Goal: Task Accomplishment & Management: Manage account settings

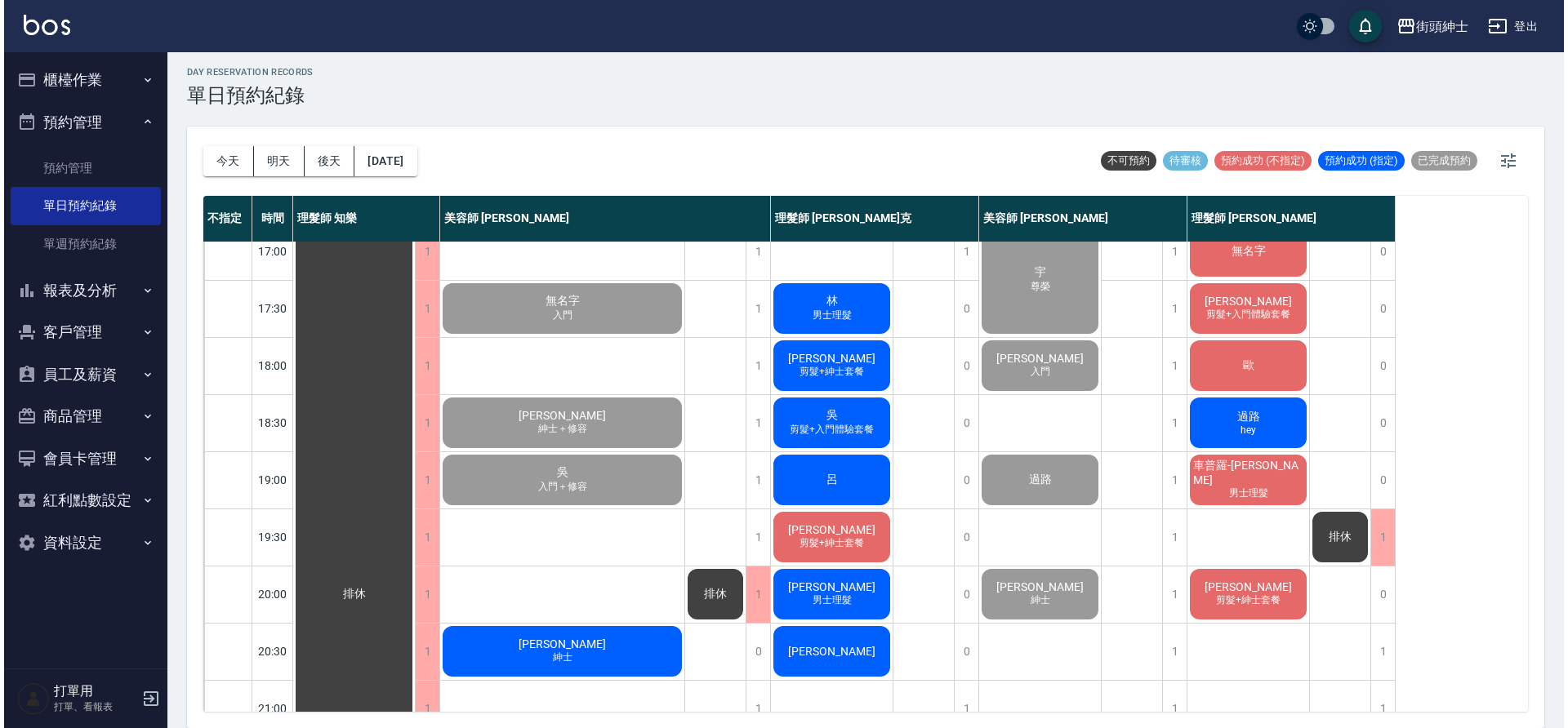
scroll to position [710, 0]
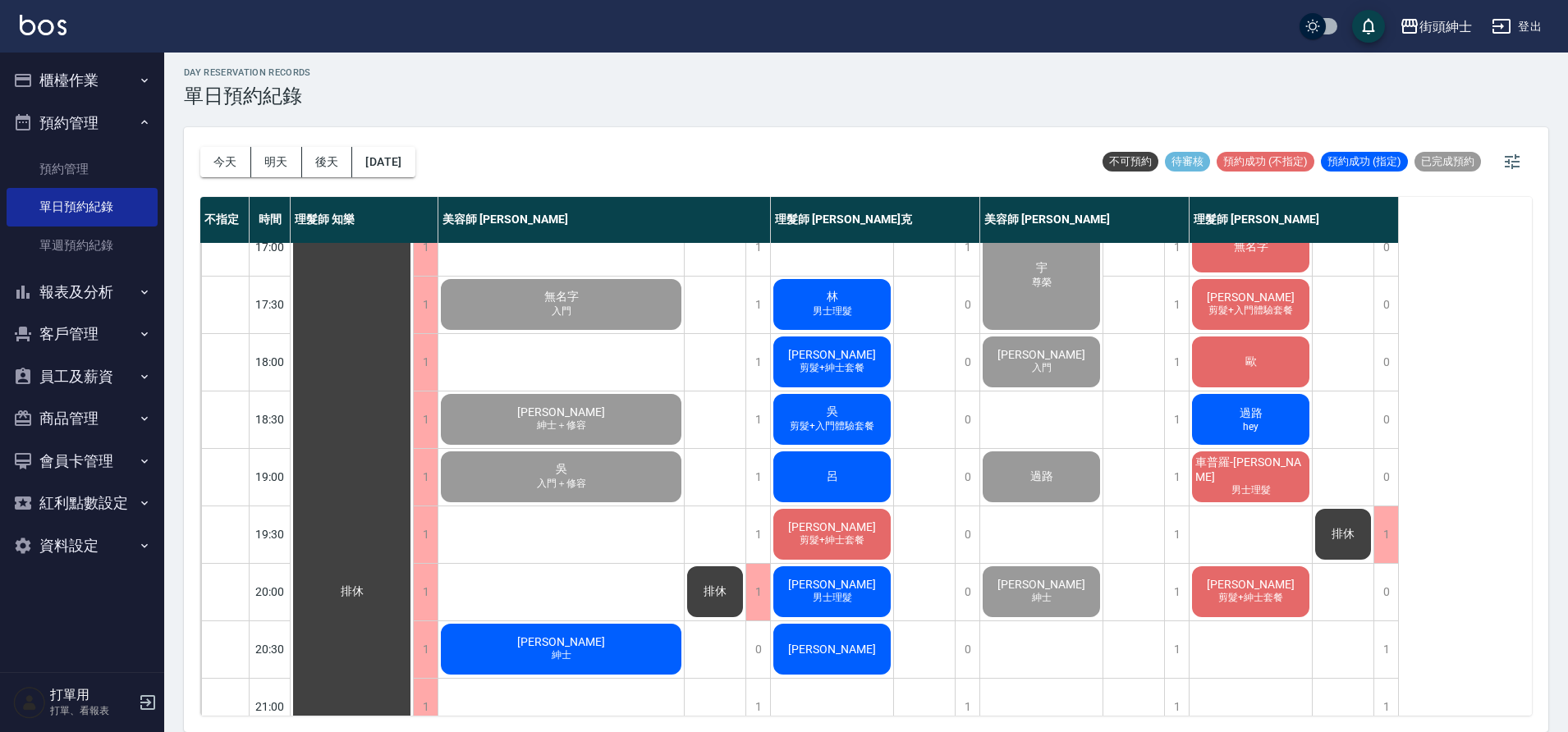
click at [532, 637] on div "[PERSON_NAME]" at bounding box center [561, 649] width 246 height 56
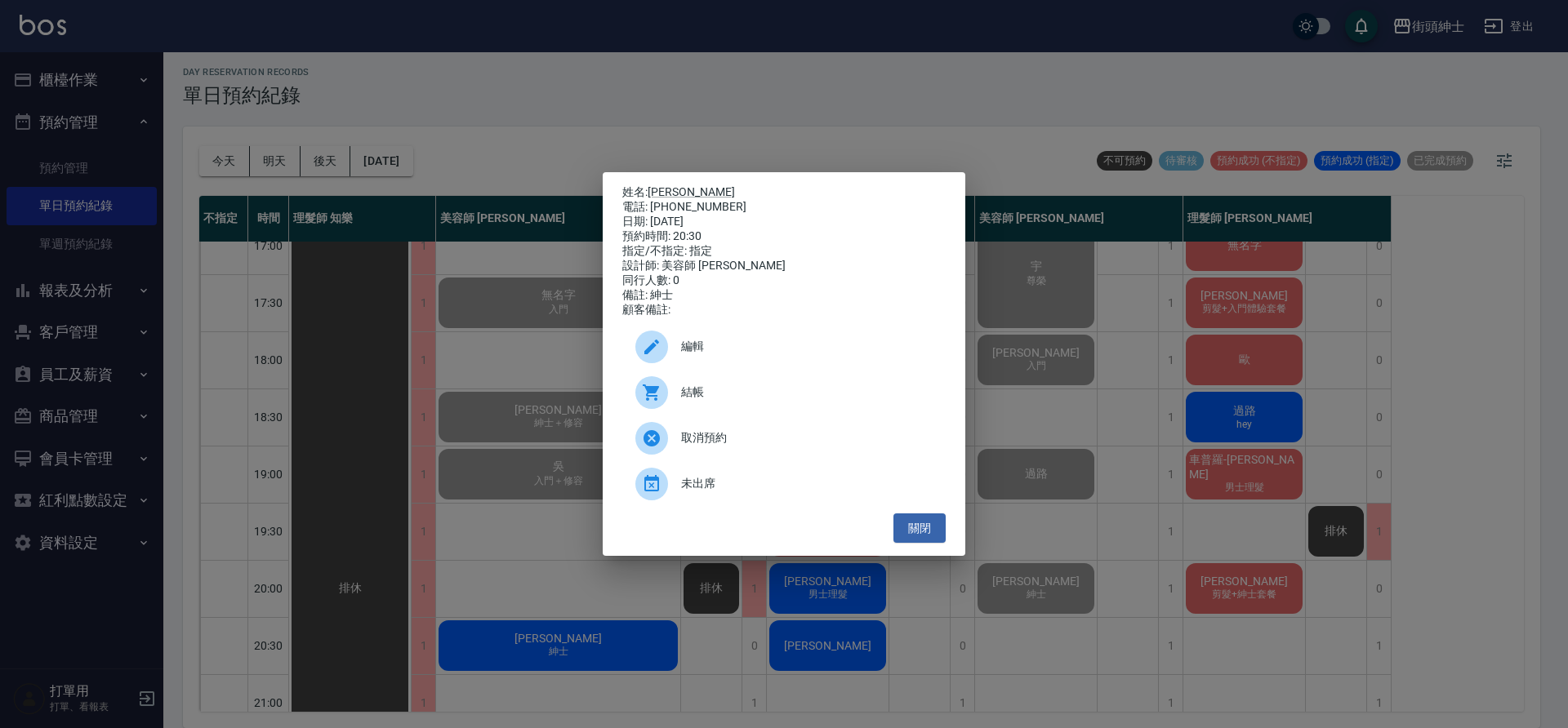
drag, startPoint x: 0, startPoint y: 0, endPoint x: 784, endPoint y: 356, distance: 861.0
click at [784, 355] on span "編輯" at bounding box center [807, 346] width 252 height 17
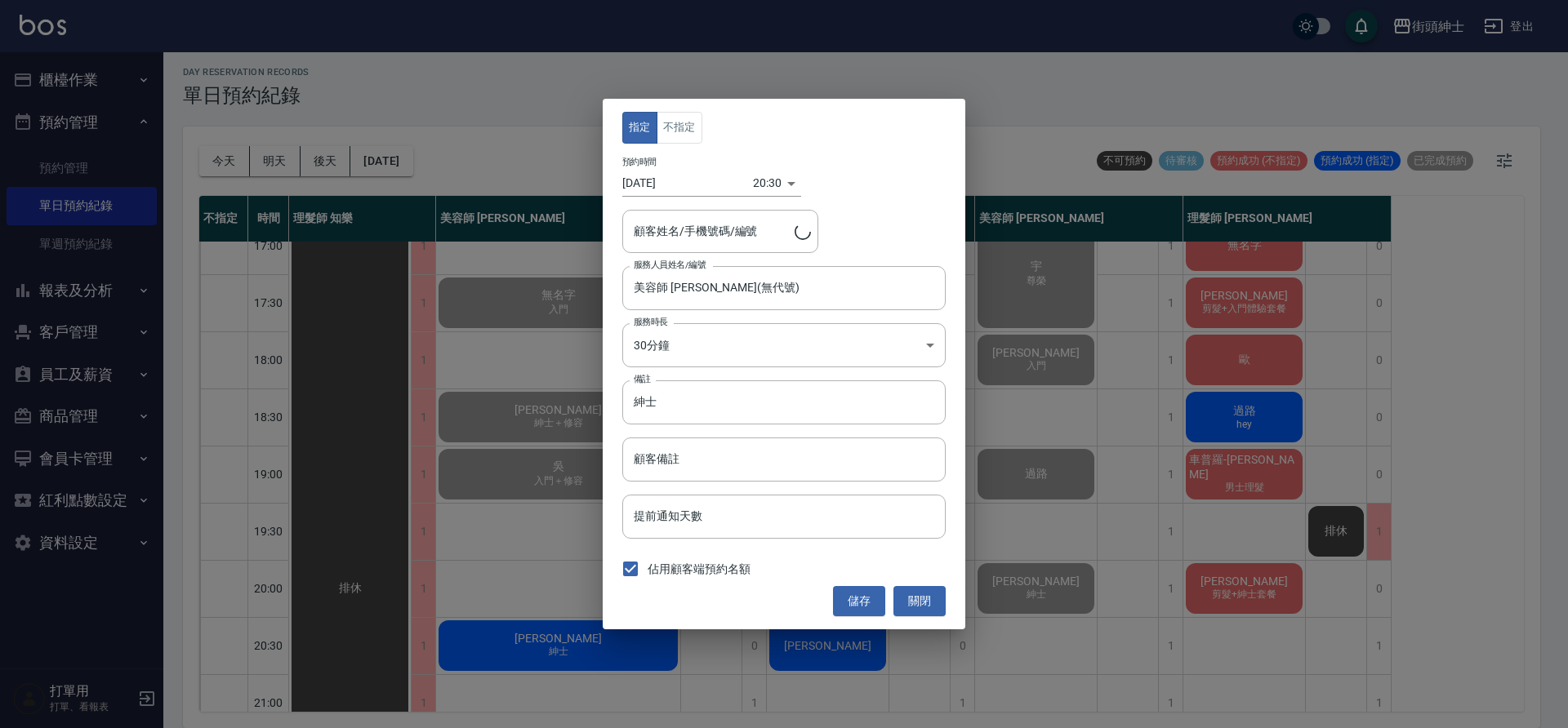
type input "[PERSON_NAME]/0958626839"
drag, startPoint x: 784, startPoint y: 356, endPoint x: 669, endPoint y: 408, distance: 126.2
click at [669, 408] on input "紳士" at bounding box center [784, 402] width 323 height 44
type input "紳士＋修容"
click at [862, 597] on button "儲存" at bounding box center [859, 601] width 52 height 30
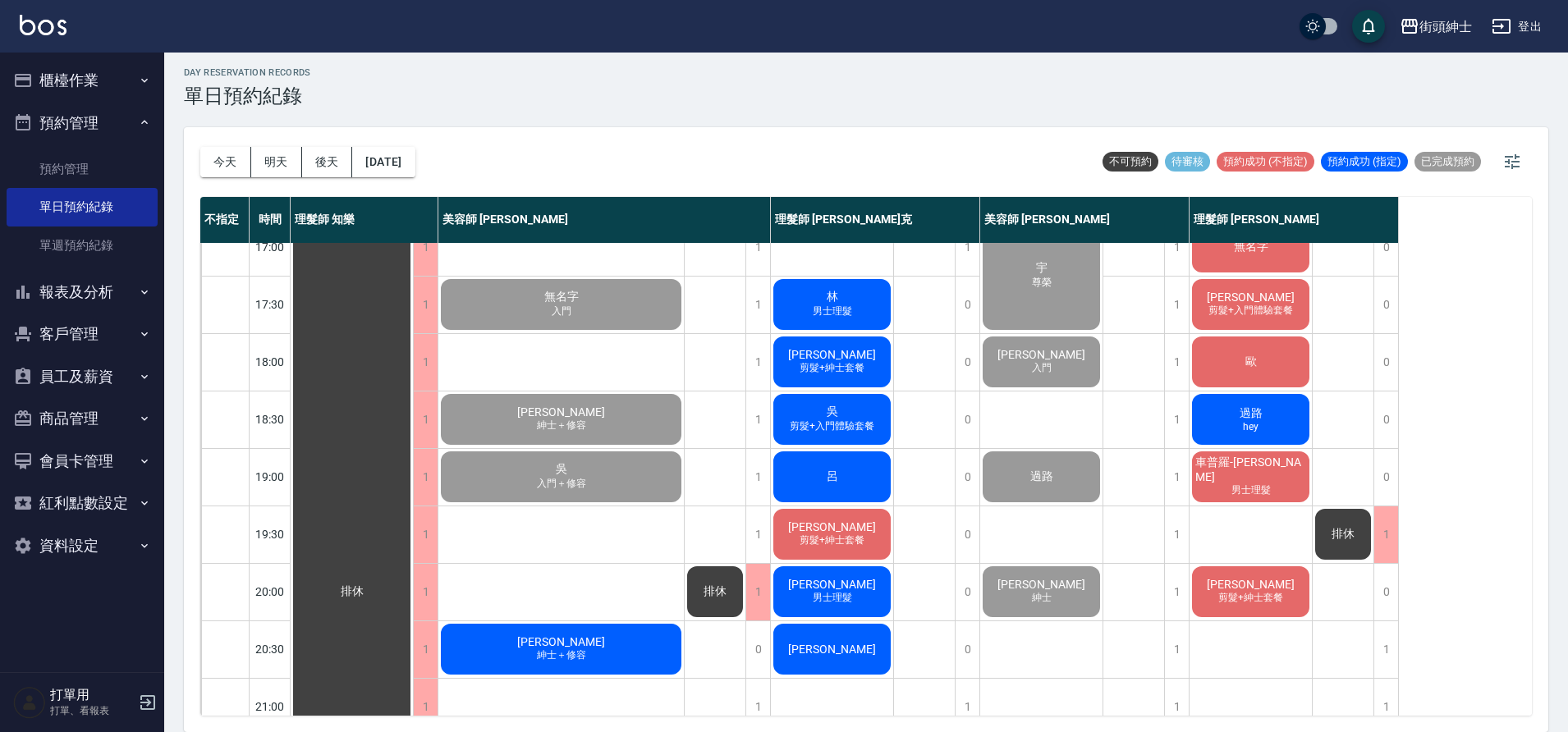
drag, startPoint x: 673, startPoint y: 410, endPoint x: 587, endPoint y: 651, distance: 255.9
click at [587, 651] on span "紳士＋修容" at bounding box center [561, 656] width 56 height 14
click at [557, 663] on span "紳士＋修容" at bounding box center [561, 656] width 56 height 14
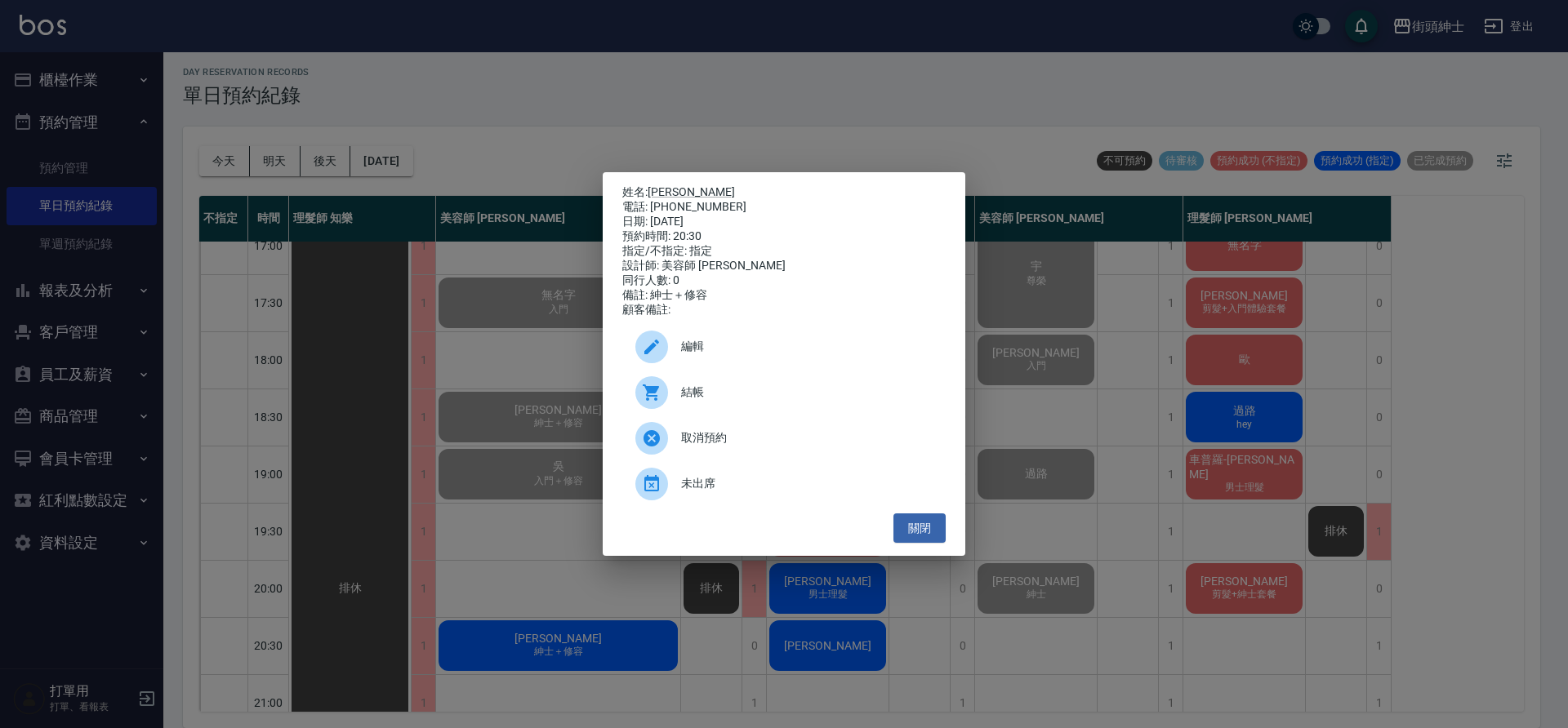
click at [743, 401] on span "結帳" at bounding box center [807, 392] width 252 height 17
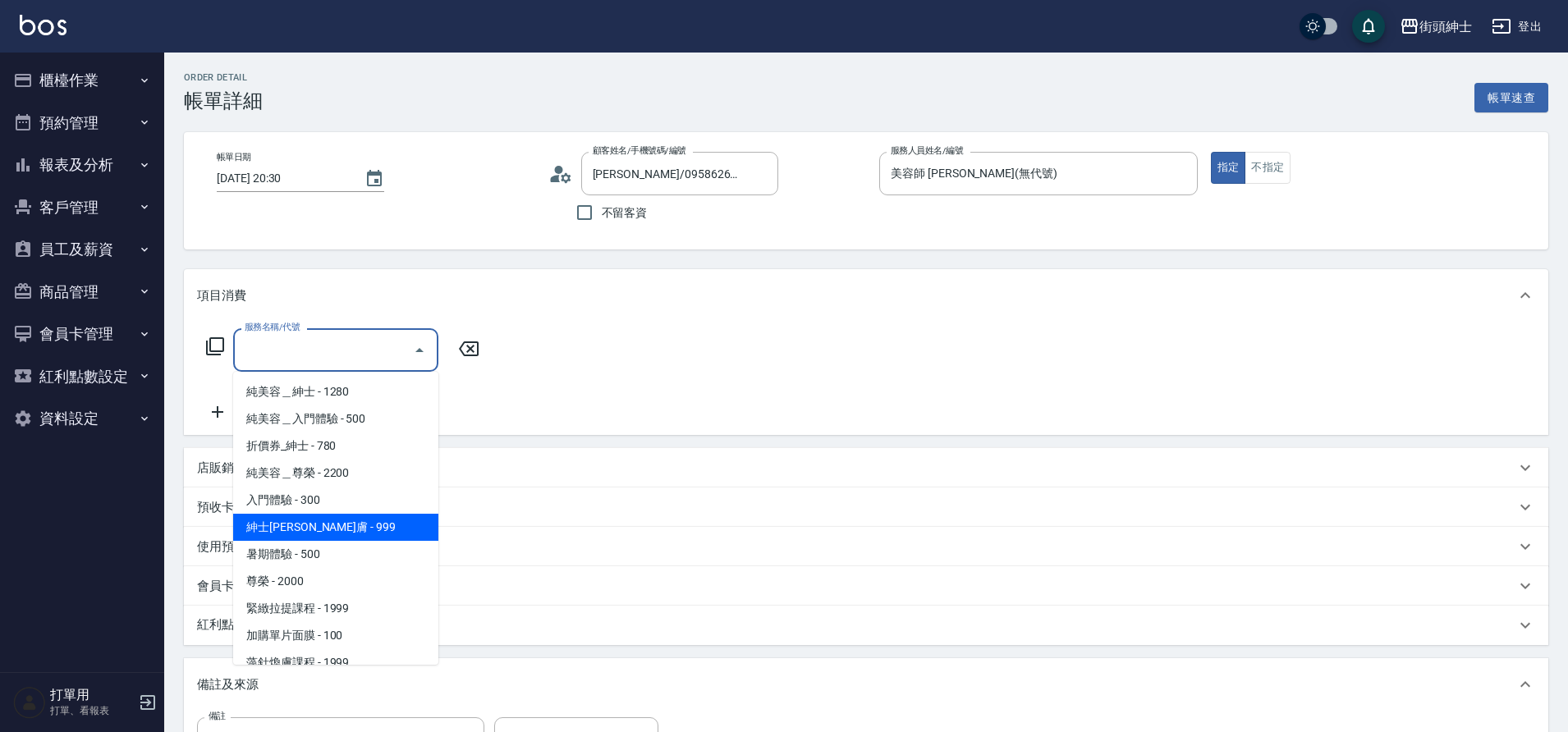
click at [339, 532] on span "紳士[PERSON_NAME]膚 - 999" at bounding box center [335, 527] width 205 height 28
type input "紳士[PERSON_NAME]膚"
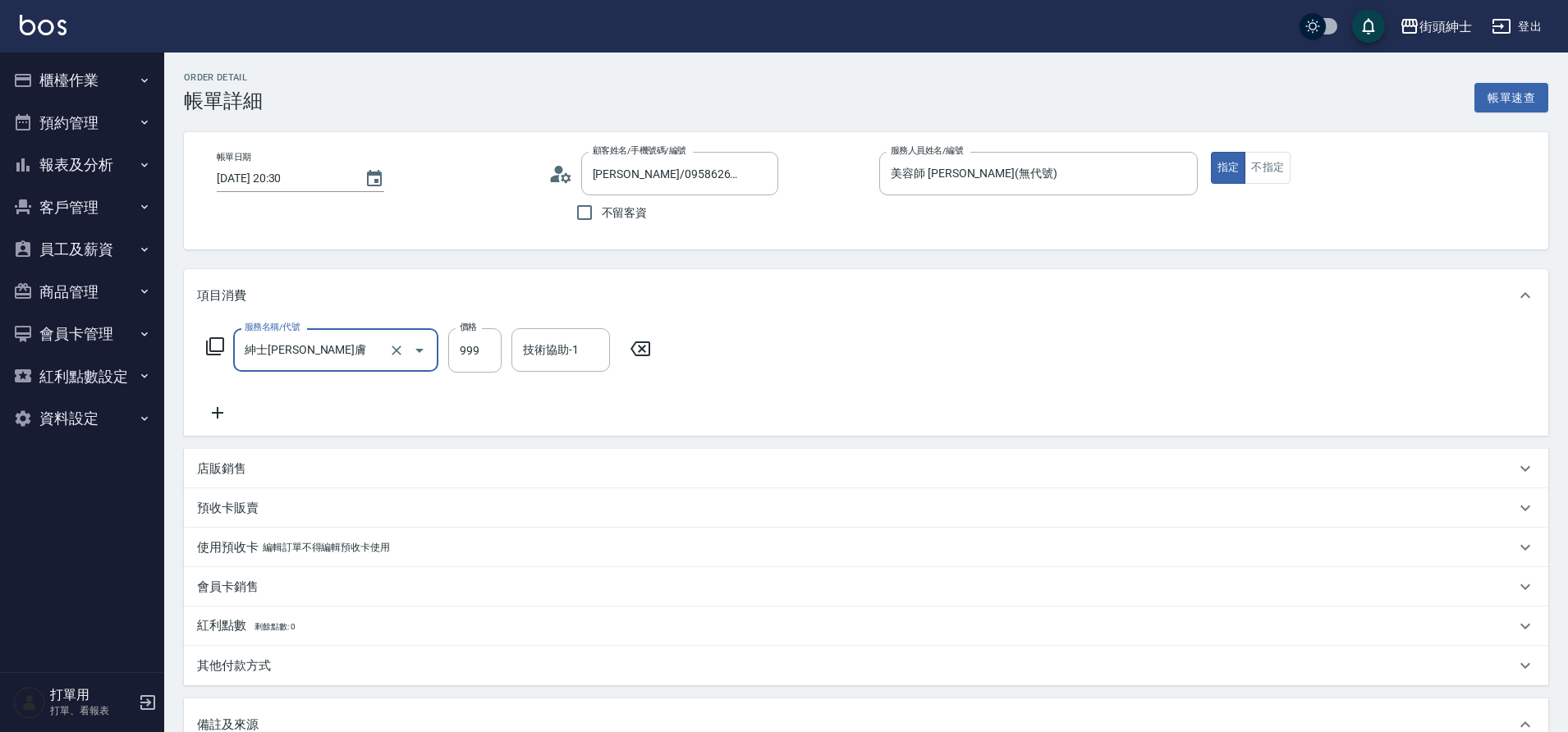
click at [208, 413] on icon at bounding box center [217, 413] width 41 height 20
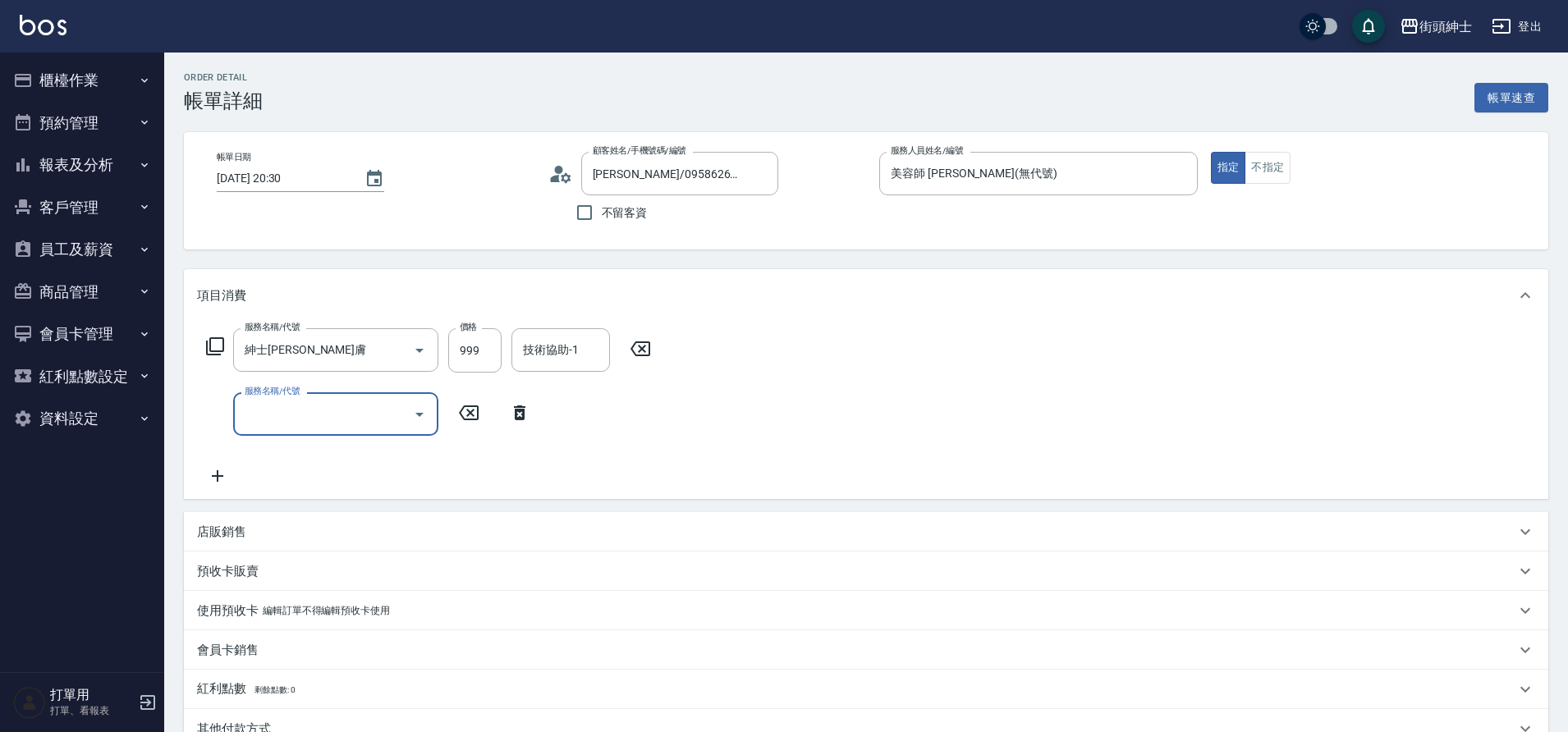
click at [288, 419] on input "服務名稱/代號" at bounding box center [323, 414] width 166 height 28
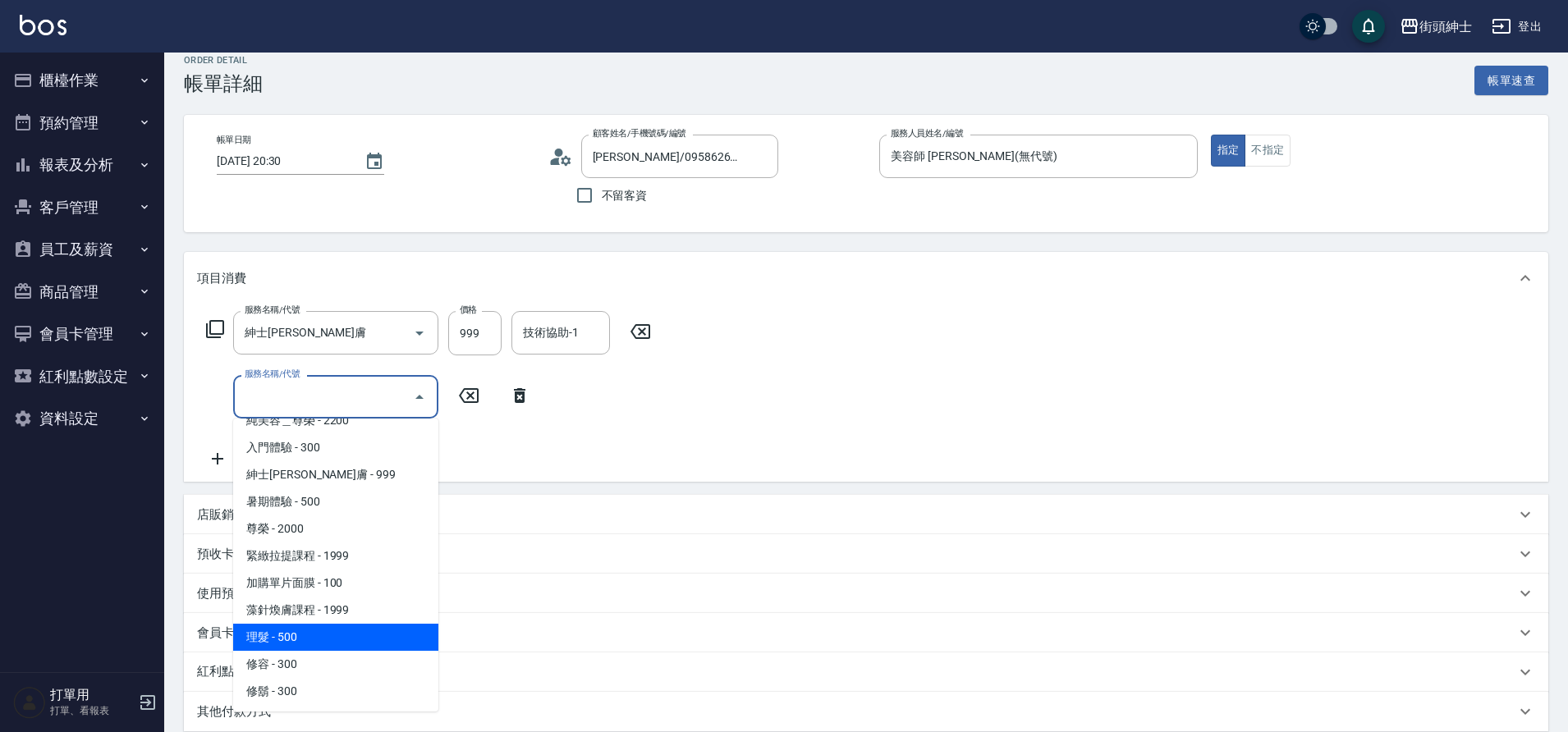
scroll to position [28, 0]
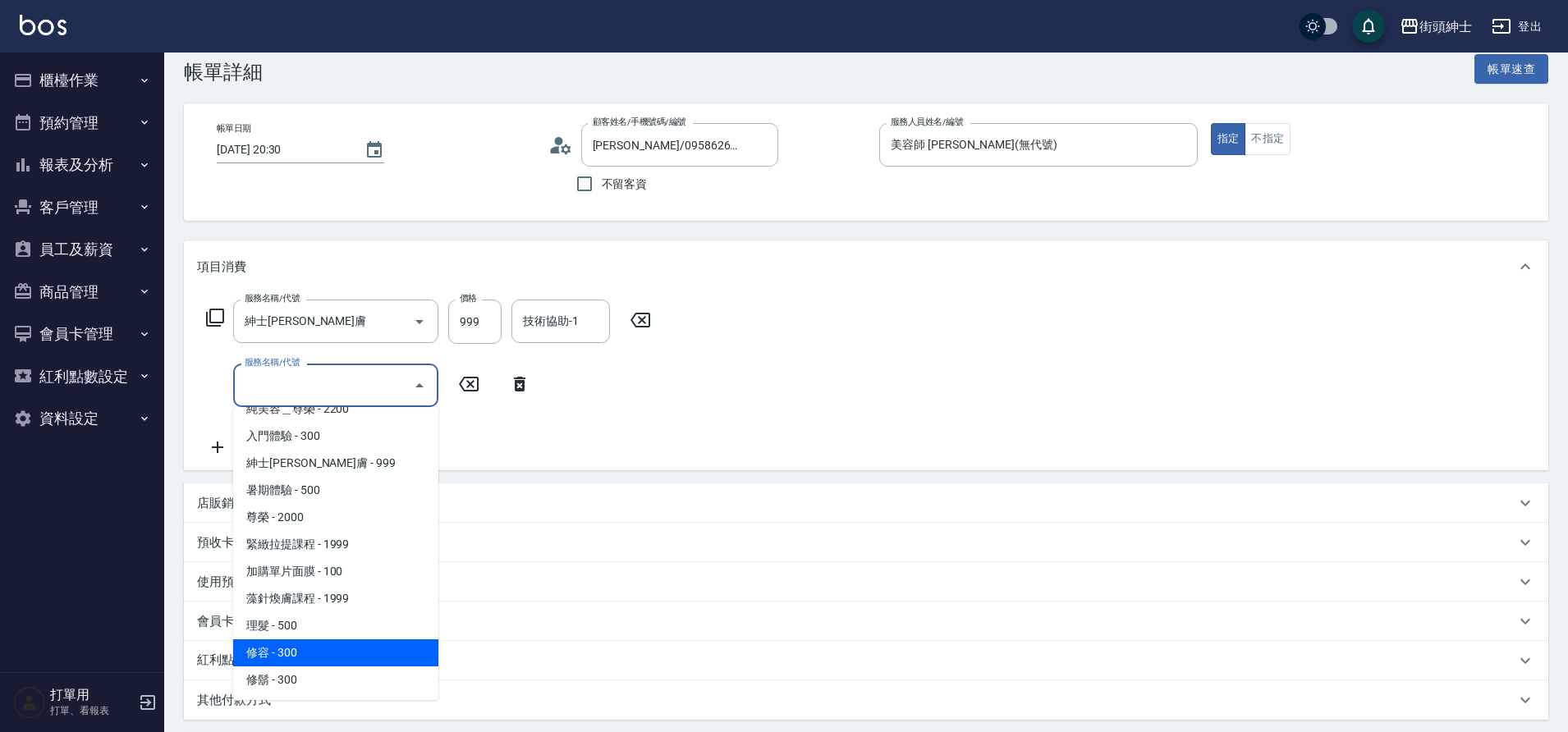
click at [326, 646] on span "修容 - 300" at bounding box center [335, 653] width 205 height 28
type input "修容(A03)"
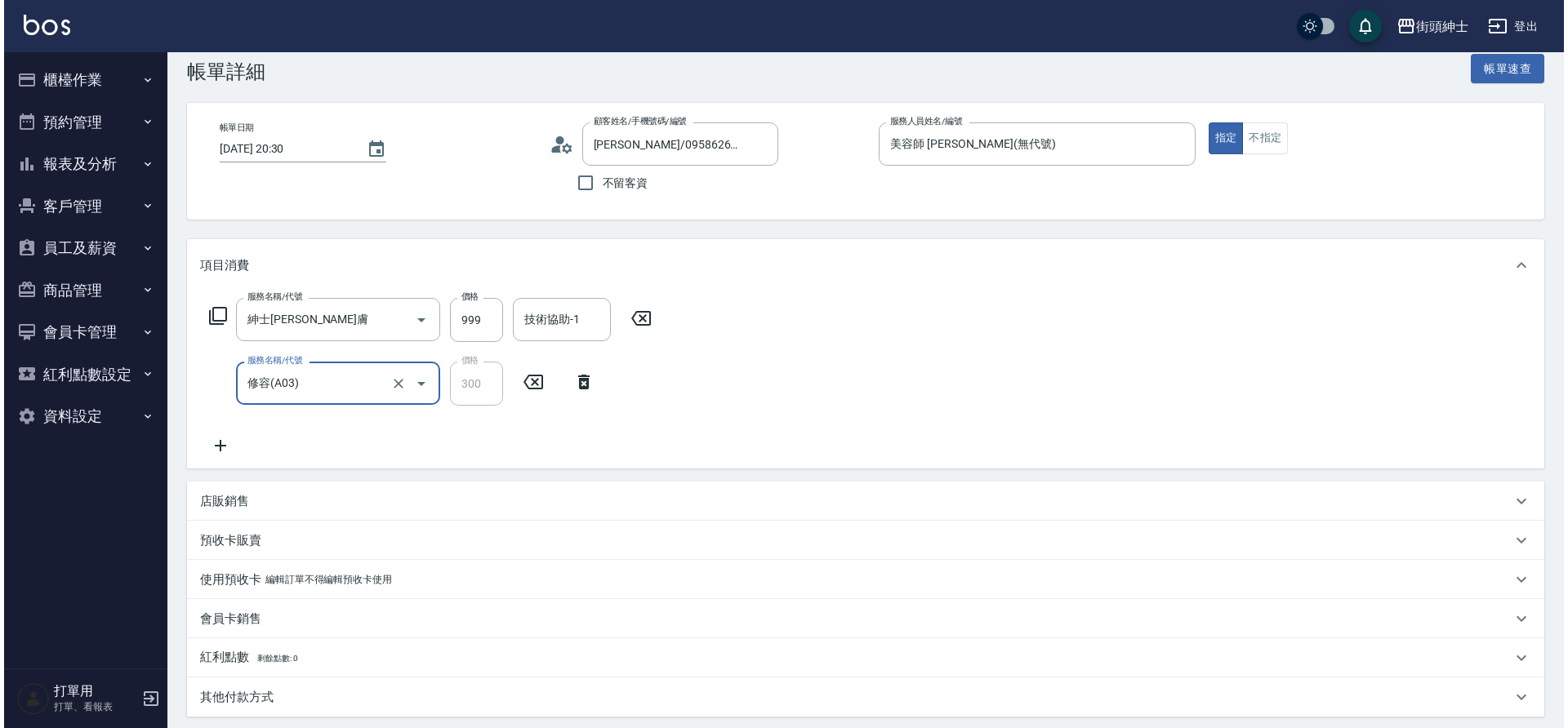
scroll to position [343, 0]
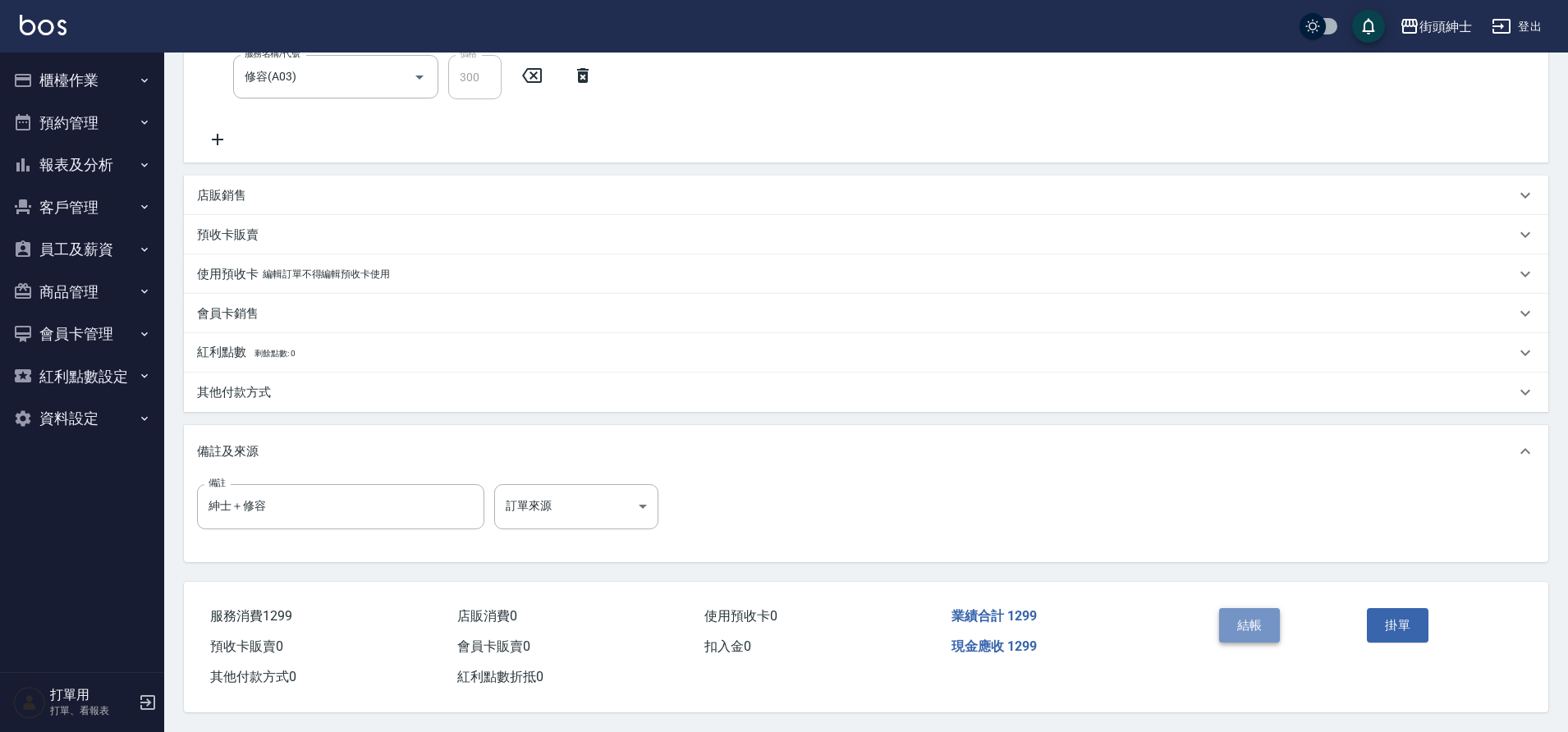
click at [1251, 626] on button "結帳" at bounding box center [1249, 625] width 61 height 35
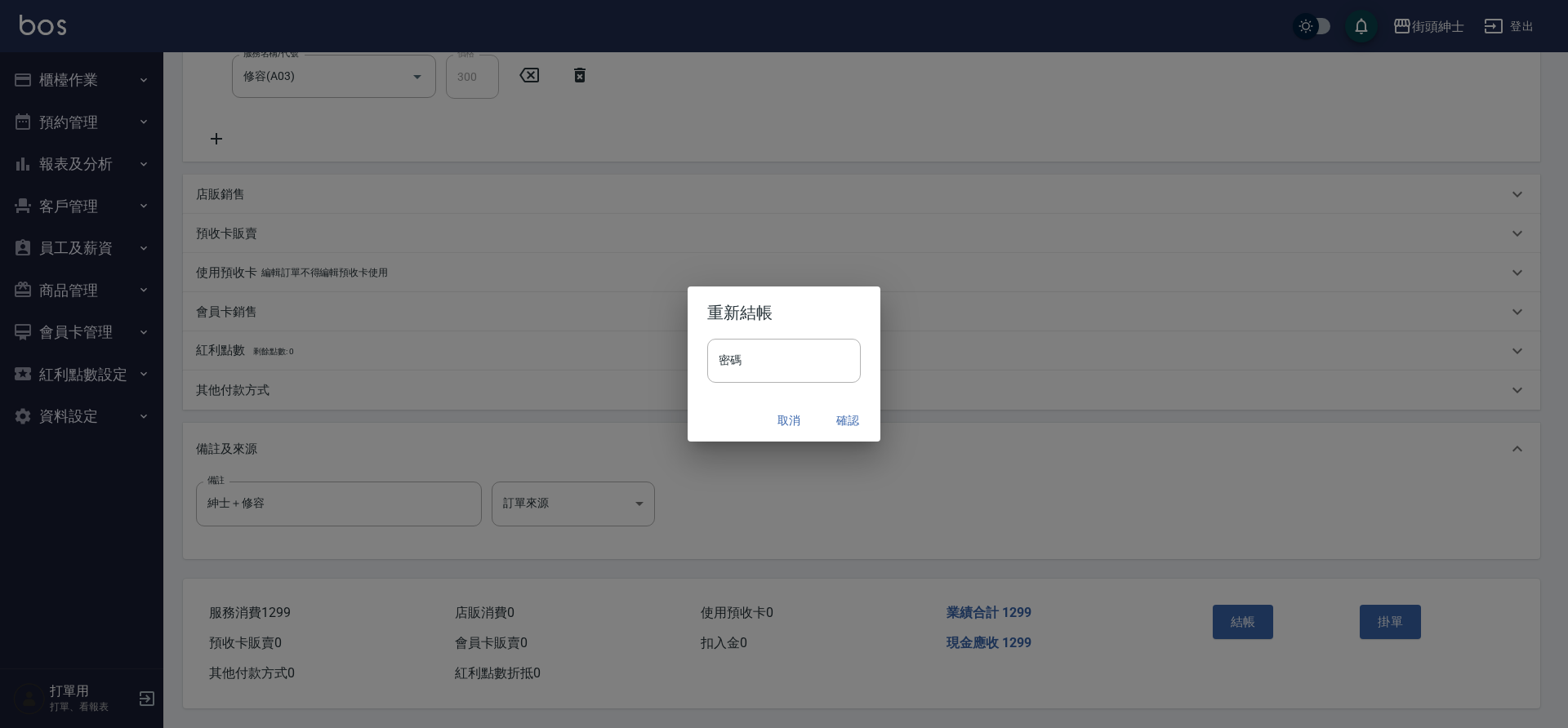
click at [853, 417] on button "確認" at bounding box center [848, 421] width 52 height 30
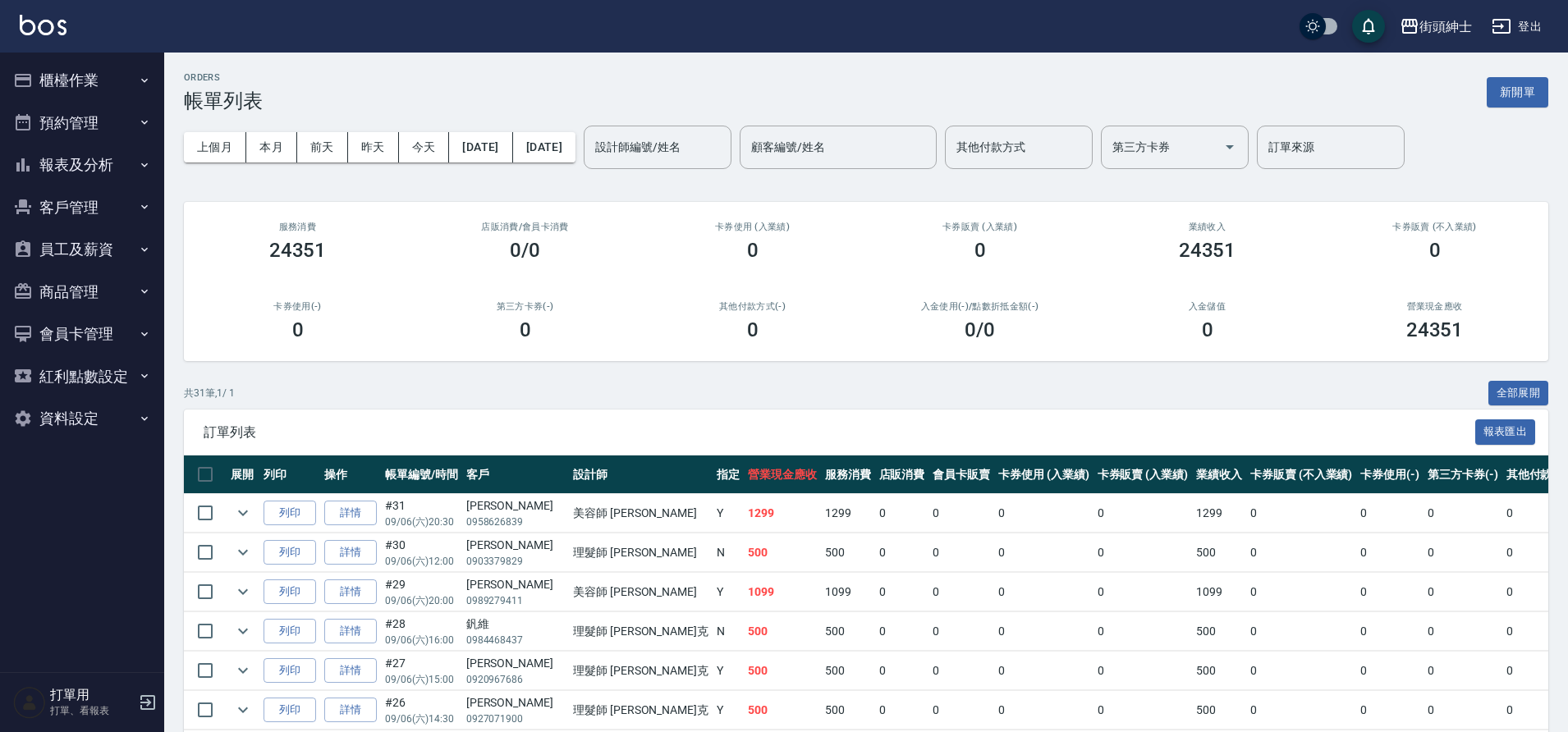
click at [99, 115] on button "預約管理" at bounding box center [82, 123] width 151 height 43
click at [96, 127] on button "預約管理" at bounding box center [82, 123] width 151 height 43
click at [98, 130] on button "預約管理" at bounding box center [82, 123] width 151 height 43
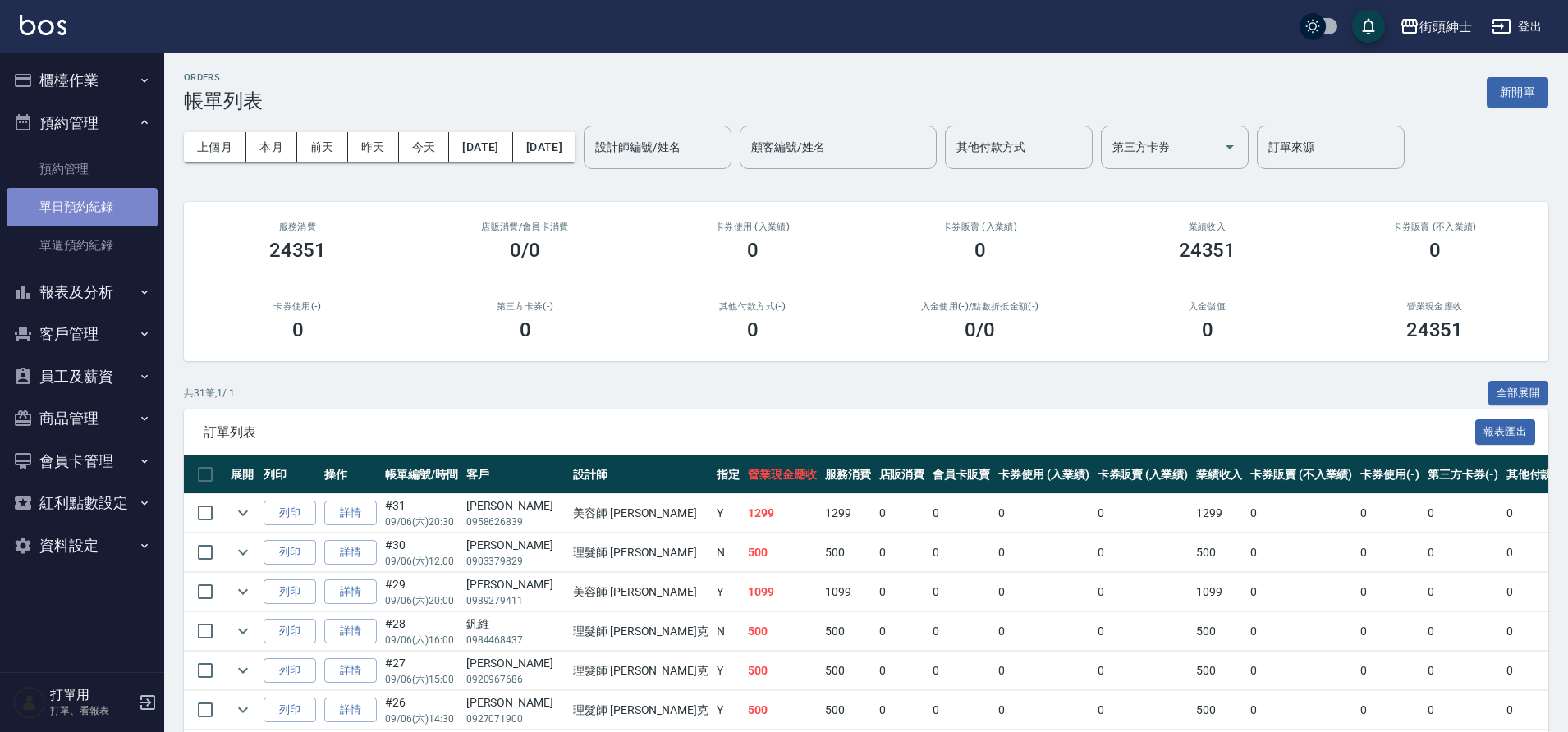
click at [102, 215] on link "單日預約紀錄" at bounding box center [82, 207] width 151 height 38
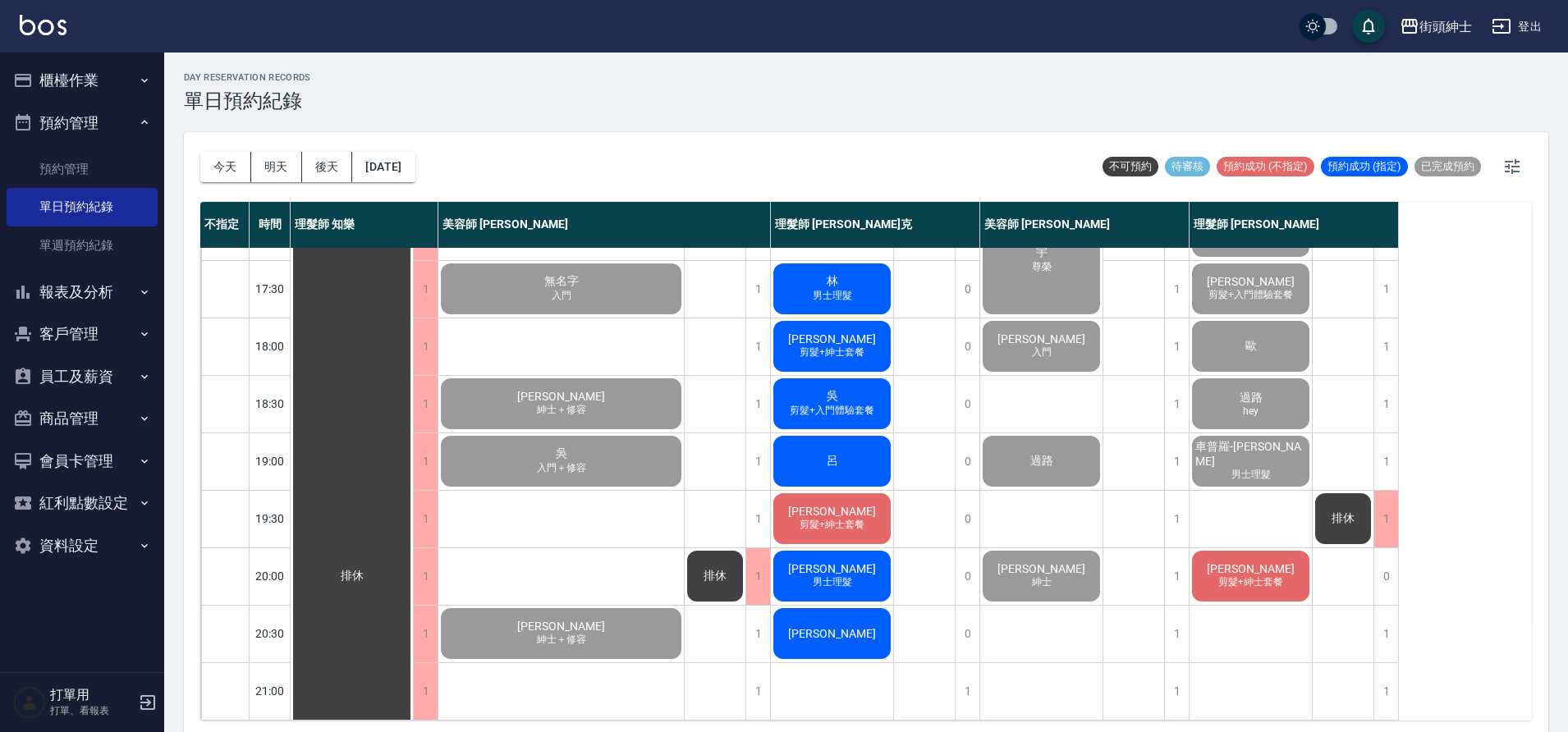
scroll to position [747, 0]
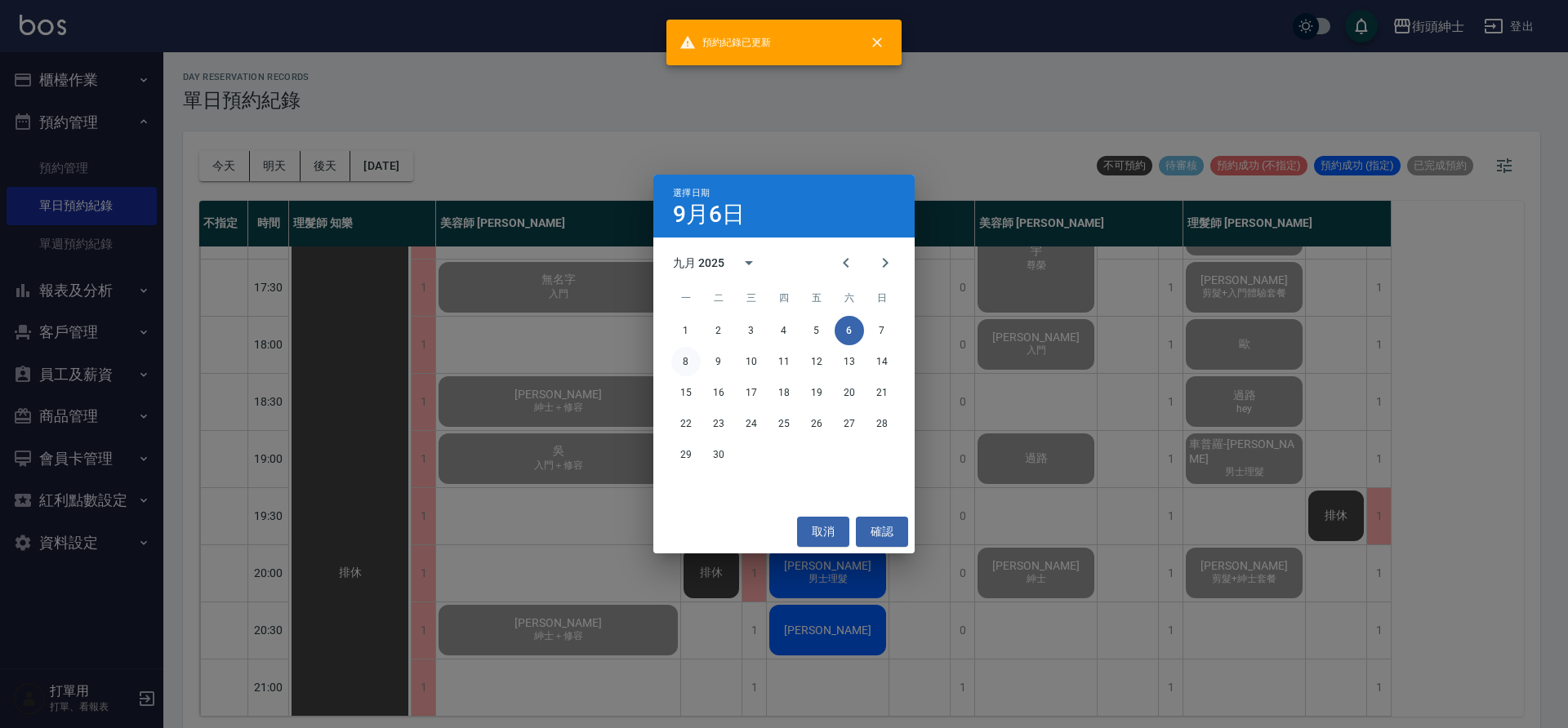
click at [680, 349] on button "8" at bounding box center [685, 361] width 29 height 29
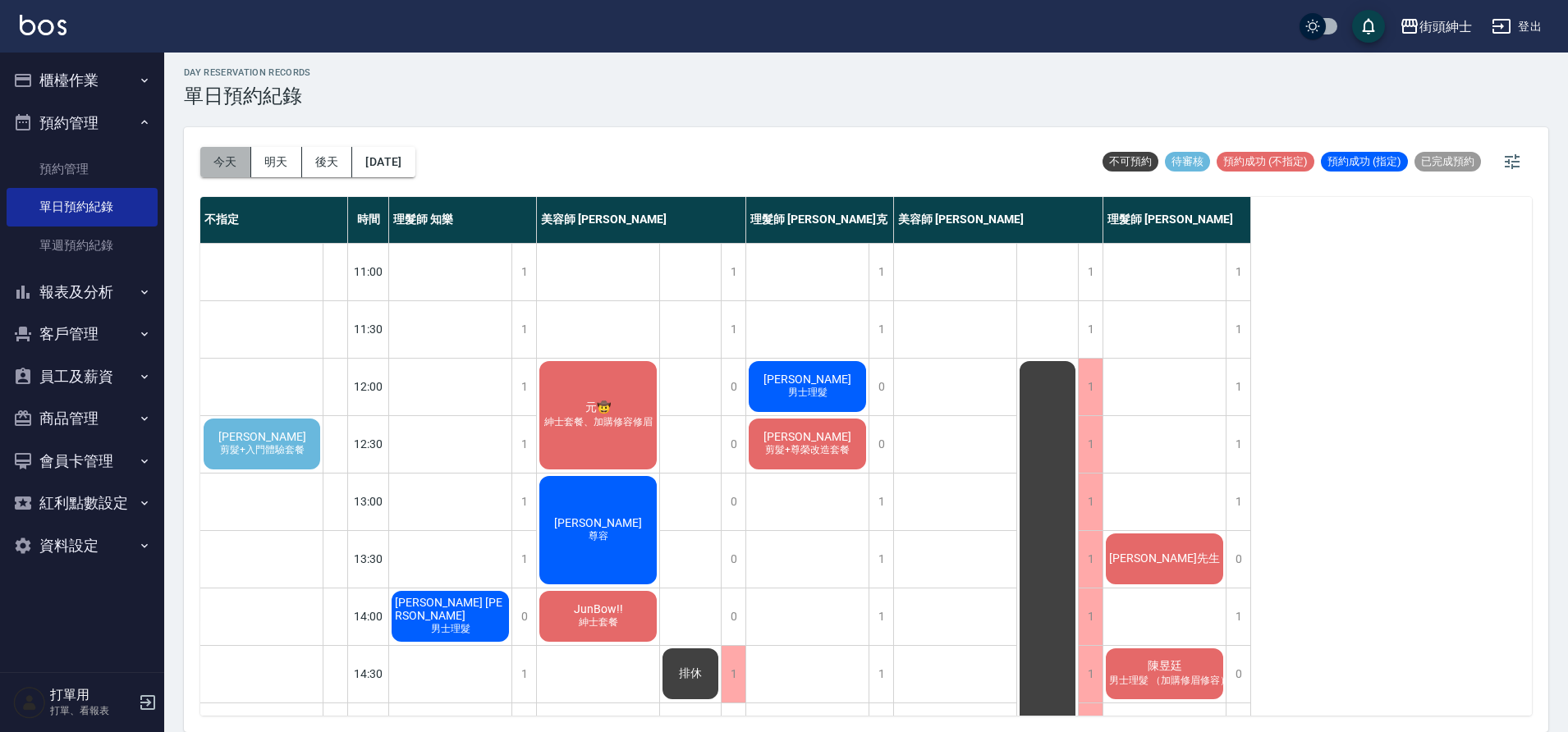
click at [221, 149] on button "今天" at bounding box center [225, 162] width 51 height 30
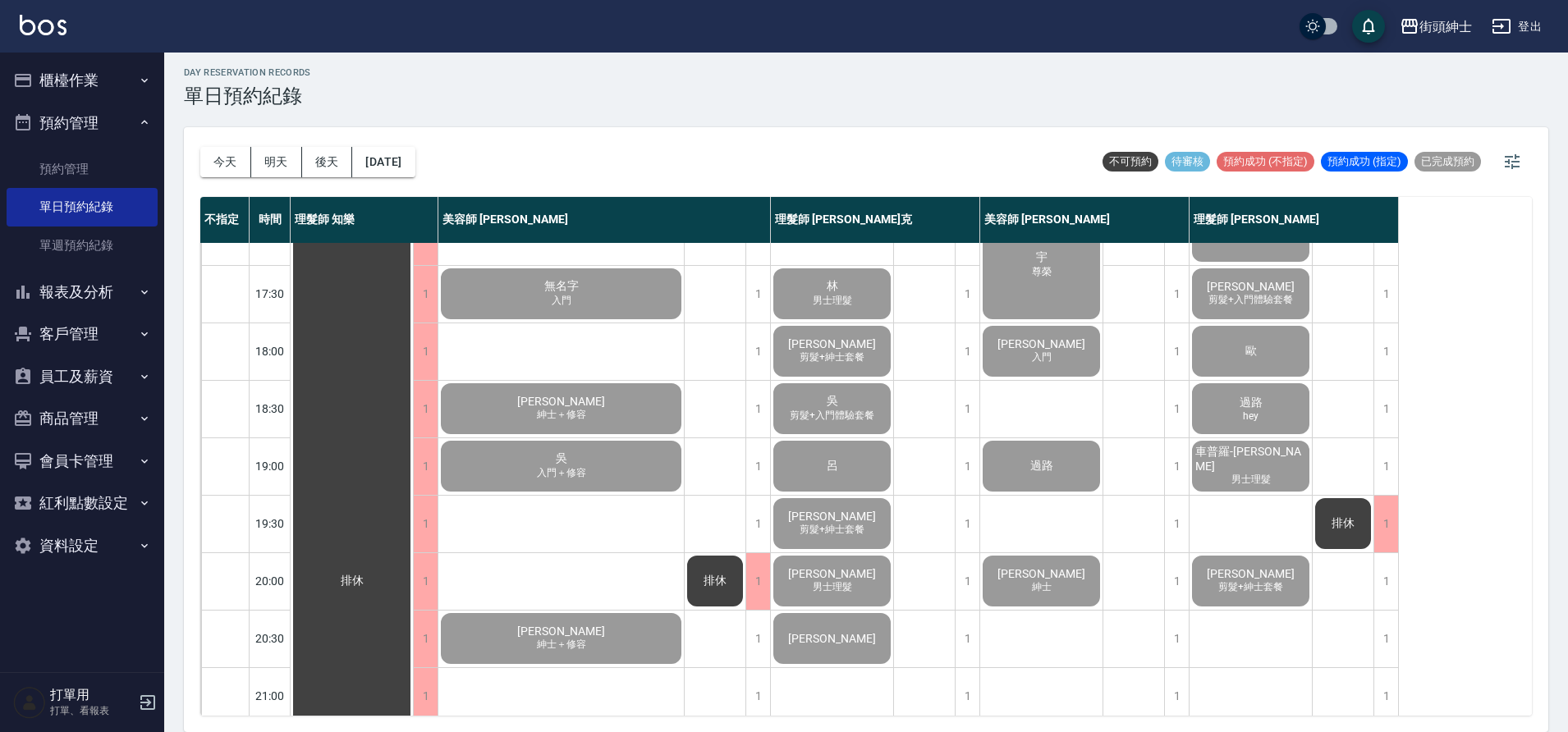
scroll to position [712, 0]
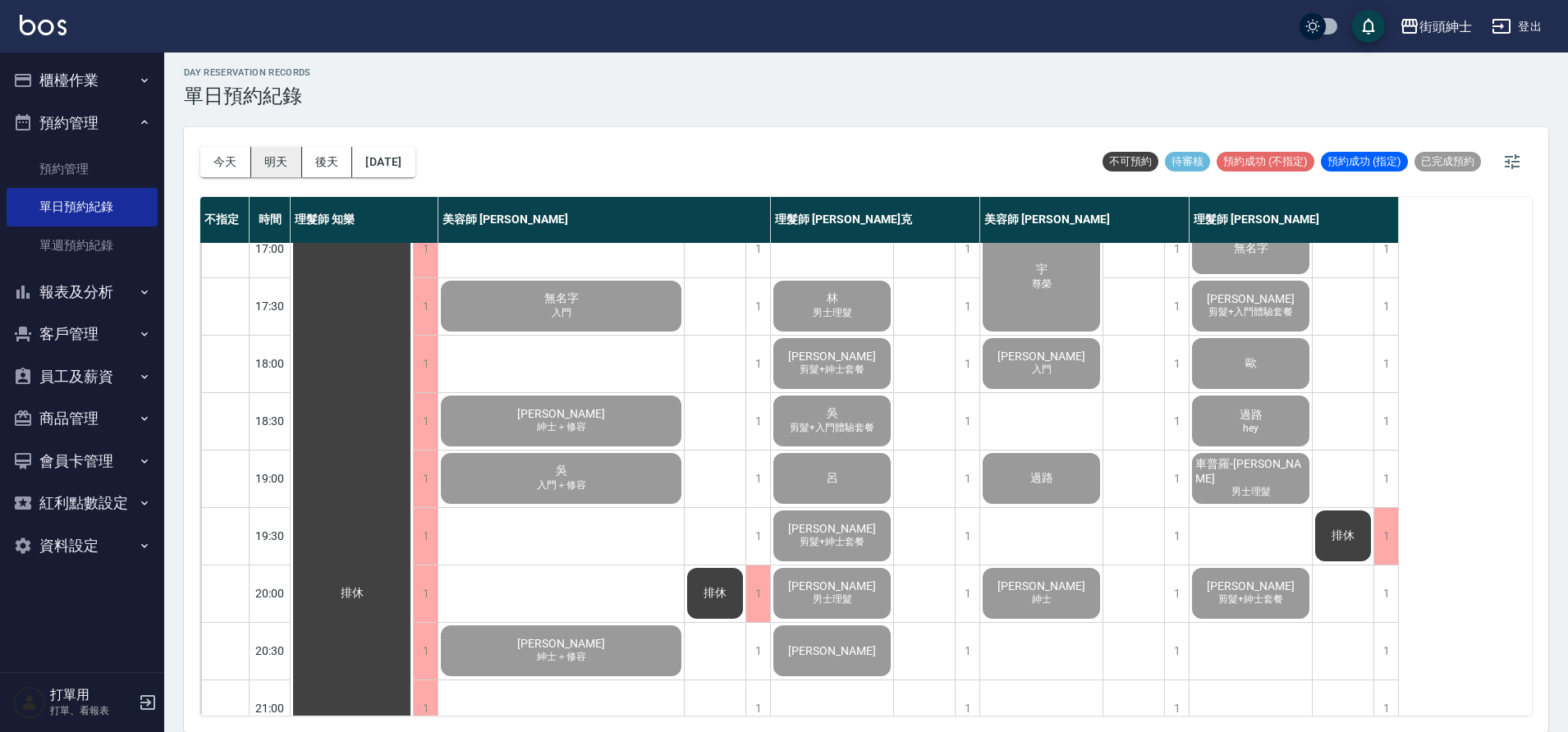
click at [284, 161] on button "明天" at bounding box center [276, 162] width 51 height 30
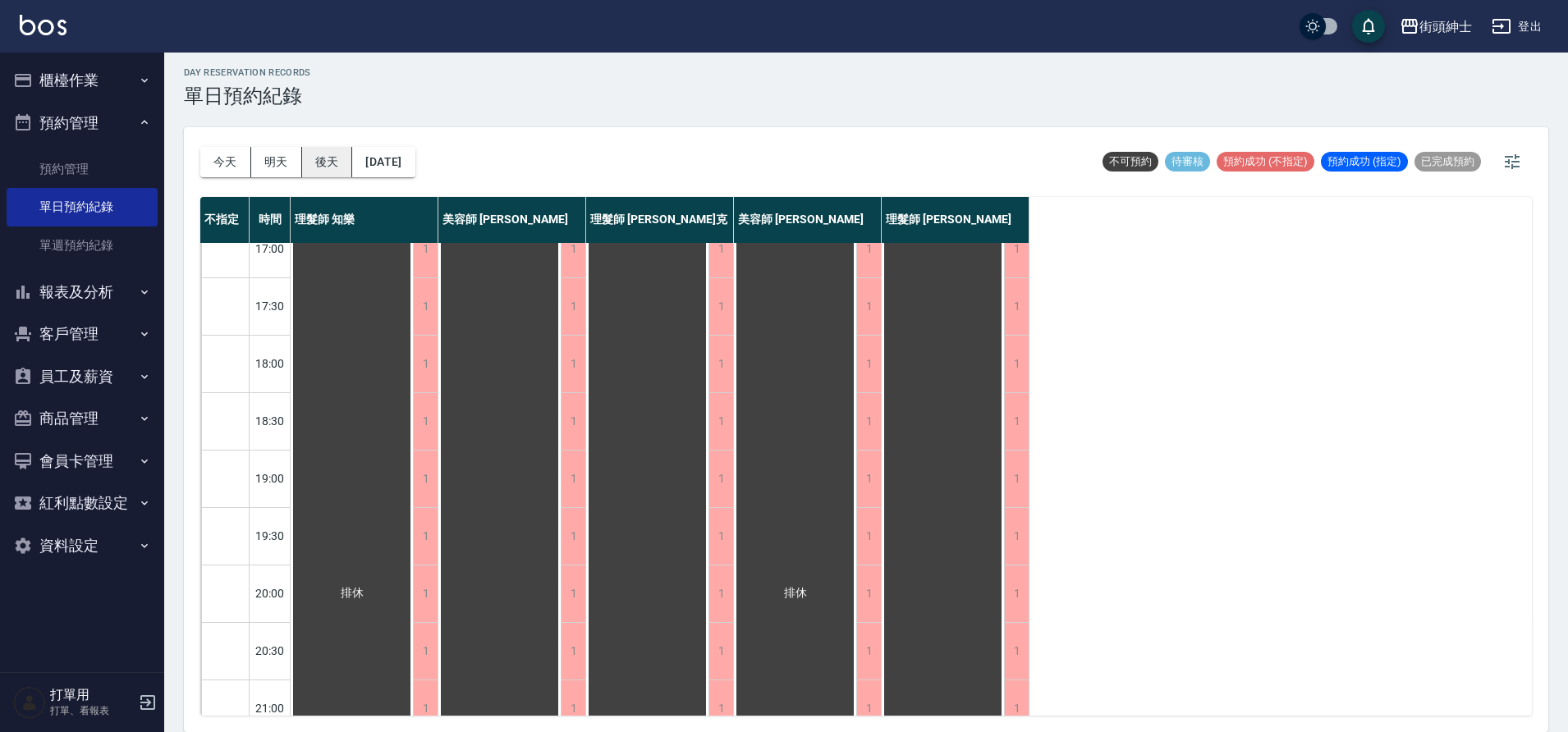
click at [335, 147] on button "後天" at bounding box center [327, 162] width 51 height 30
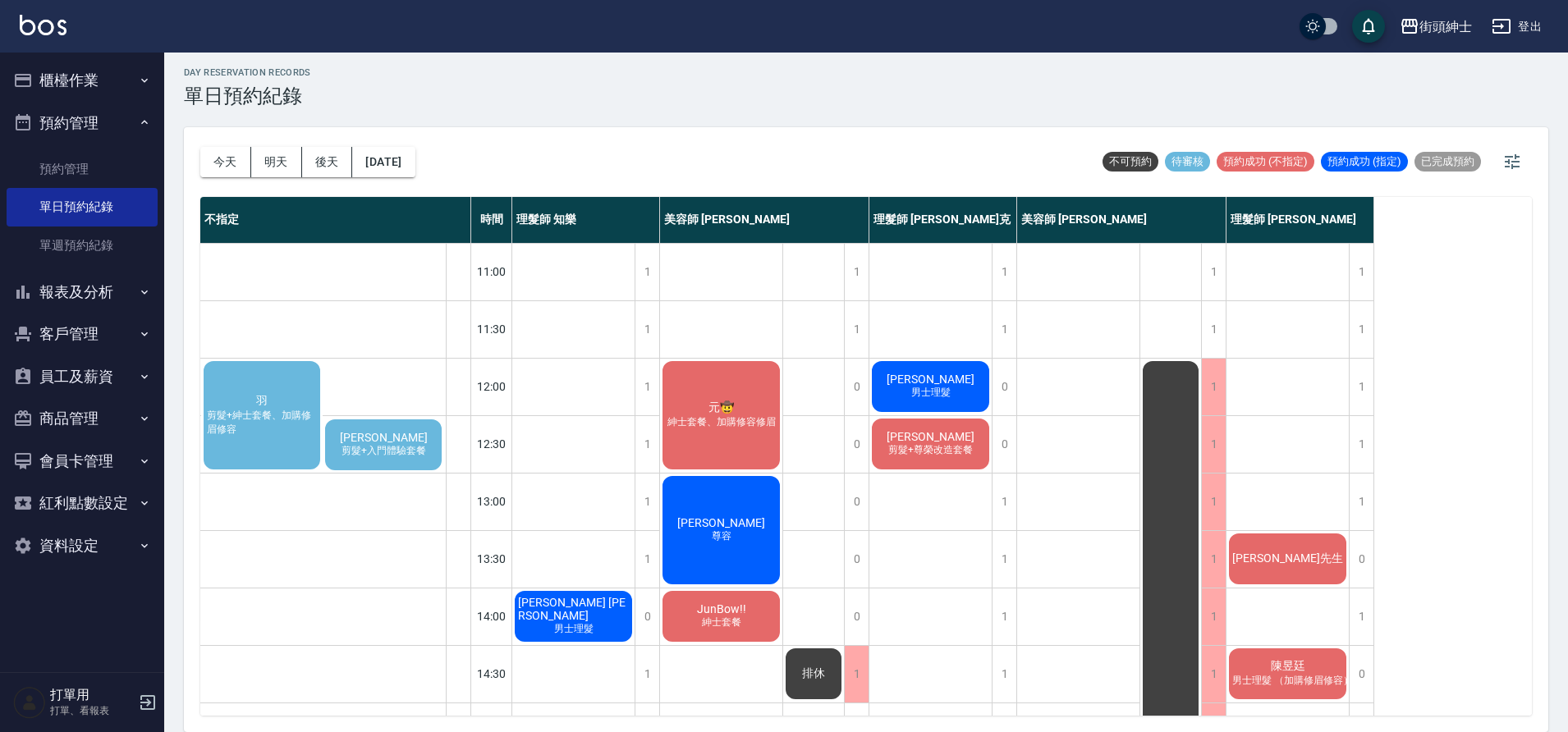
click at [264, 403] on span "羽" at bounding box center [262, 401] width 18 height 15
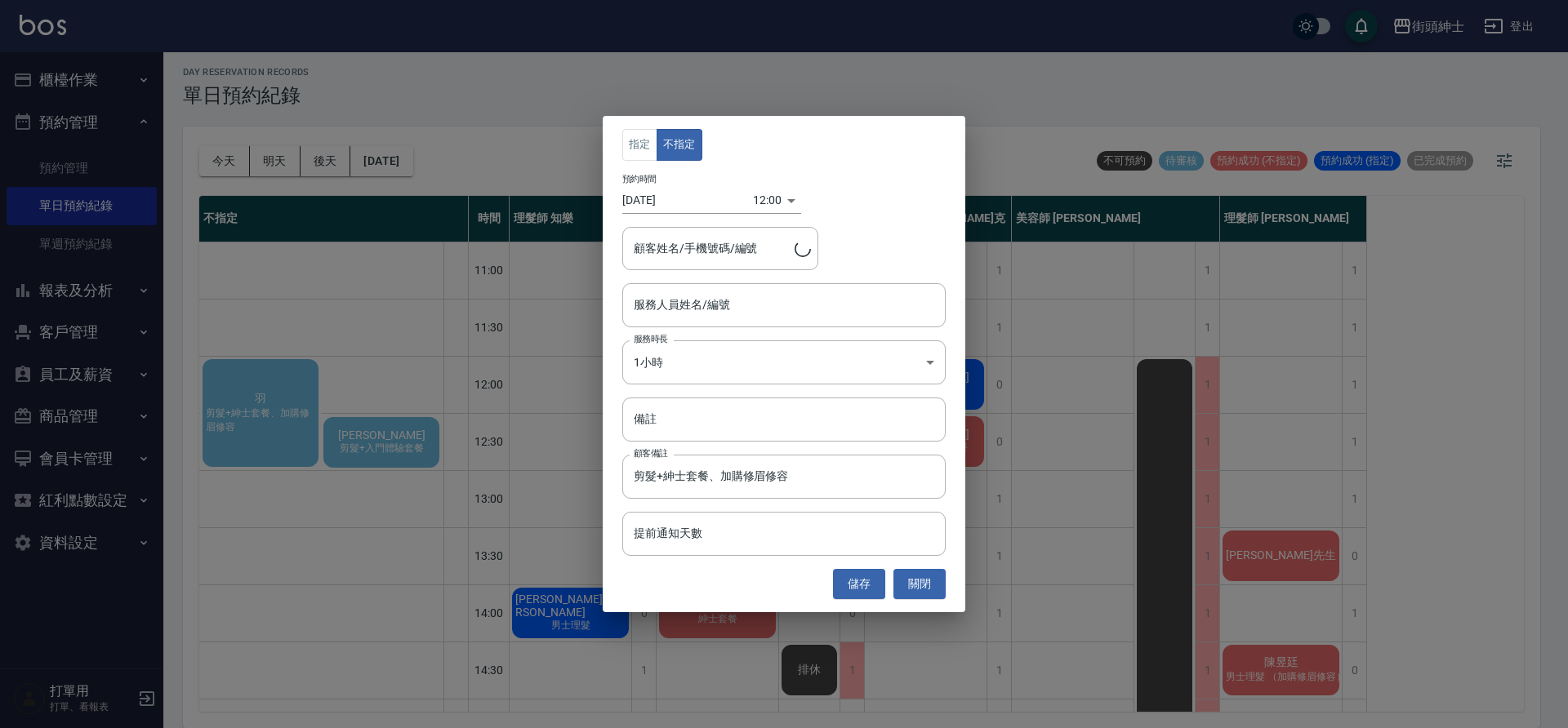
type input "羽/0972282575"
click at [720, 312] on input "服務人員姓名/編號" at bounding box center [784, 304] width 309 height 28
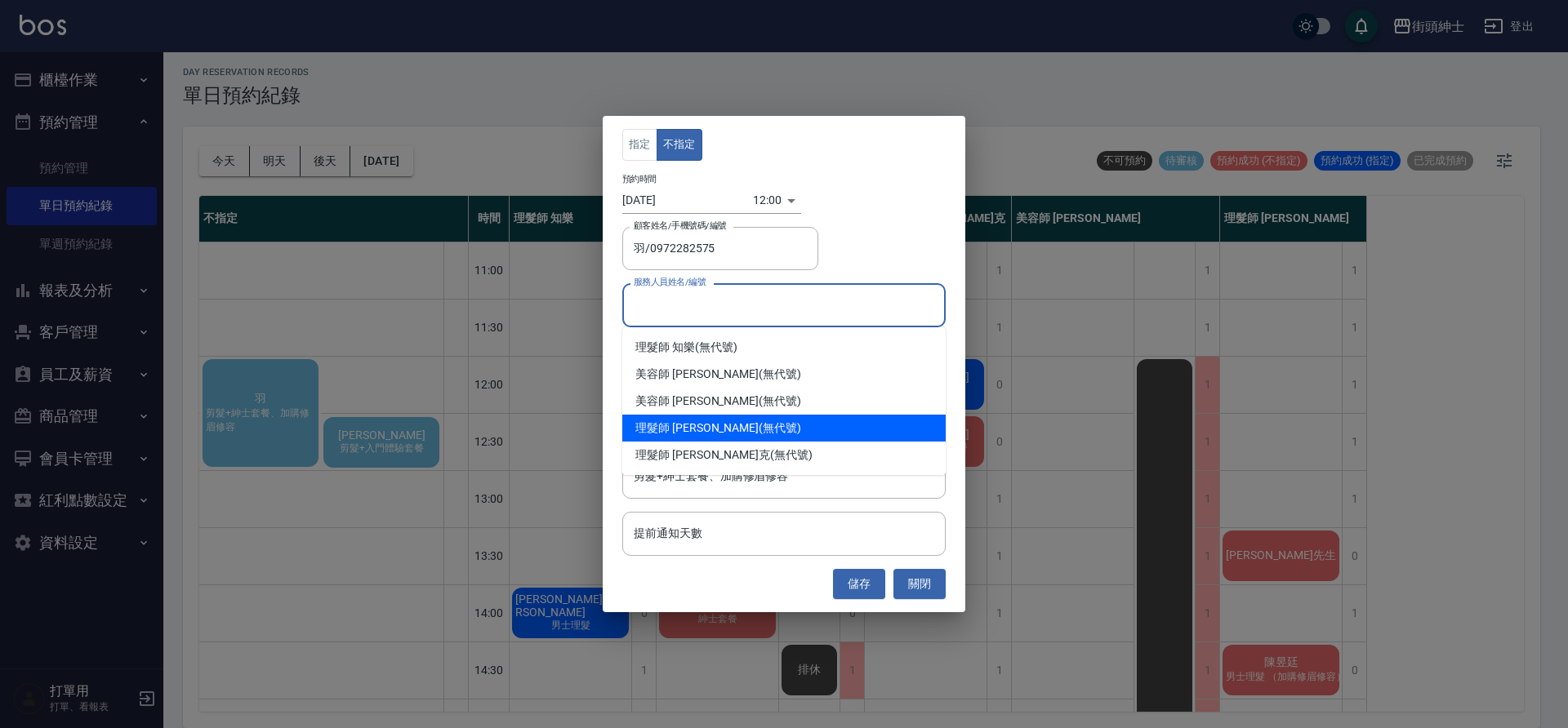
click at [717, 426] on div "理髮師 [PERSON_NAME] (無代號)" at bounding box center [784, 428] width 323 height 27
type input "理髮師 [PERSON_NAME](無代號)"
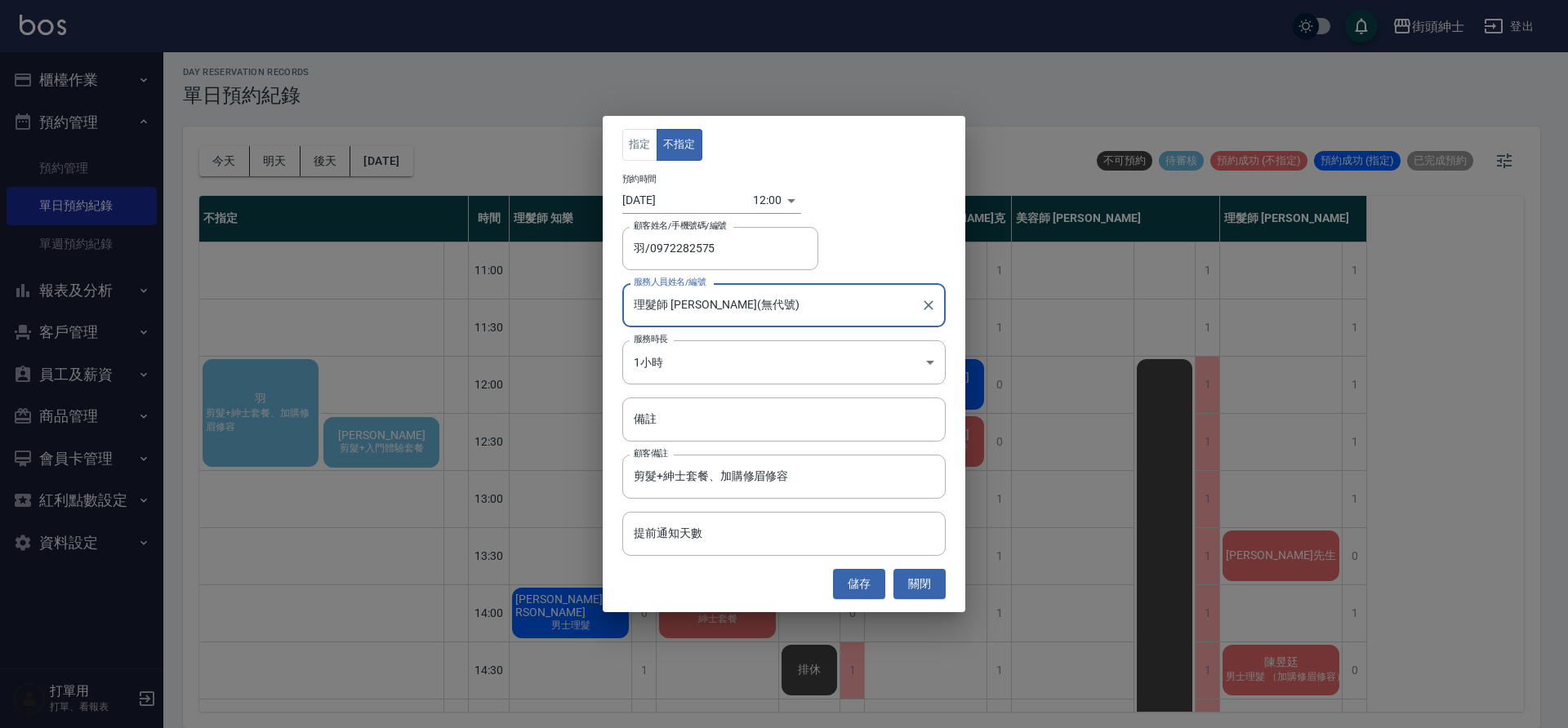
drag, startPoint x: 856, startPoint y: 582, endPoint x: 863, endPoint y: 572, distance: 12.2
click at [856, 582] on button "儲存" at bounding box center [859, 584] width 52 height 30
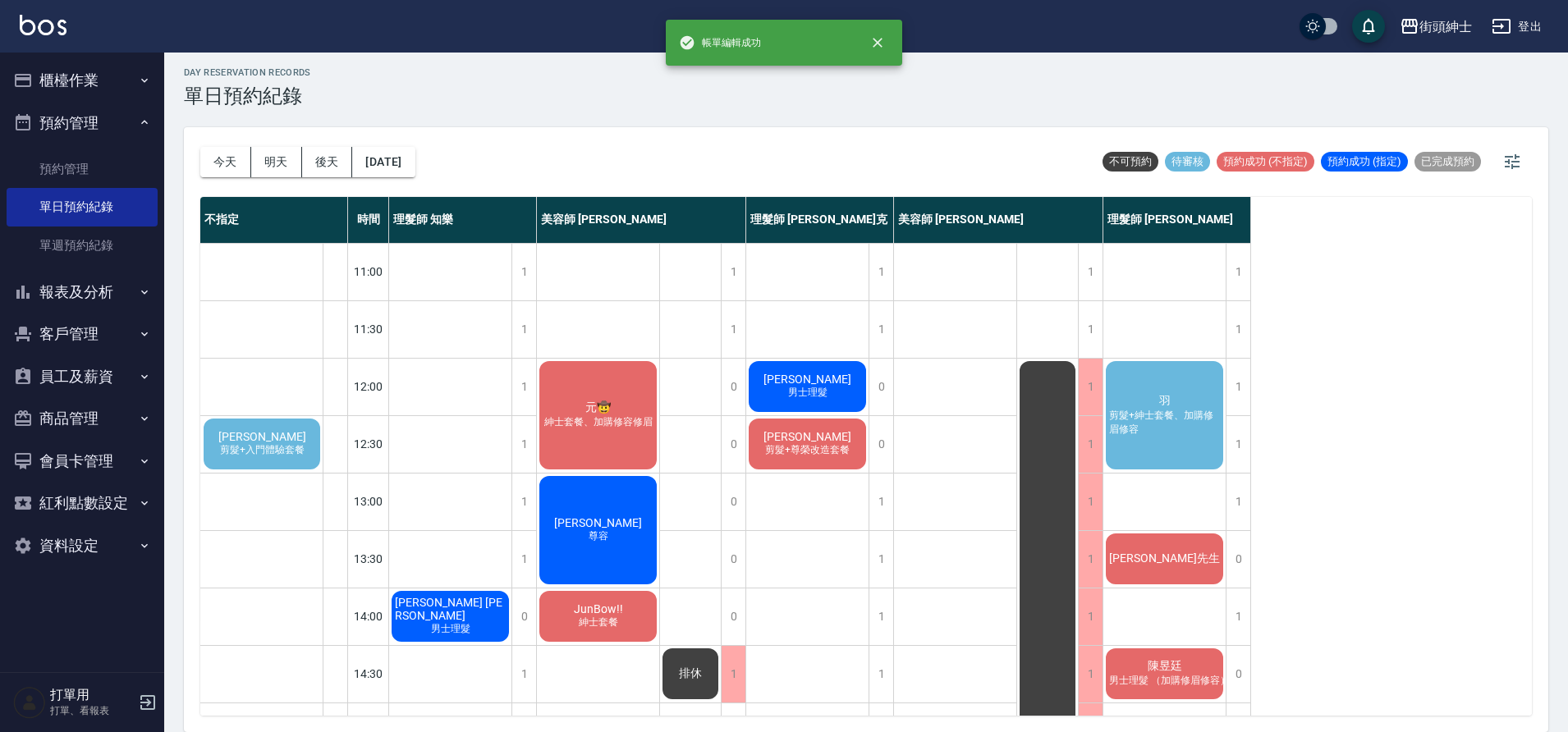
click at [1169, 421] on span "剪髮+紳士套餐、加購修眉修容" at bounding box center [1164, 422] width 117 height 28
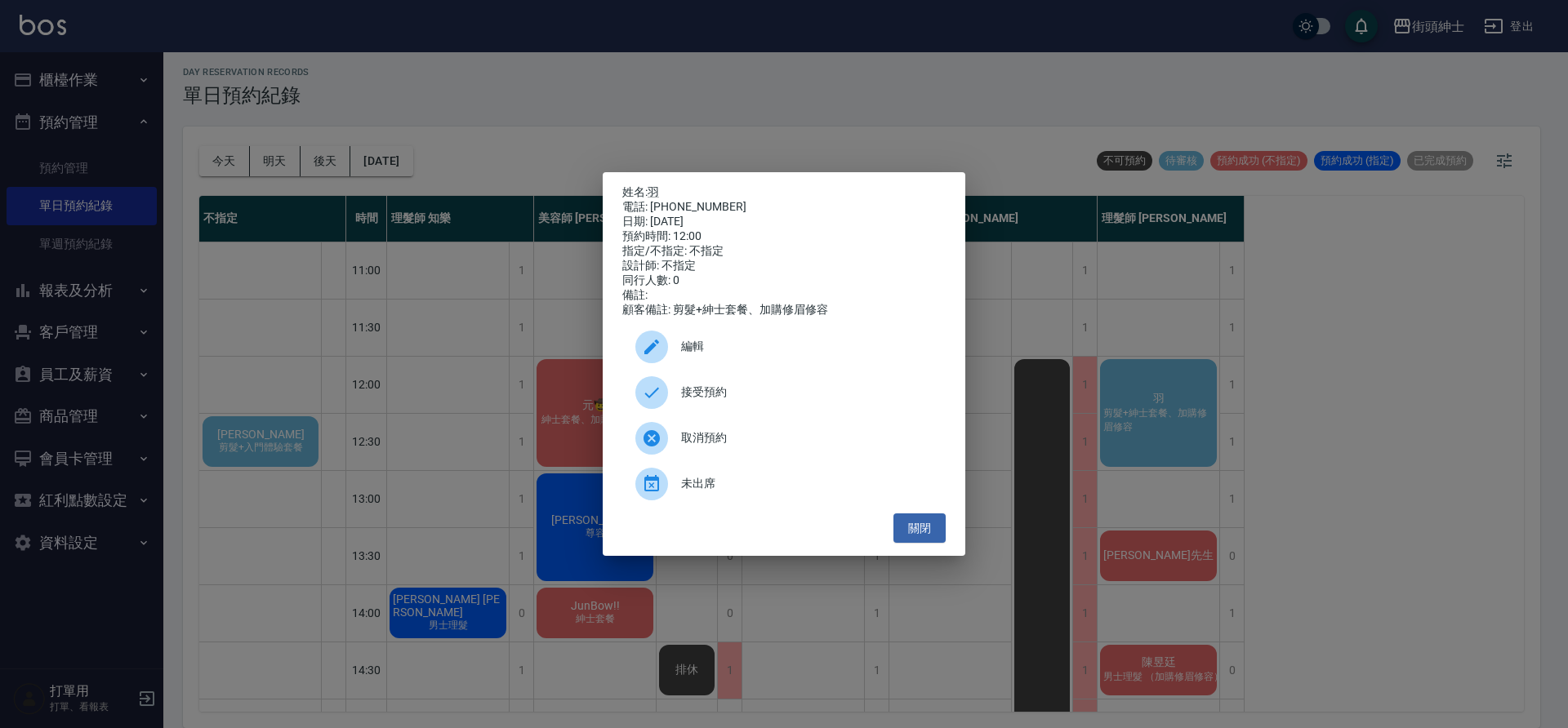
click at [729, 387] on div "接受預約" at bounding box center [784, 393] width 323 height 46
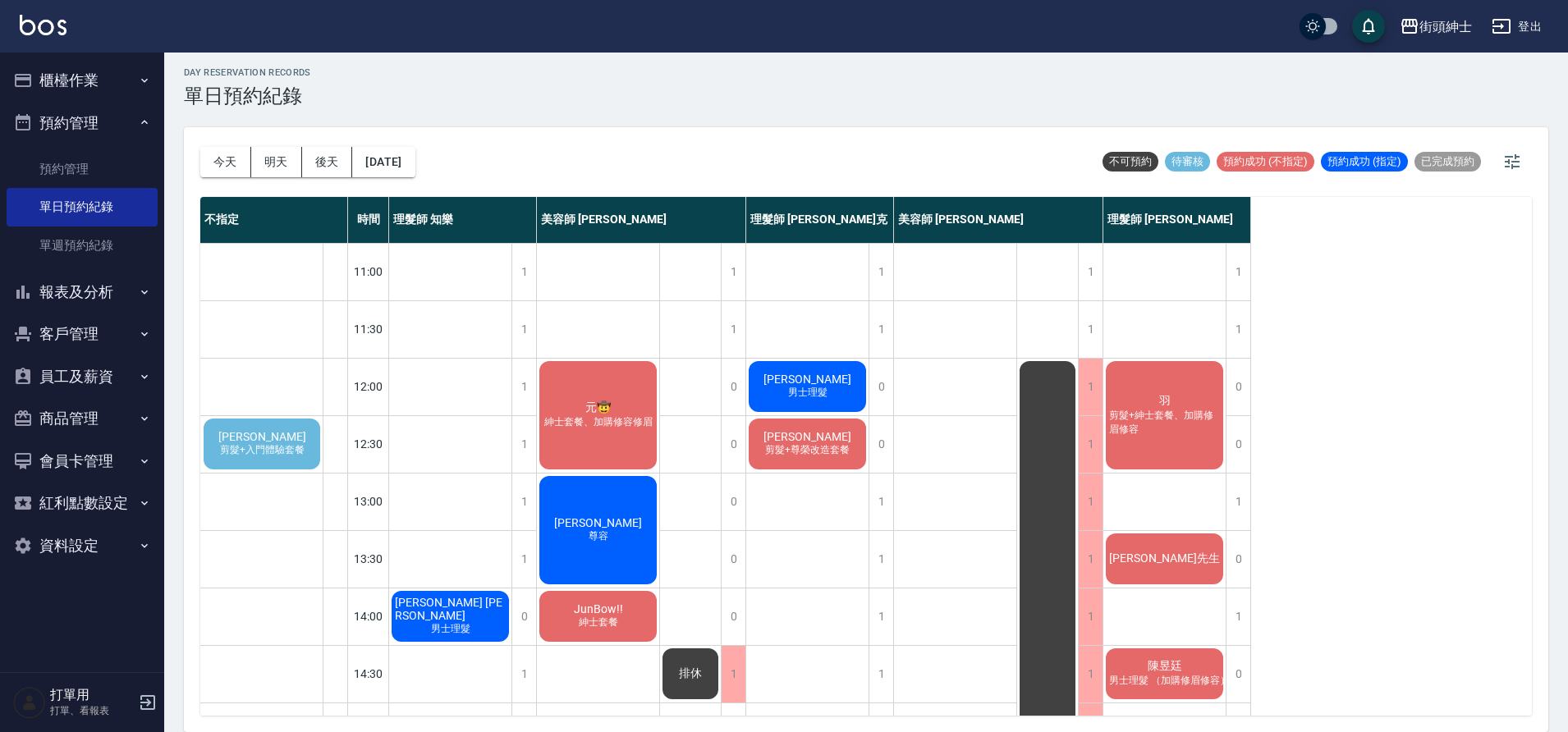
click at [630, 433] on div "元🤠 紳士套餐、加購修容修眉" at bounding box center [598, 415] width 122 height 114
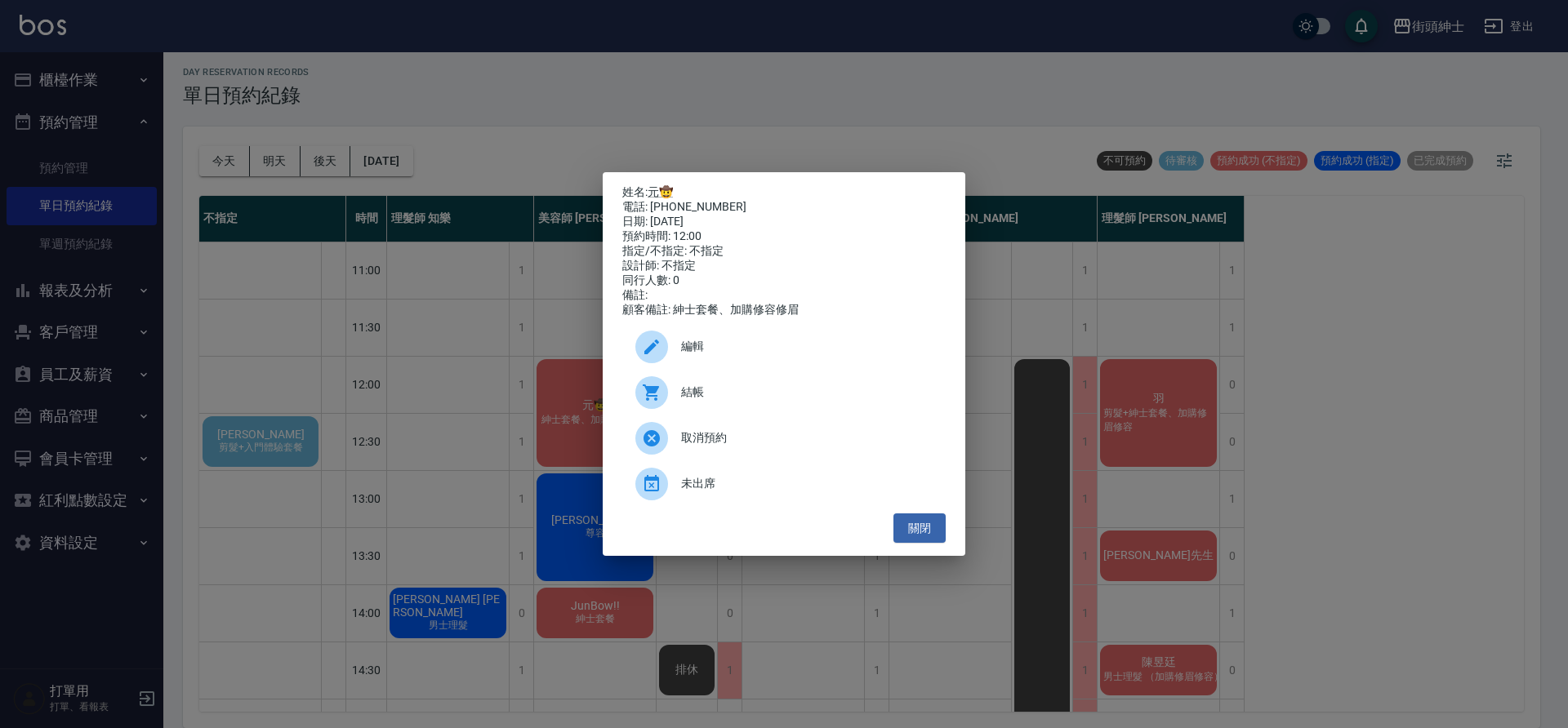
click at [780, 350] on span "編輯" at bounding box center [807, 346] width 252 height 17
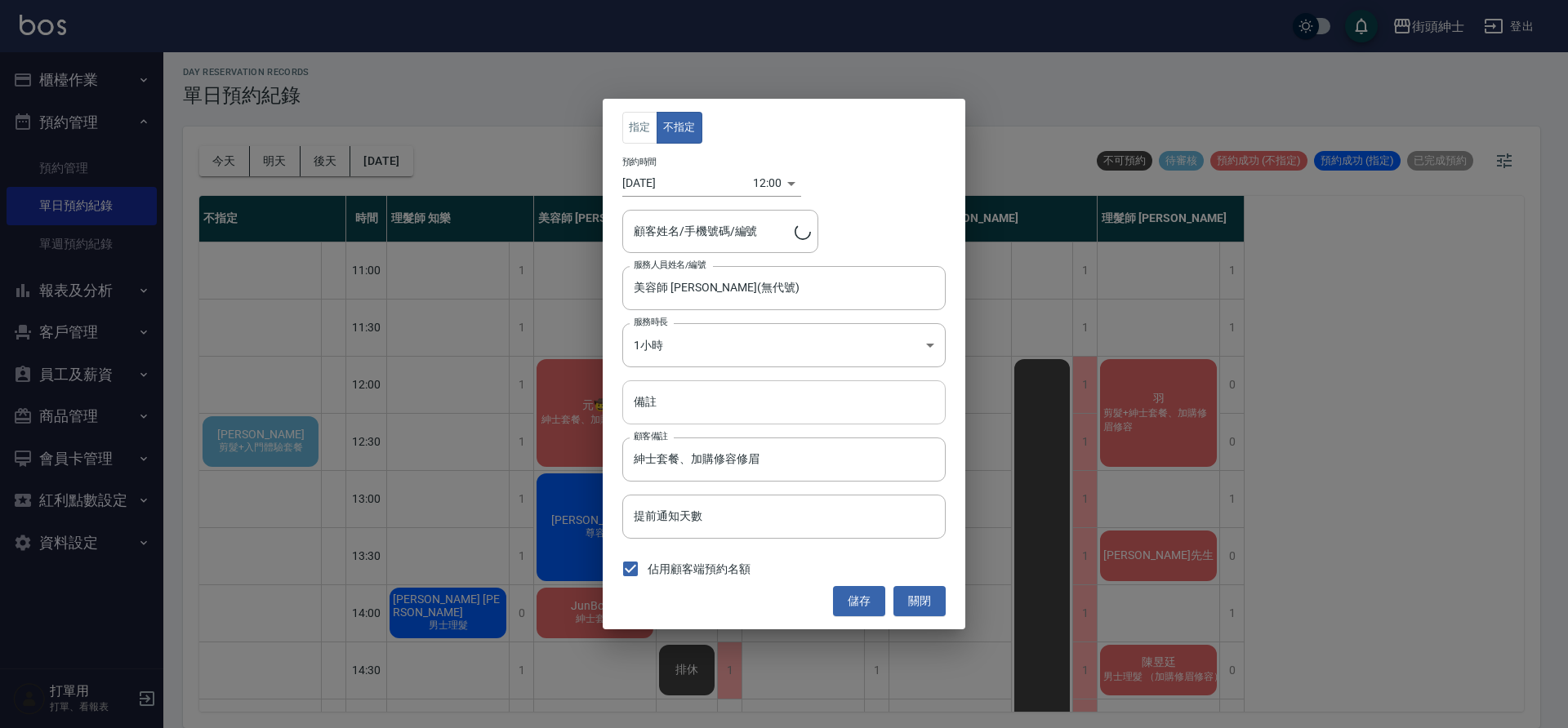
type input "元🤠/0955999451"
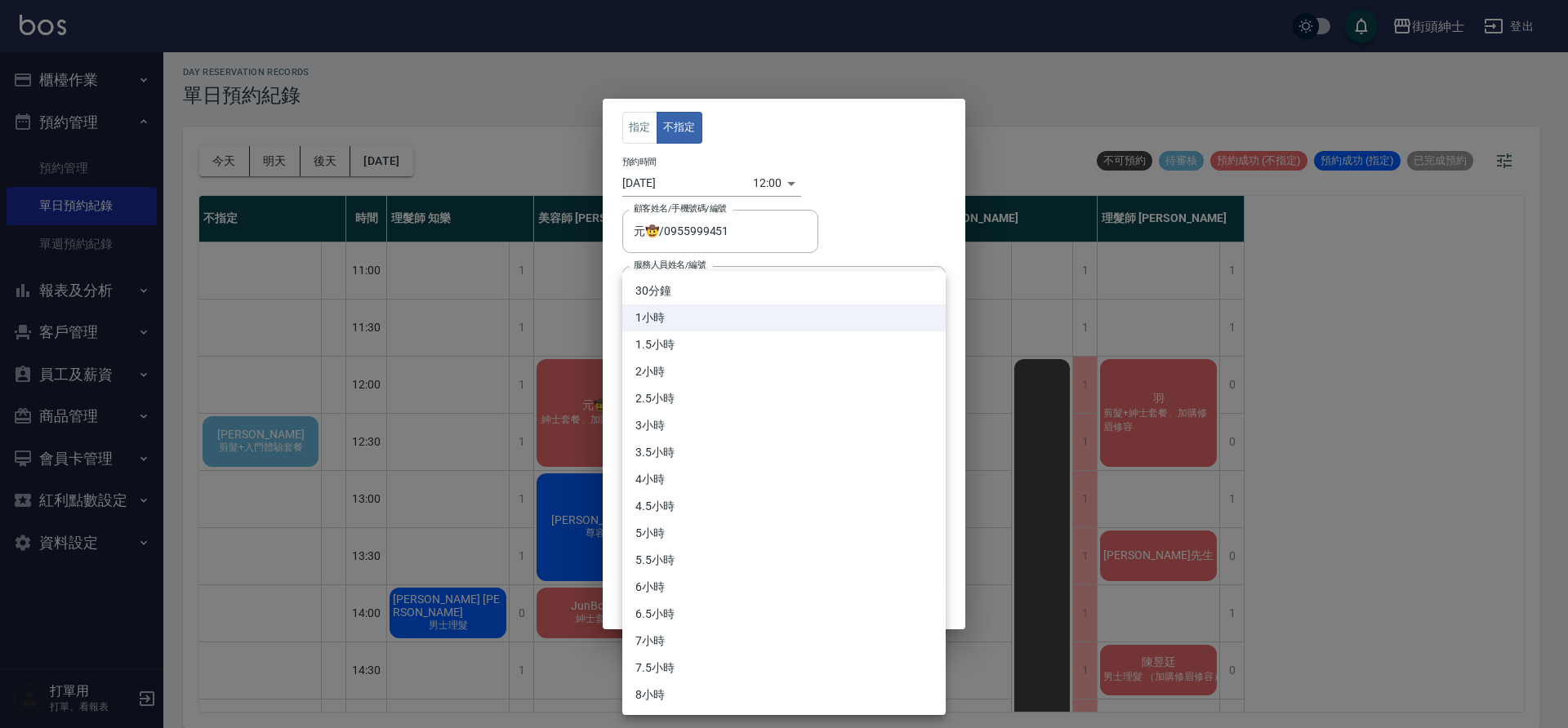
click at [700, 344] on body "街頭紳士 登出 櫃檯作業 打帳單 帳單列表 營業儀表板 現金收支登錄 材料自購登錄 每日結帳 排班表 現場電腦打卡 預約管理 預約管理 單日預約紀錄 單週預約…" at bounding box center [784, 361] width 1568 height 733
click at [698, 285] on li "30分鐘" at bounding box center [784, 291] width 323 height 27
type input "1"
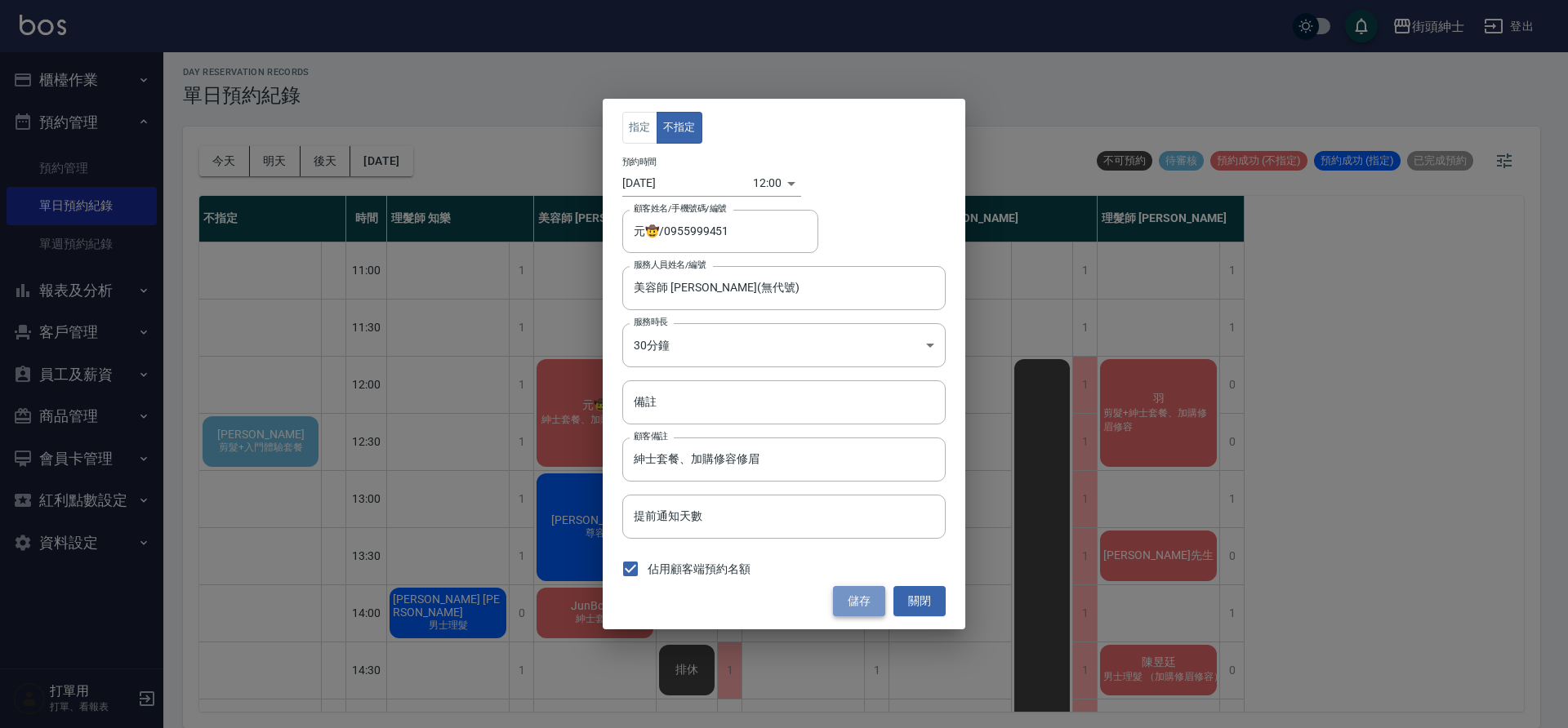
click at [863, 606] on button "儲存" at bounding box center [859, 601] width 52 height 30
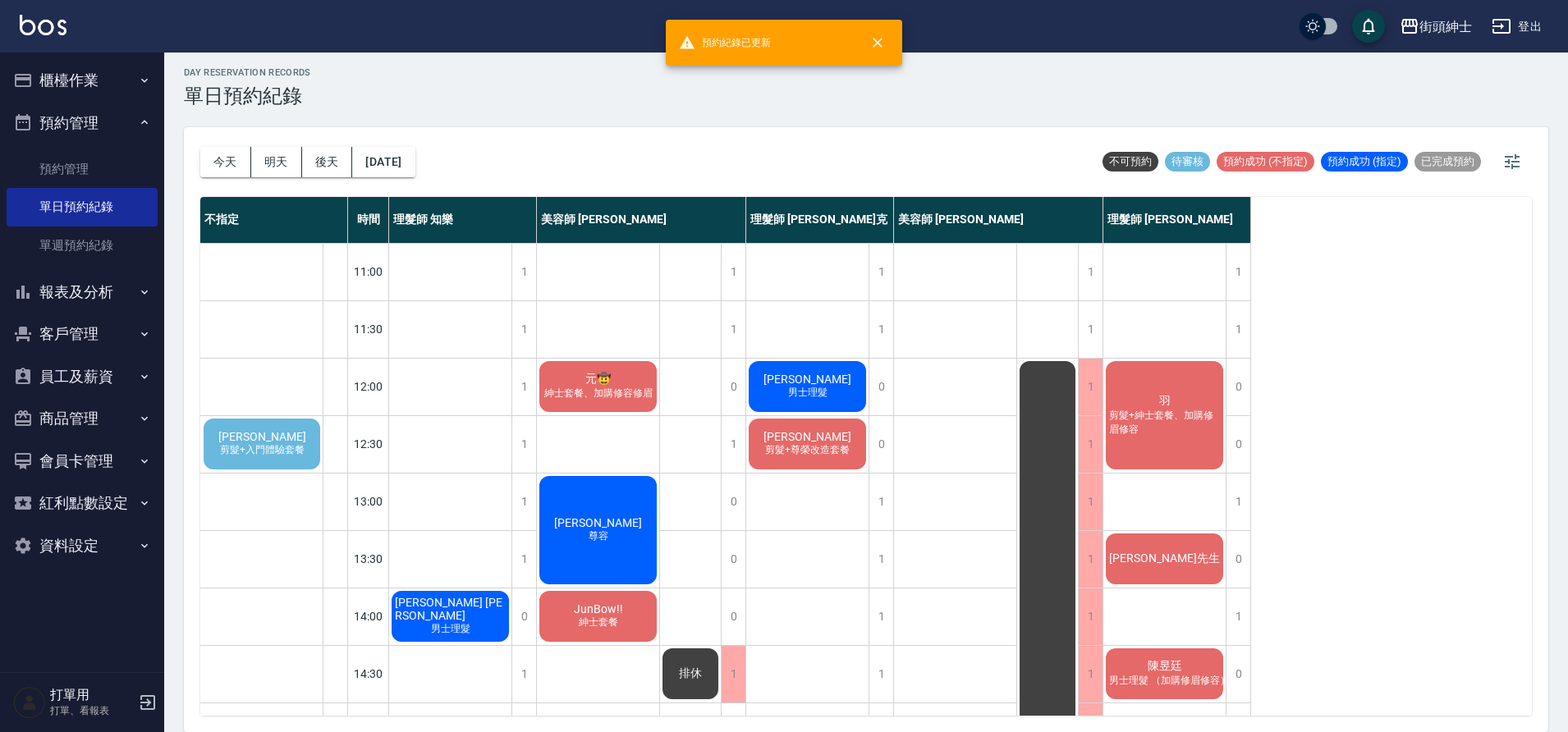
click at [1163, 425] on span "剪髮+紳士套餐、加購修眉修容" at bounding box center [1164, 422] width 117 height 28
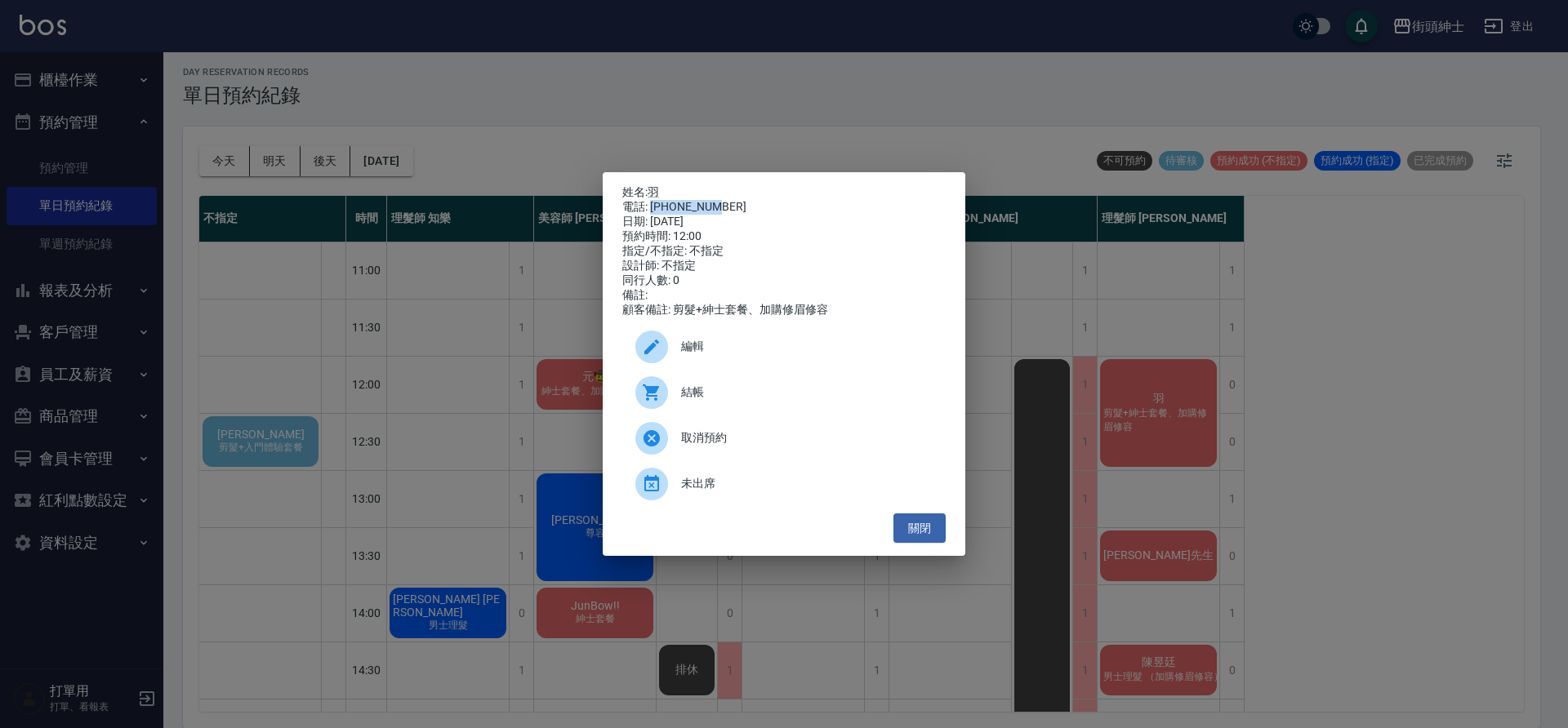
drag, startPoint x: 652, startPoint y: 204, endPoint x: 683, endPoint y: 195, distance: 32.3
click at [735, 200] on div "電話: [PHONE_NUMBER]" at bounding box center [784, 207] width 323 height 15
copy div "0972282575"
drag, startPoint x: 452, startPoint y: 308, endPoint x: 502, endPoint y: 374, distance: 82.8
click at [453, 308] on div "姓名: 羽 電話: [PHONE_NUMBER] 日期: [DATE] 預約時間: 12:00 指定/不指定: 不指定 設計師: 不指定 同行人數: 0 備註…" at bounding box center [784, 364] width 1568 height 728
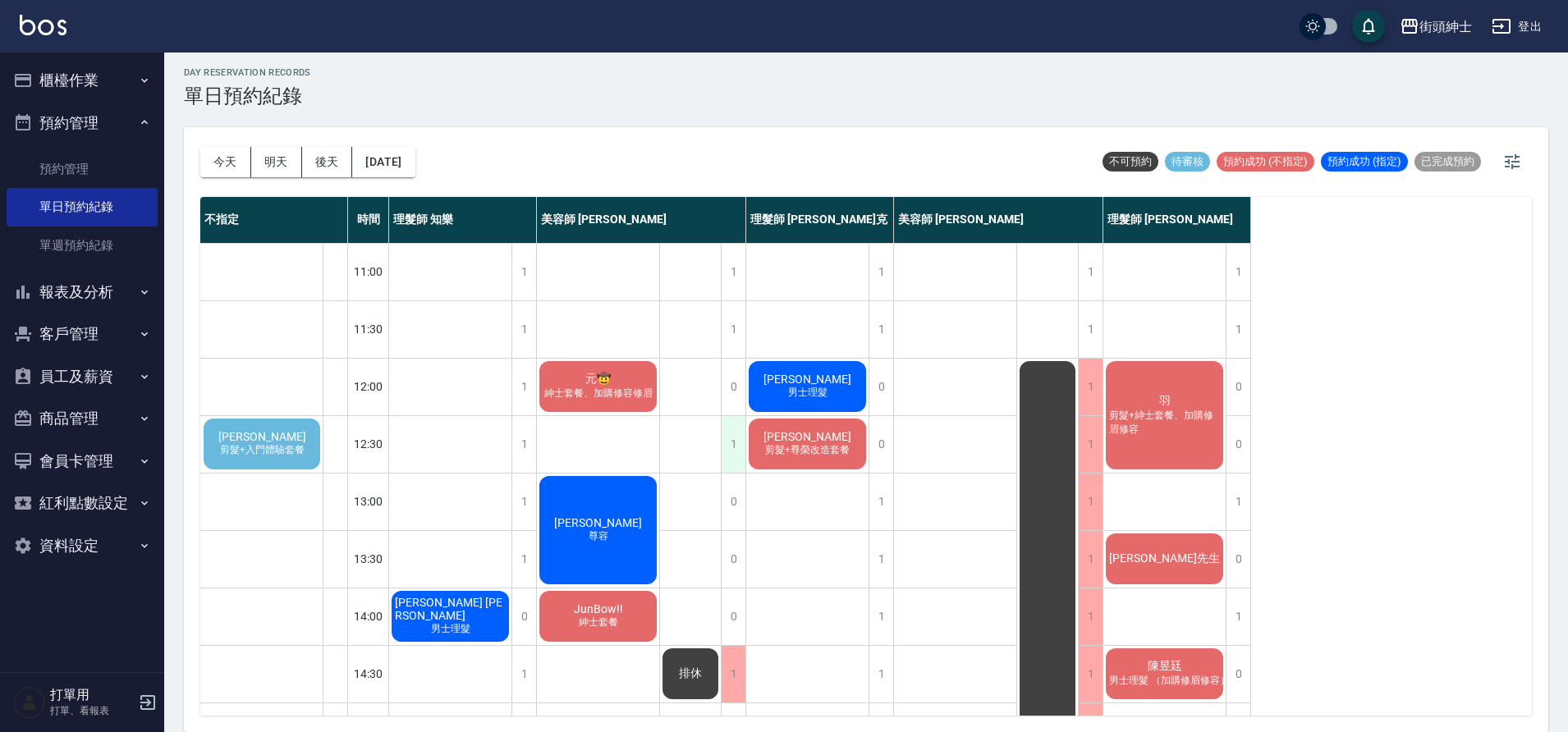
click at [734, 444] on div "1" at bounding box center [733, 445] width 25 height 57
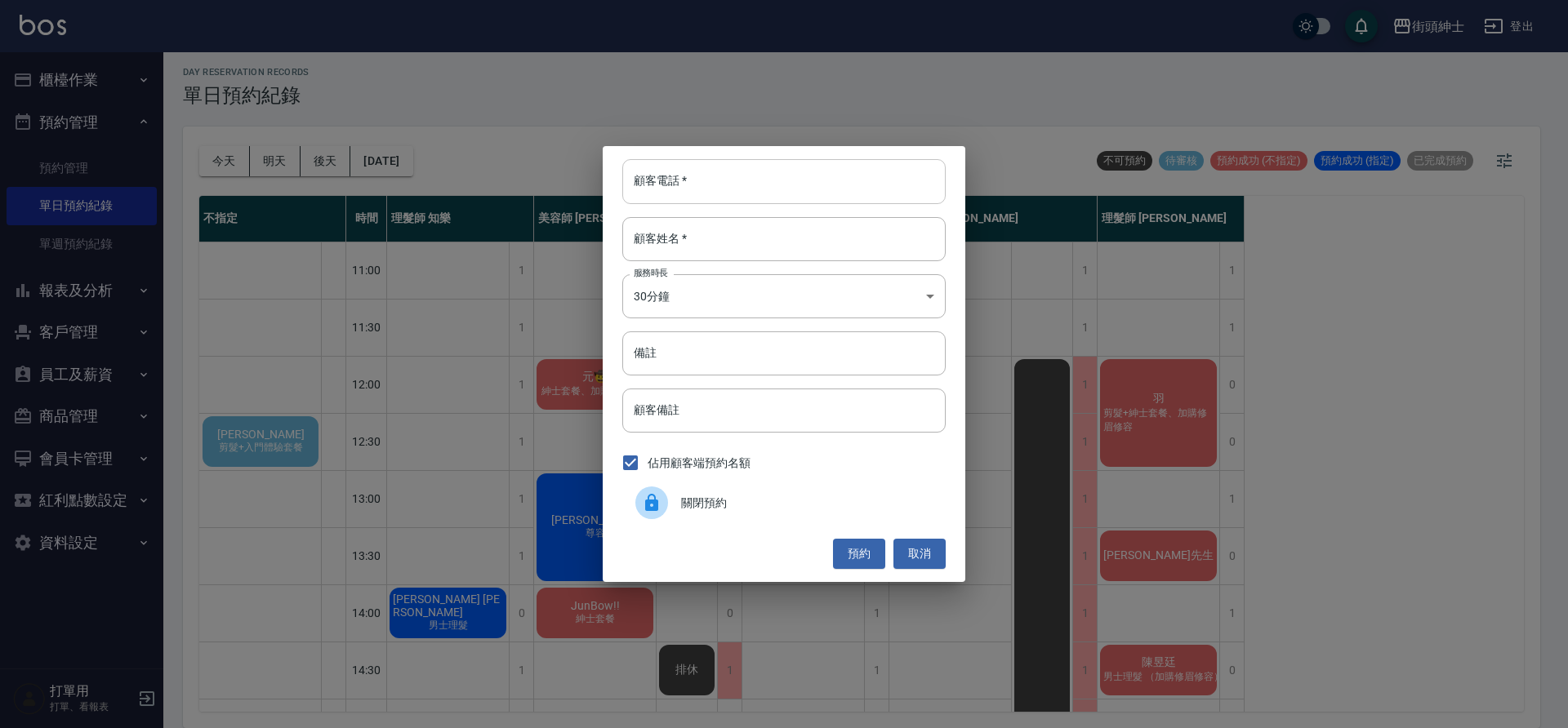
click at [721, 195] on input "顧客電話   *" at bounding box center [784, 181] width 323 height 44
paste input "0972282575"
type input "0972282575"
click at [715, 247] on input "顧客姓名   *" at bounding box center [784, 239] width 323 height 44
type input "ㄨ"
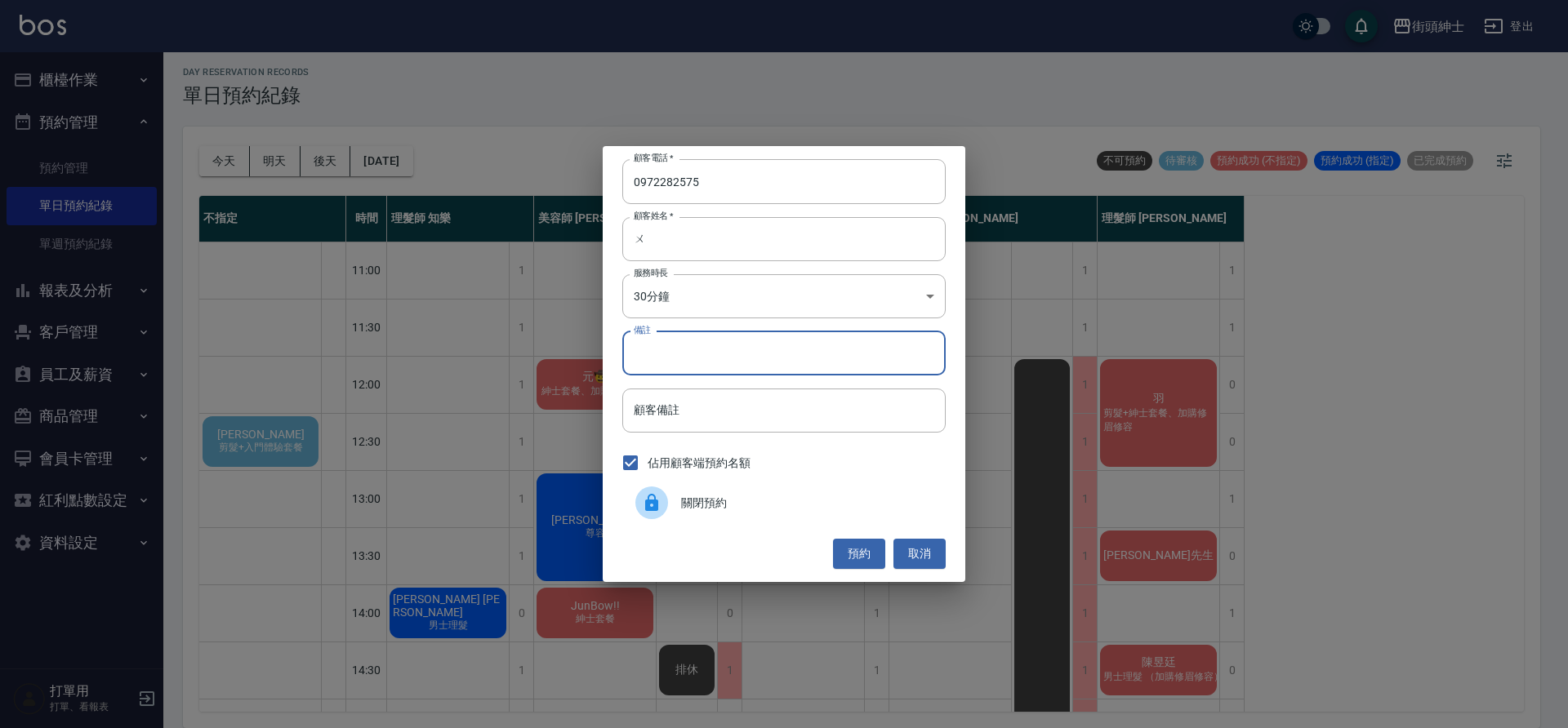
click at [717, 370] on input "備註" at bounding box center [784, 354] width 323 height 44
type input "紳士加修容"
click at [868, 560] on button "預約" at bounding box center [859, 554] width 52 height 30
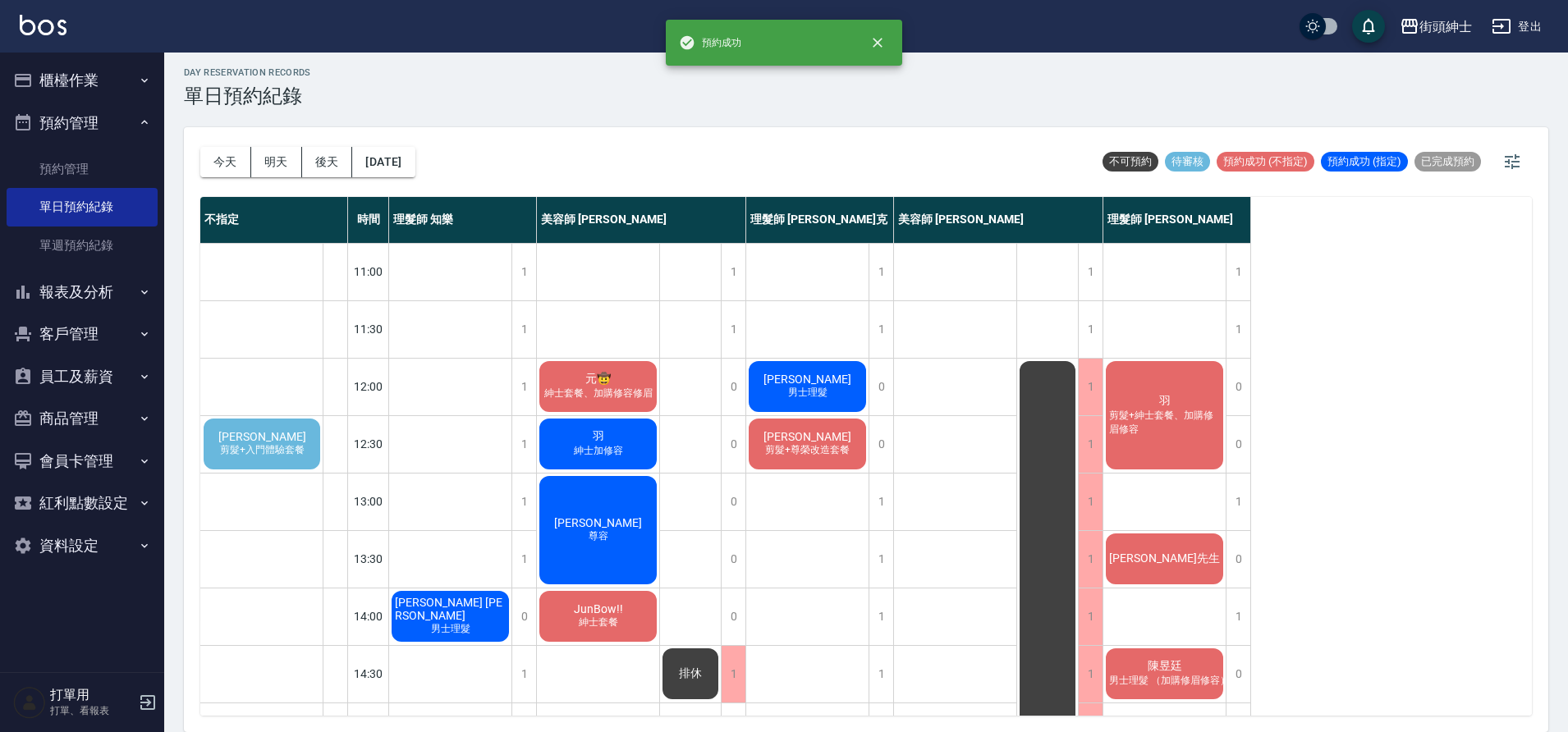
click at [1154, 419] on span "剪髮+紳士套餐、加購修眉修容" at bounding box center [1164, 422] width 117 height 28
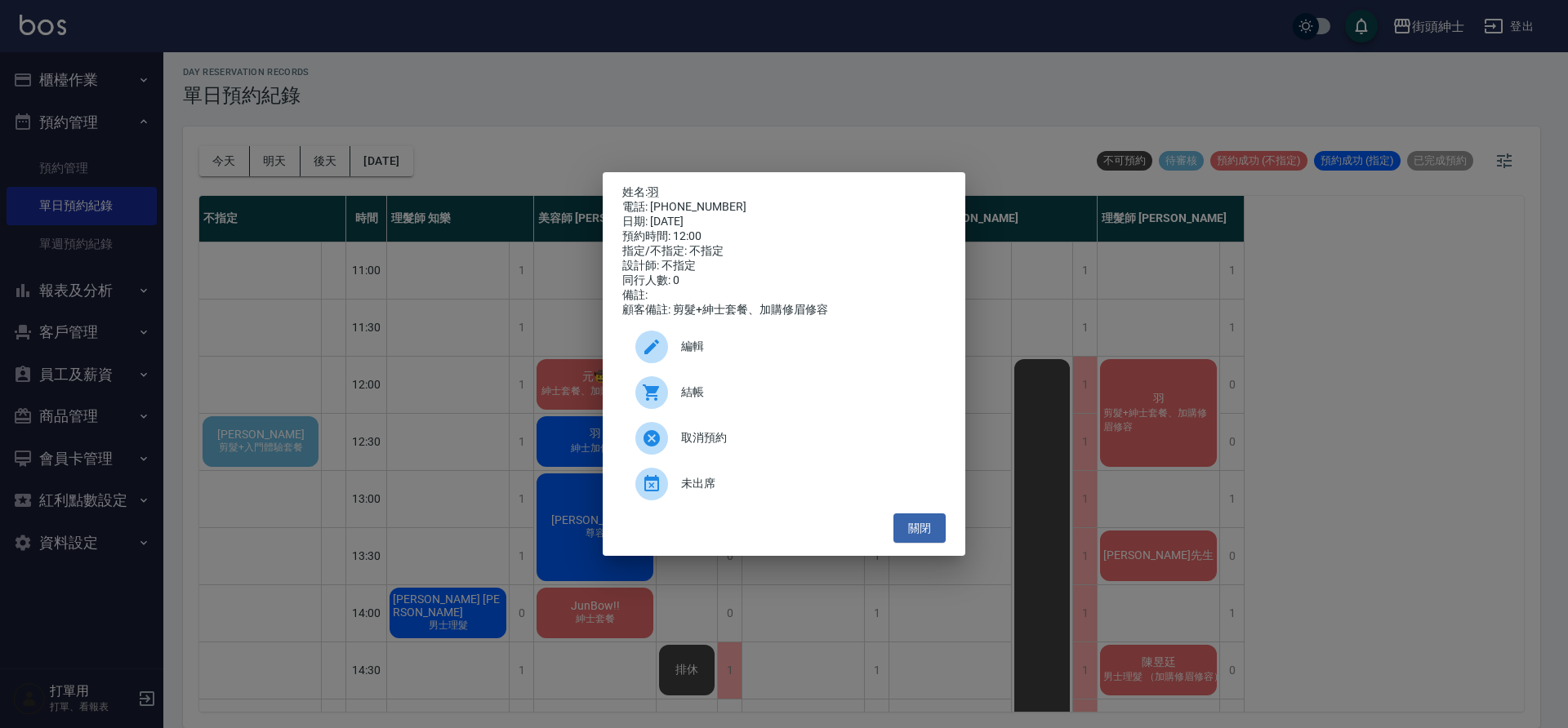
click at [780, 342] on div "編輯" at bounding box center [784, 347] width 323 height 46
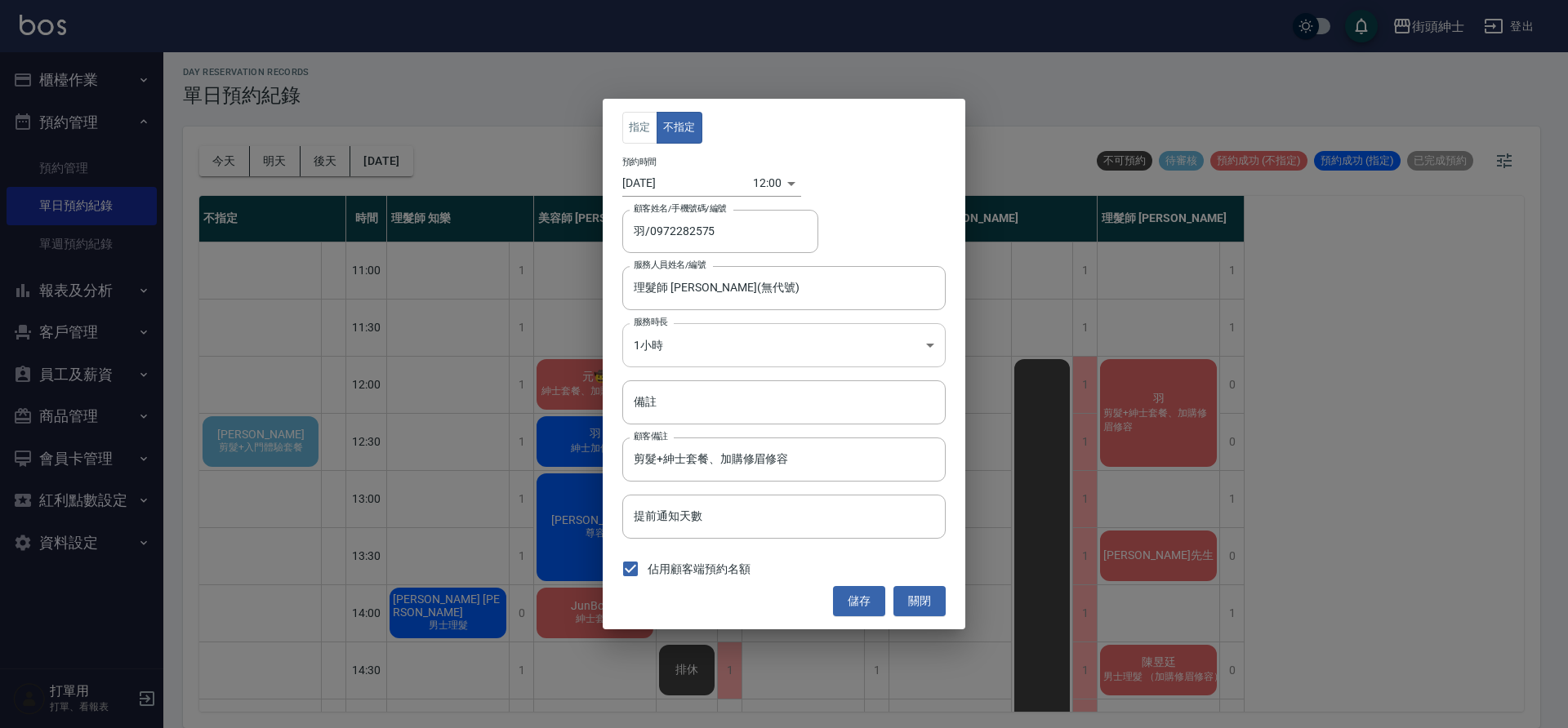
click at [693, 339] on body "街頭紳士 登出 櫃檯作業 打帳單 帳單列表 營業儀表板 現金收支登錄 材料自購登錄 每日結帳 排班表 現場電腦打卡 預約管理 預約管理 單日預約紀錄 單週預約…" at bounding box center [784, 361] width 1568 height 733
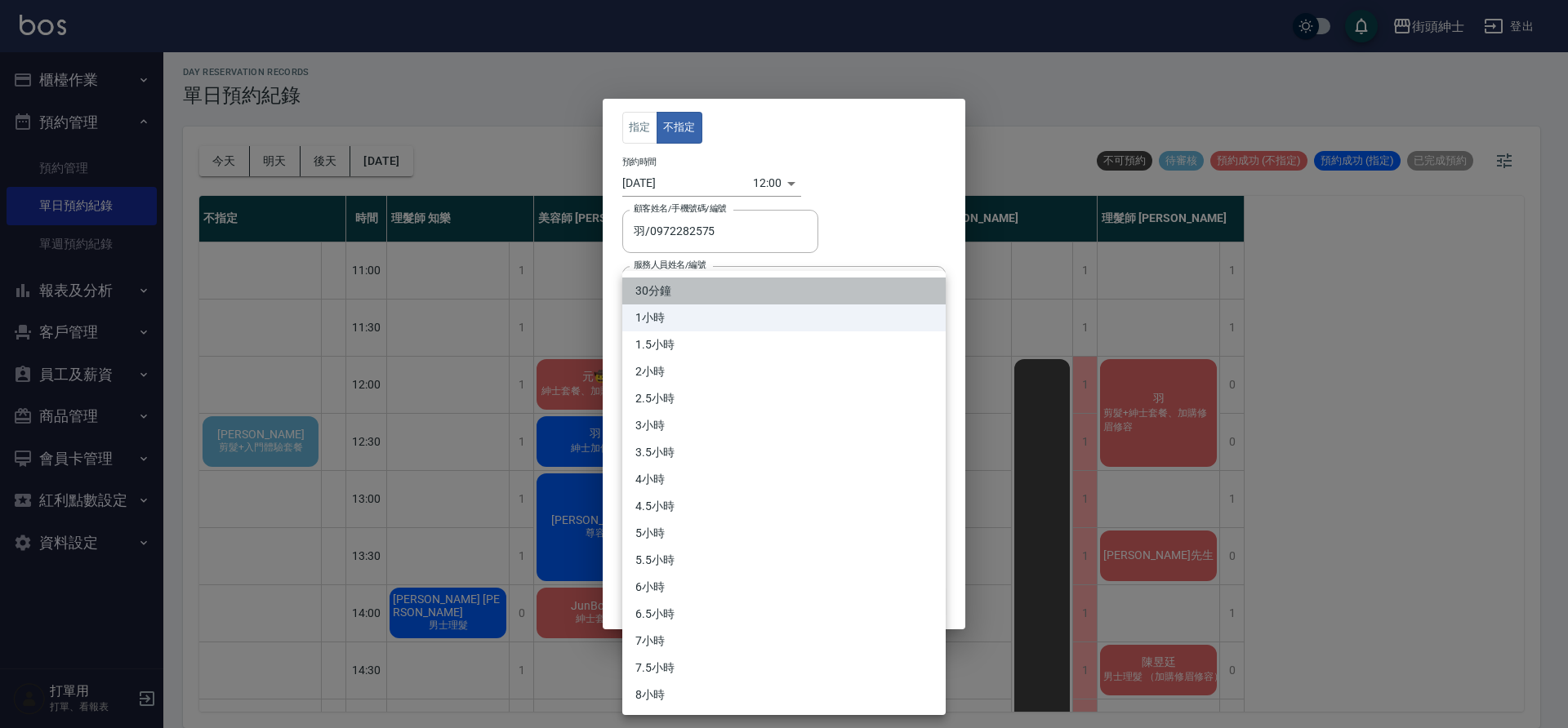
click at [703, 287] on li "30分鐘" at bounding box center [784, 291] width 323 height 27
type input "1"
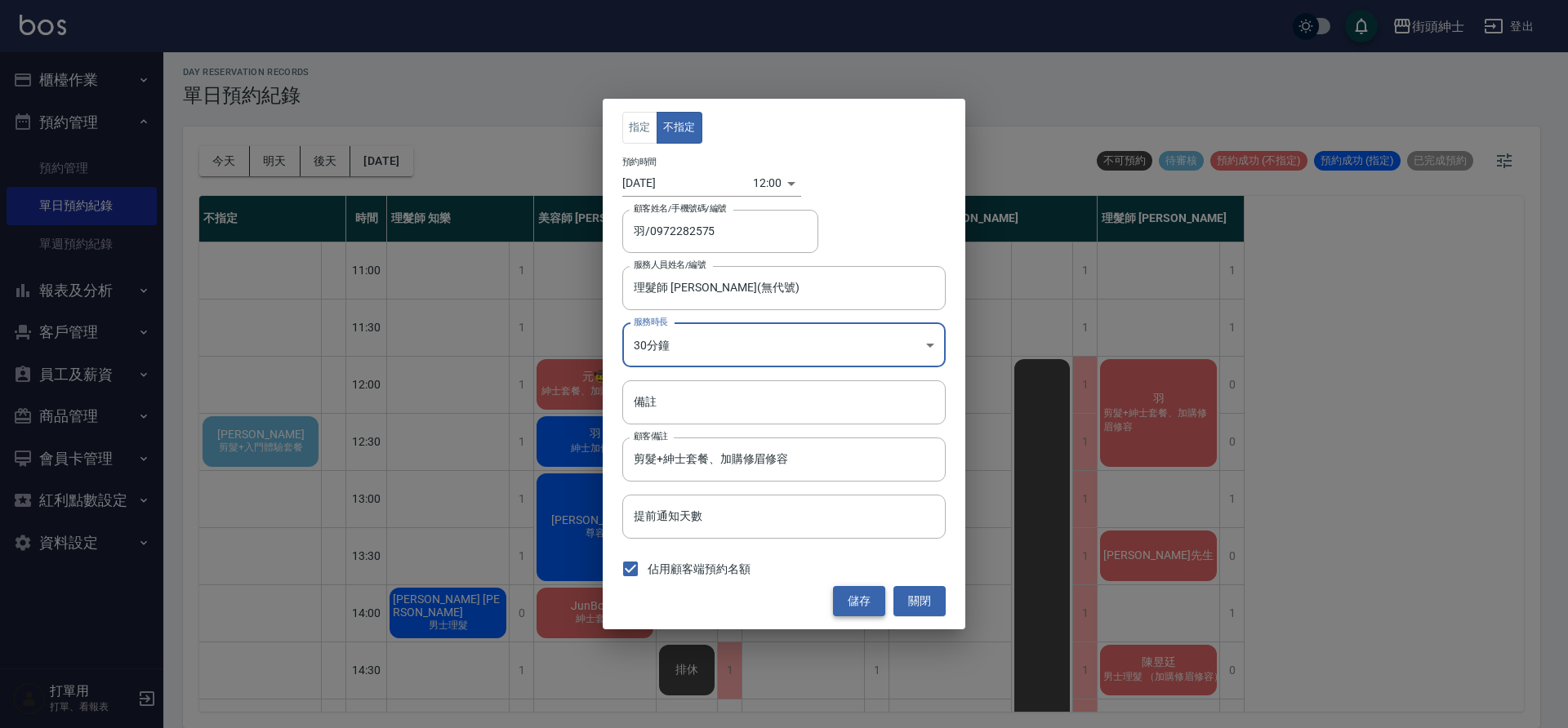
click at [864, 602] on button "儲存" at bounding box center [859, 601] width 52 height 30
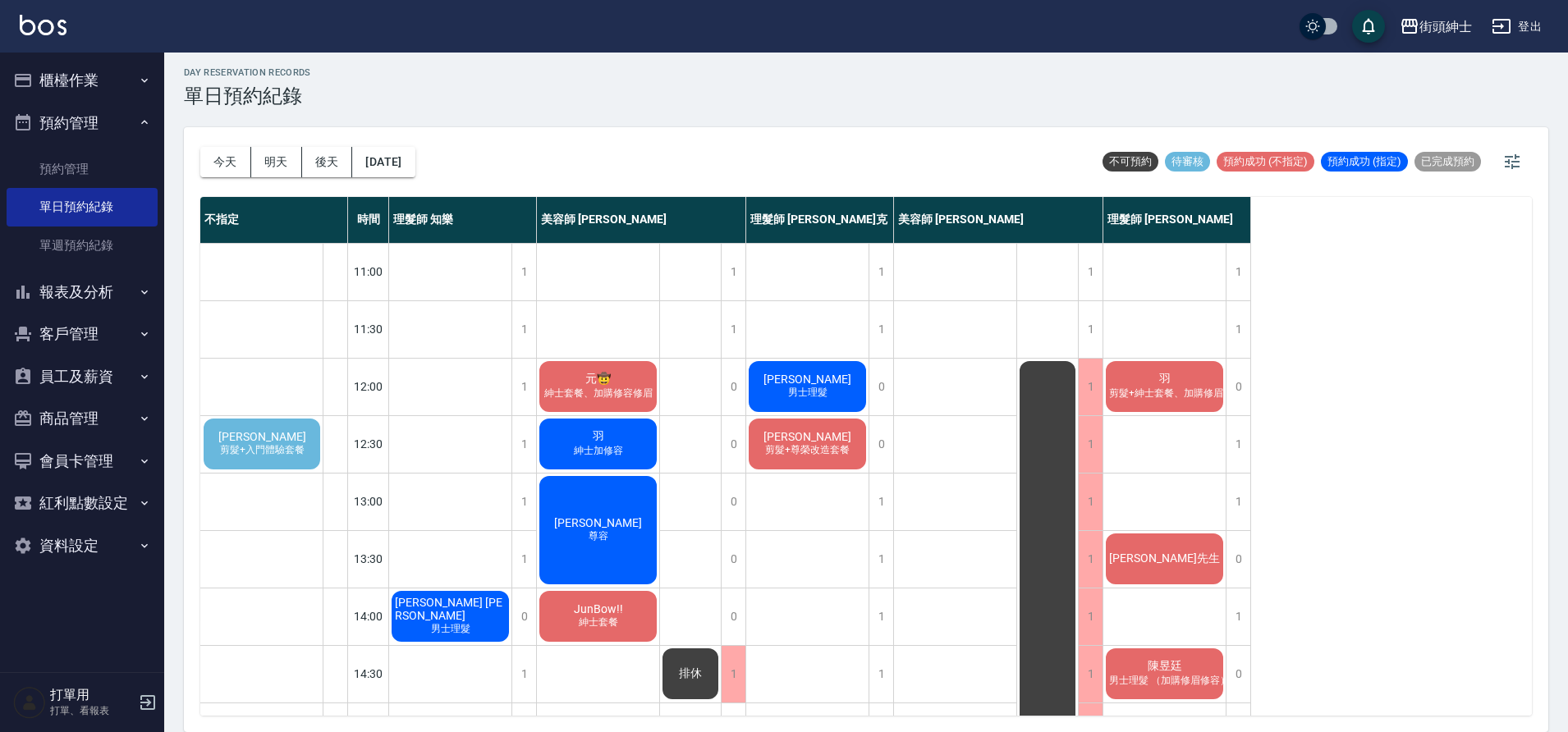
scroll to position [747, 0]
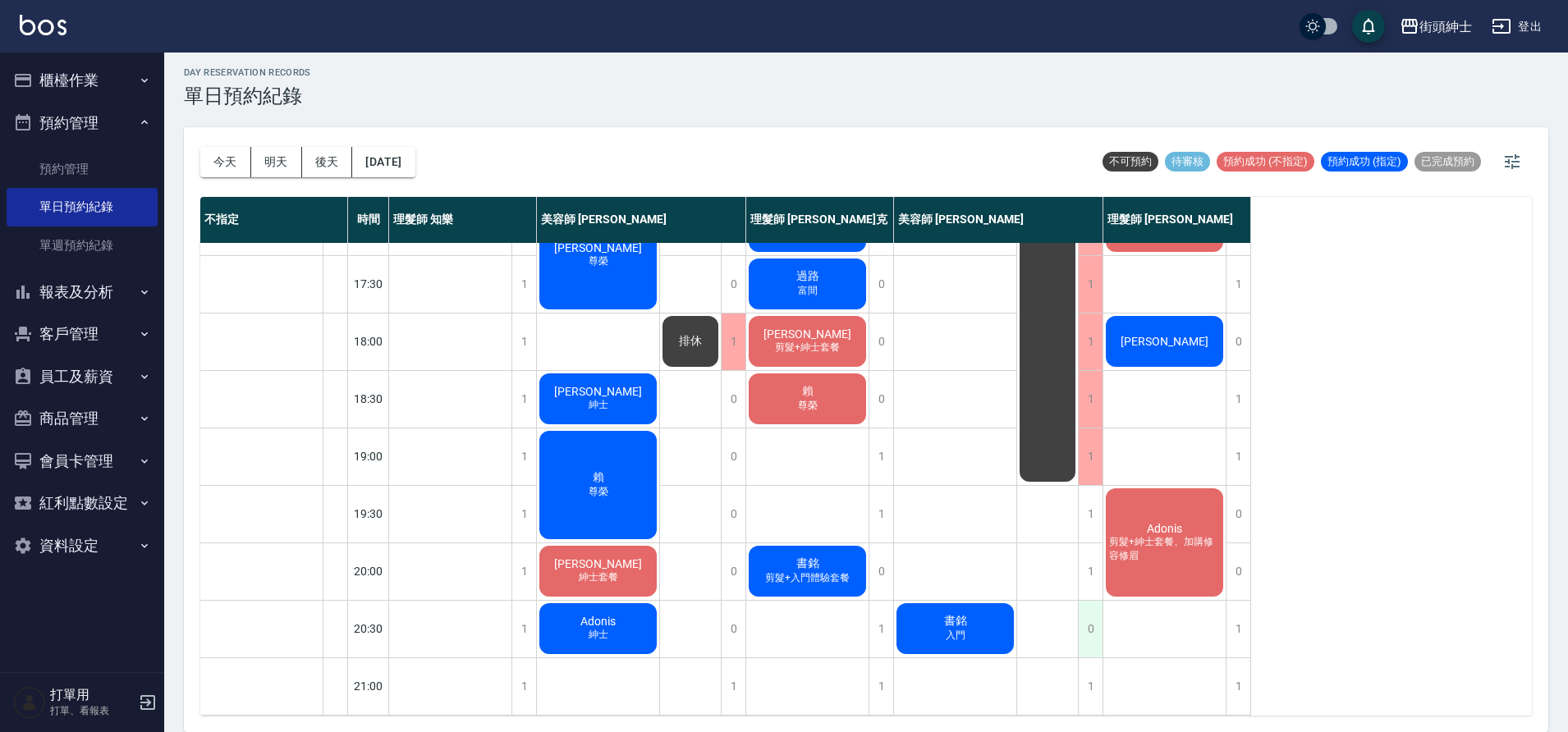
click at [1094, 614] on div "0" at bounding box center [1091, 629] width 25 height 57
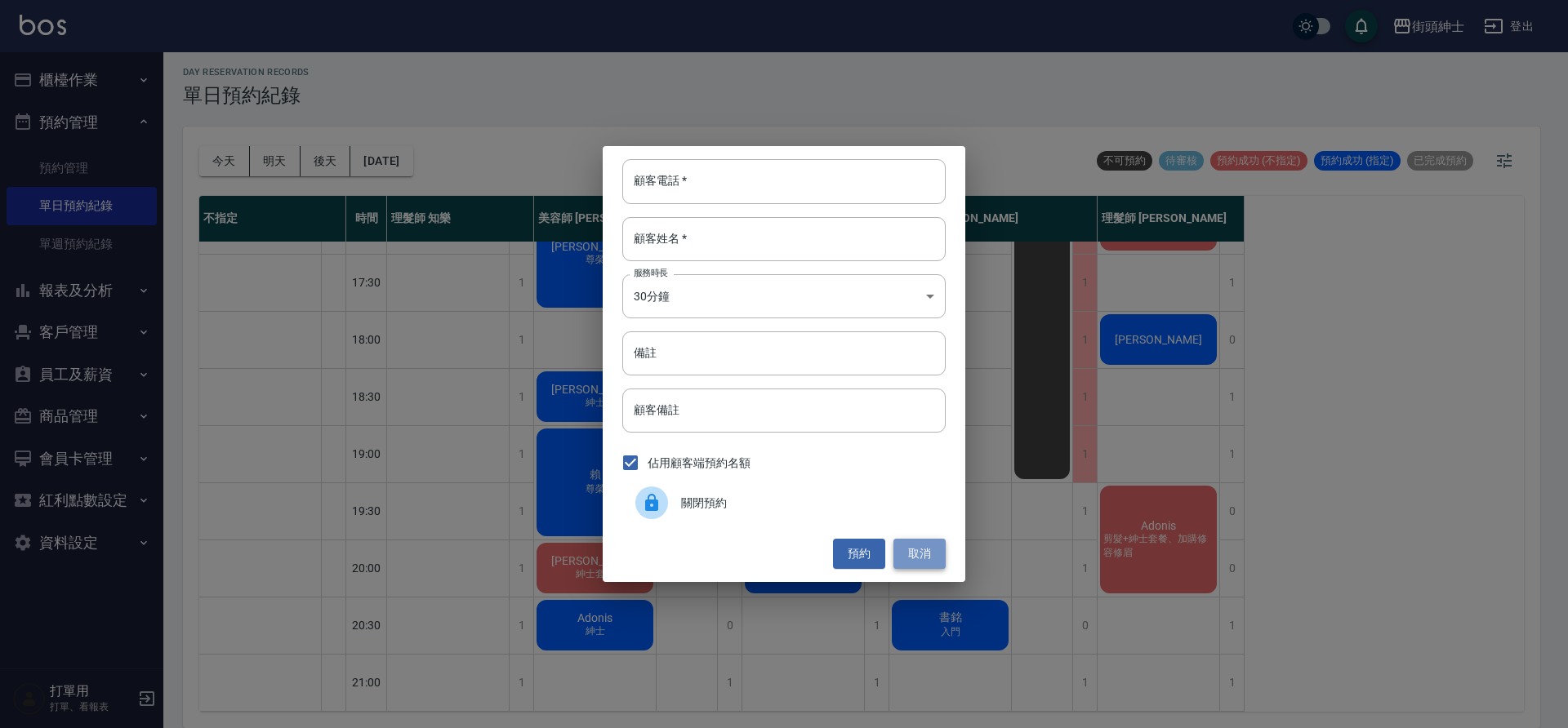
click at [939, 555] on button "取消" at bounding box center [919, 554] width 52 height 30
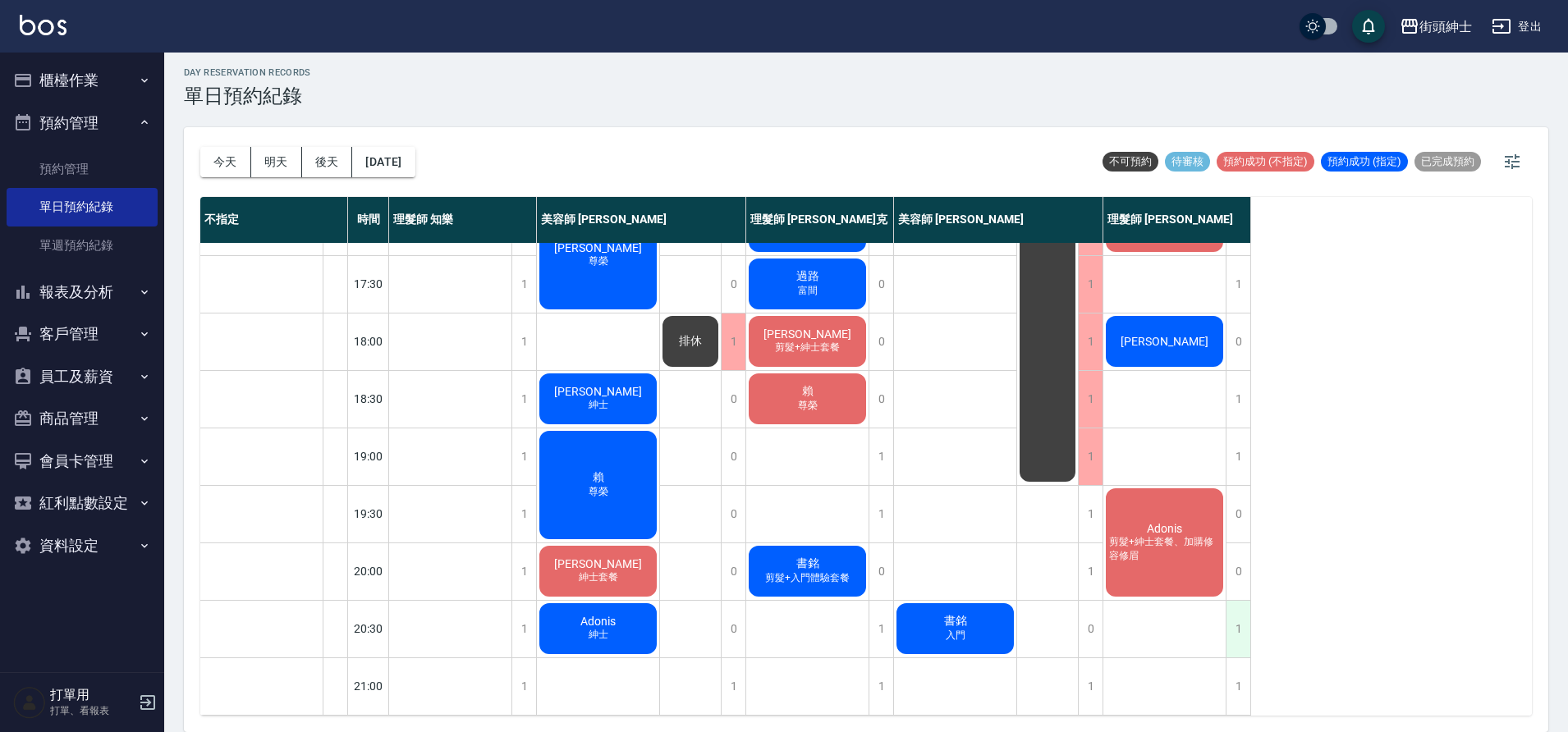
click at [1234, 611] on div "1" at bounding box center [1238, 629] width 25 height 57
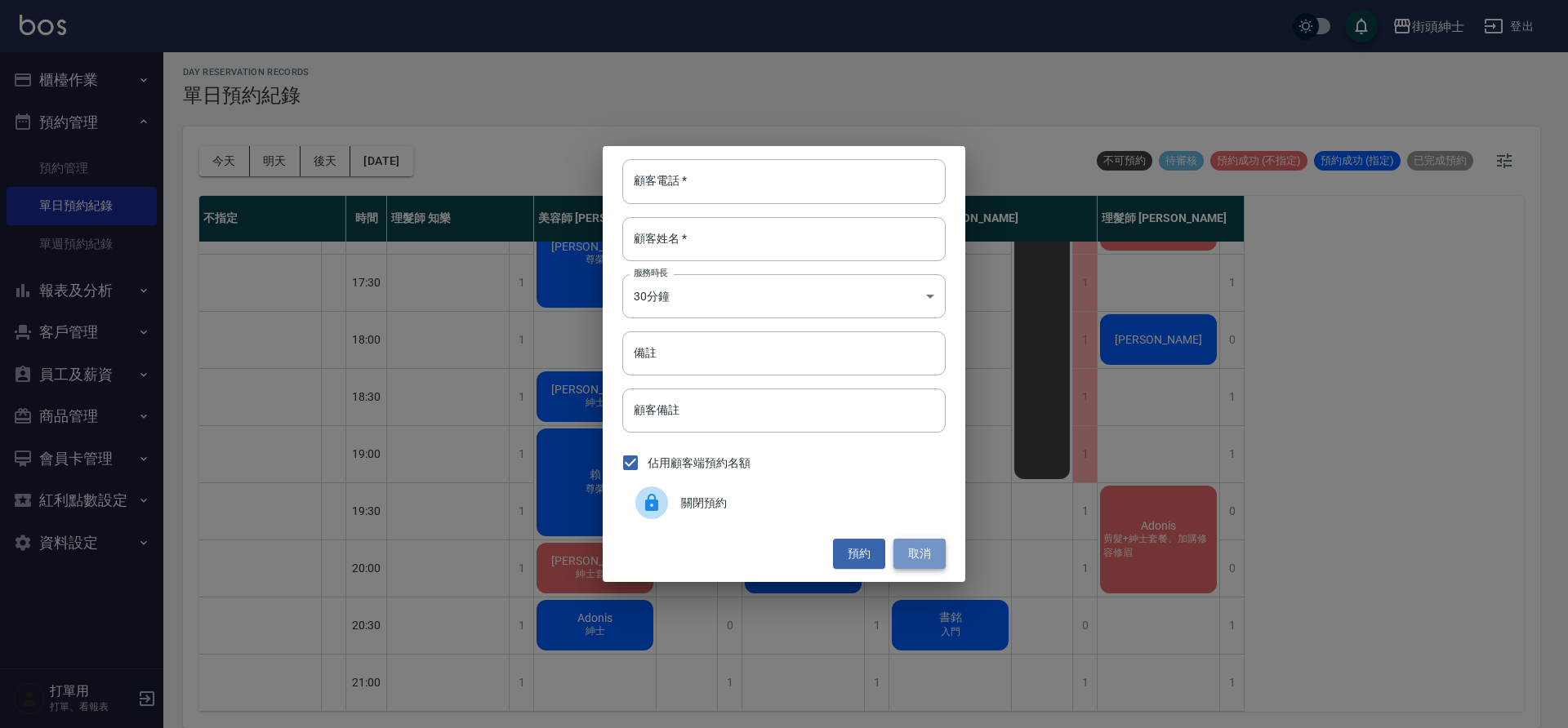
click at [930, 550] on button "取消" at bounding box center [919, 554] width 52 height 30
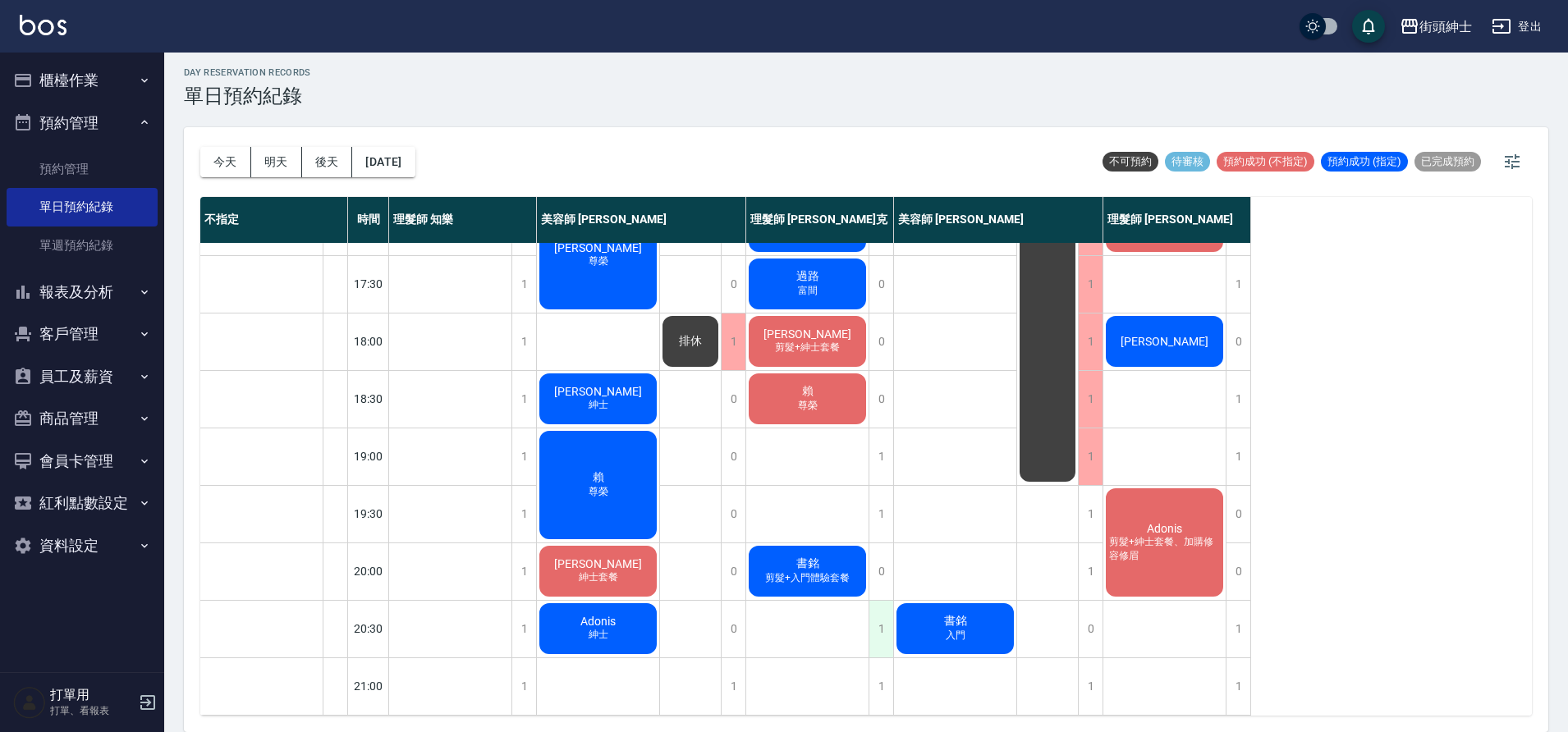
click at [880, 617] on div "1" at bounding box center [881, 629] width 25 height 57
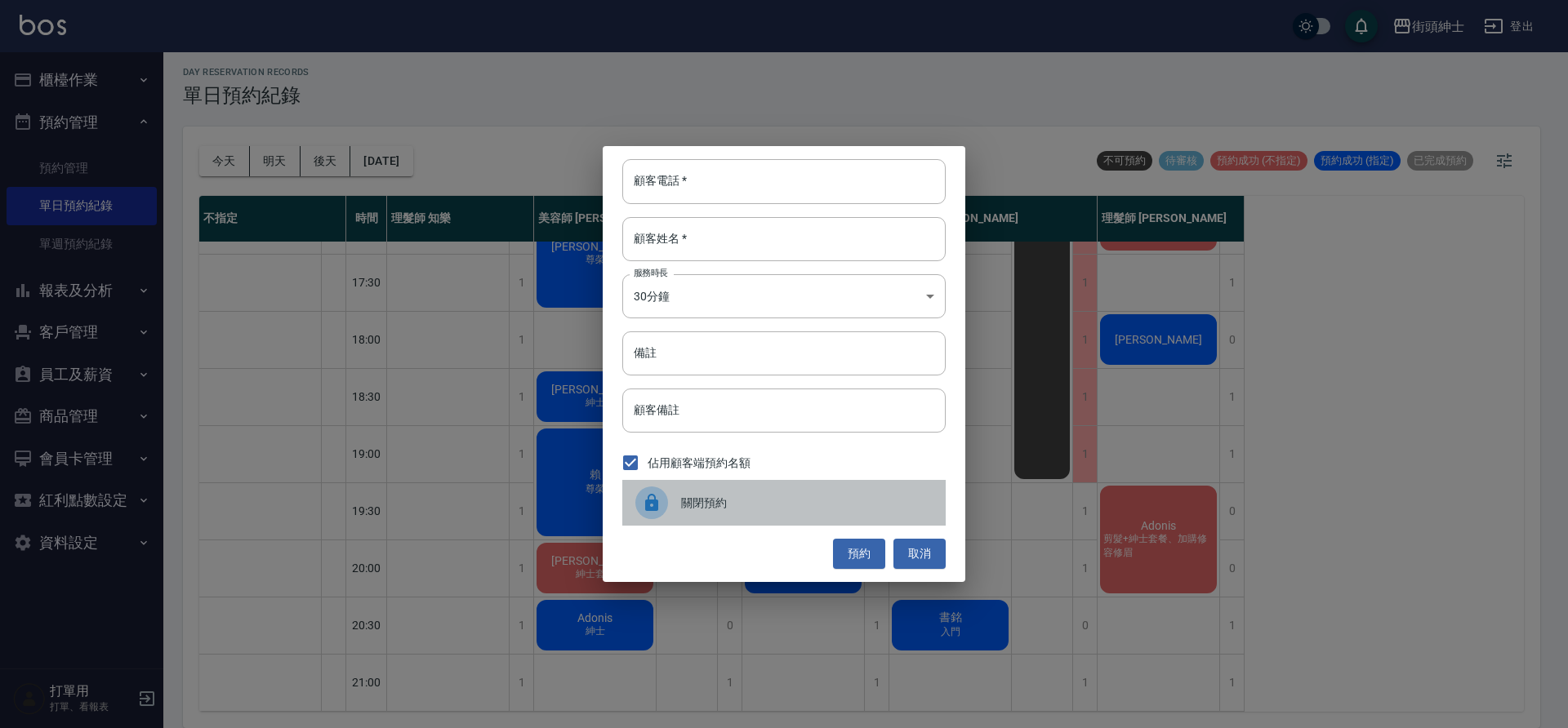
click at [779, 487] on div "關閉預約" at bounding box center [784, 503] width 323 height 46
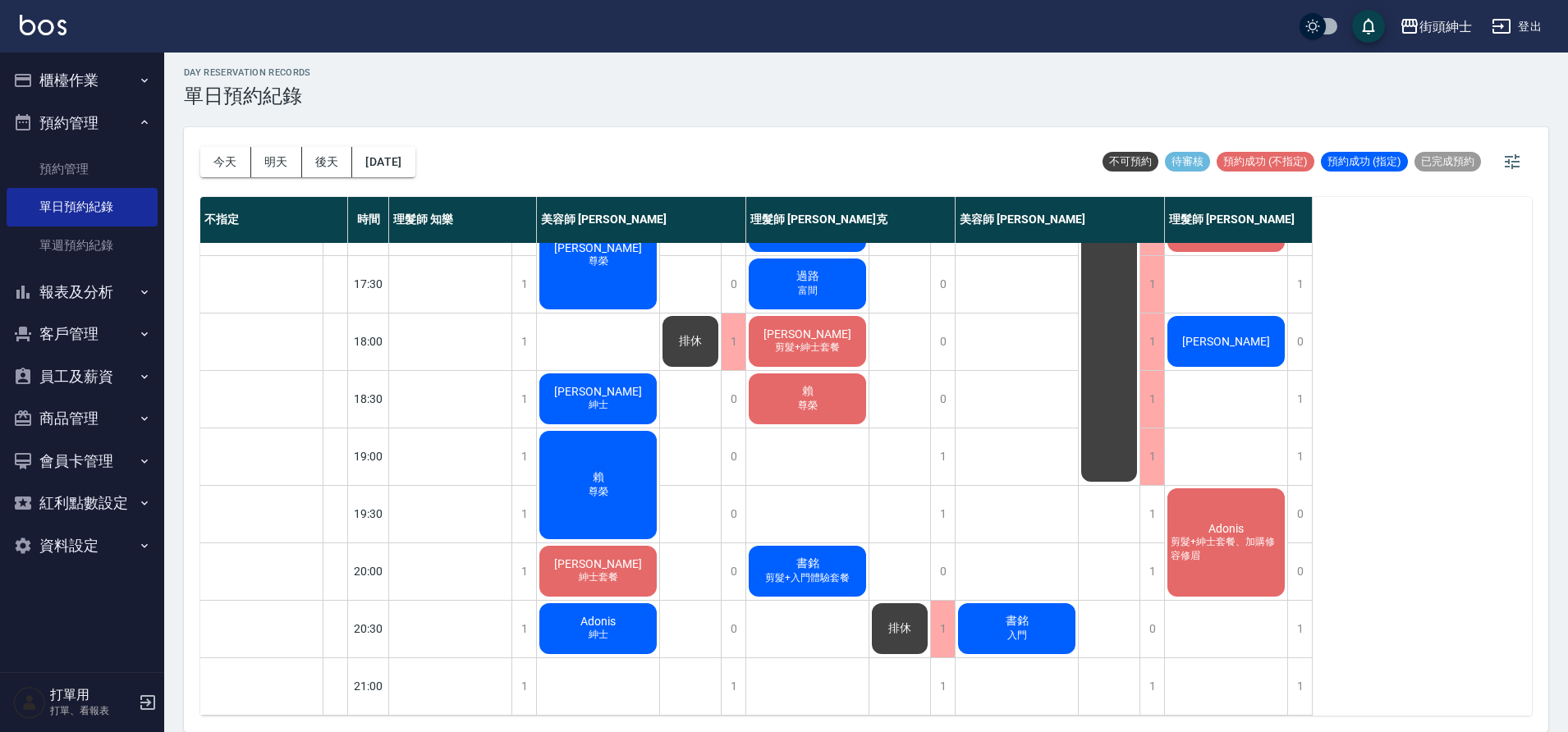
click at [816, 571] on span "剪髮+入門體驗套餐" at bounding box center [807, 579] width 91 height 14
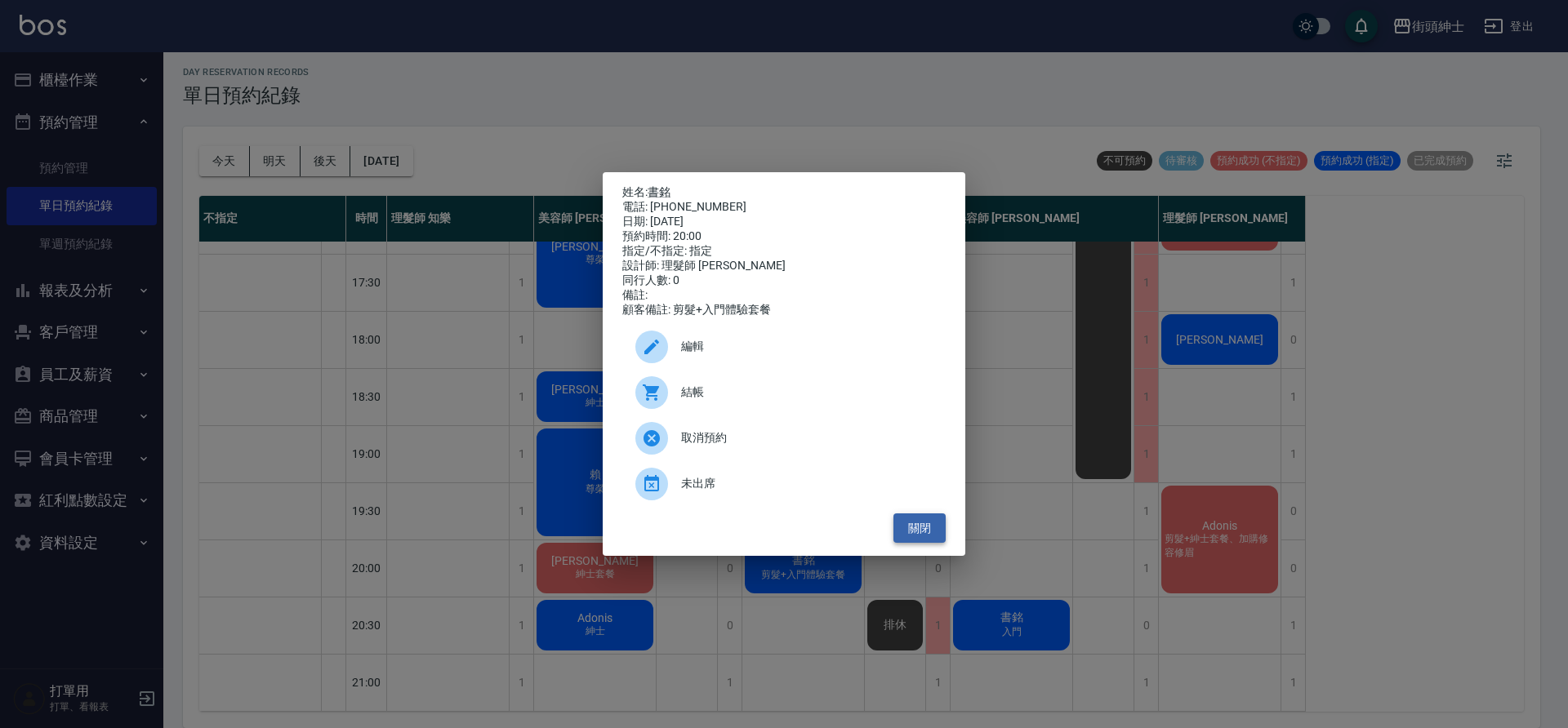
click at [931, 531] on button "關閉" at bounding box center [919, 529] width 52 height 30
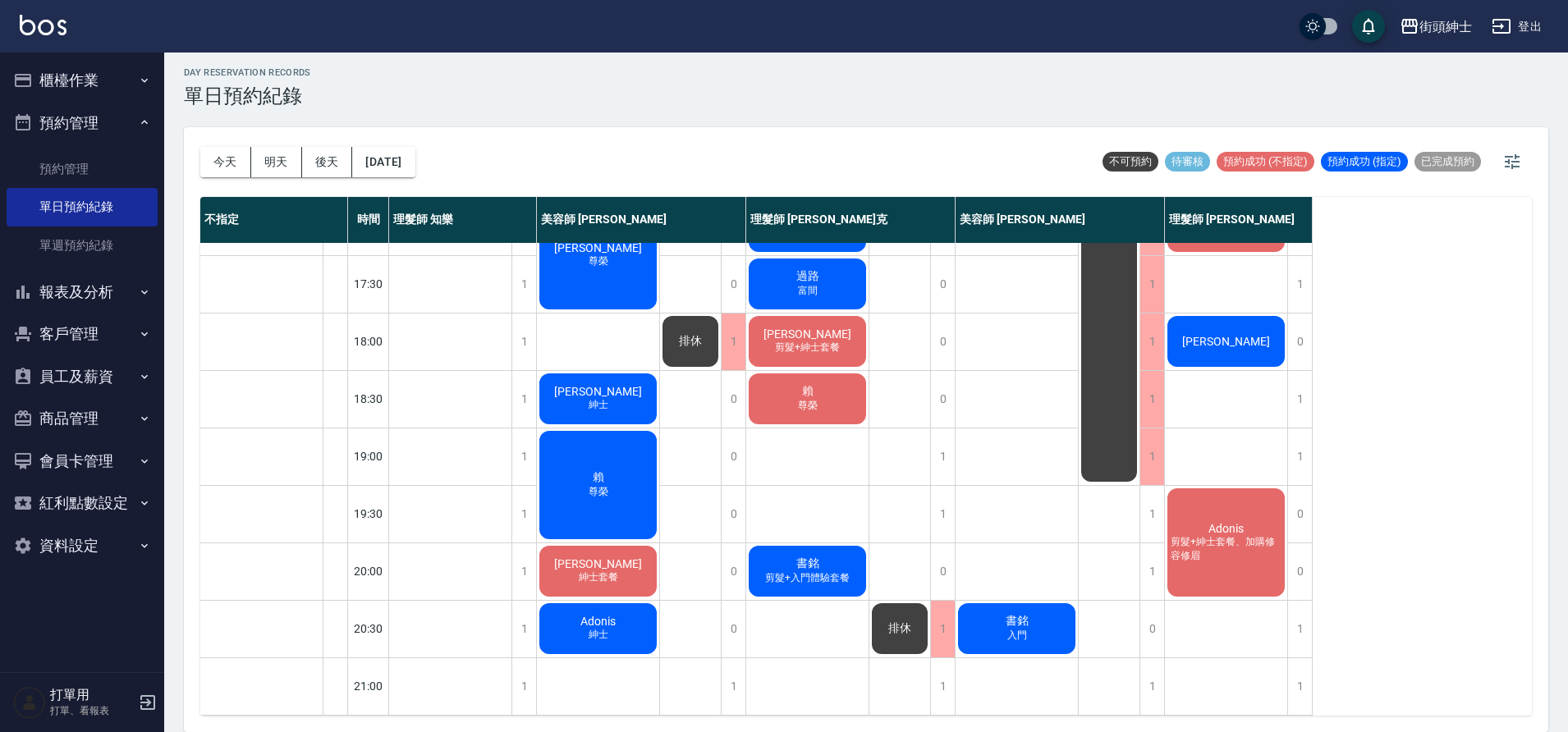
click at [825, 557] on div "書銘 剪髮+入門體驗套餐" at bounding box center [808, 571] width 122 height 56
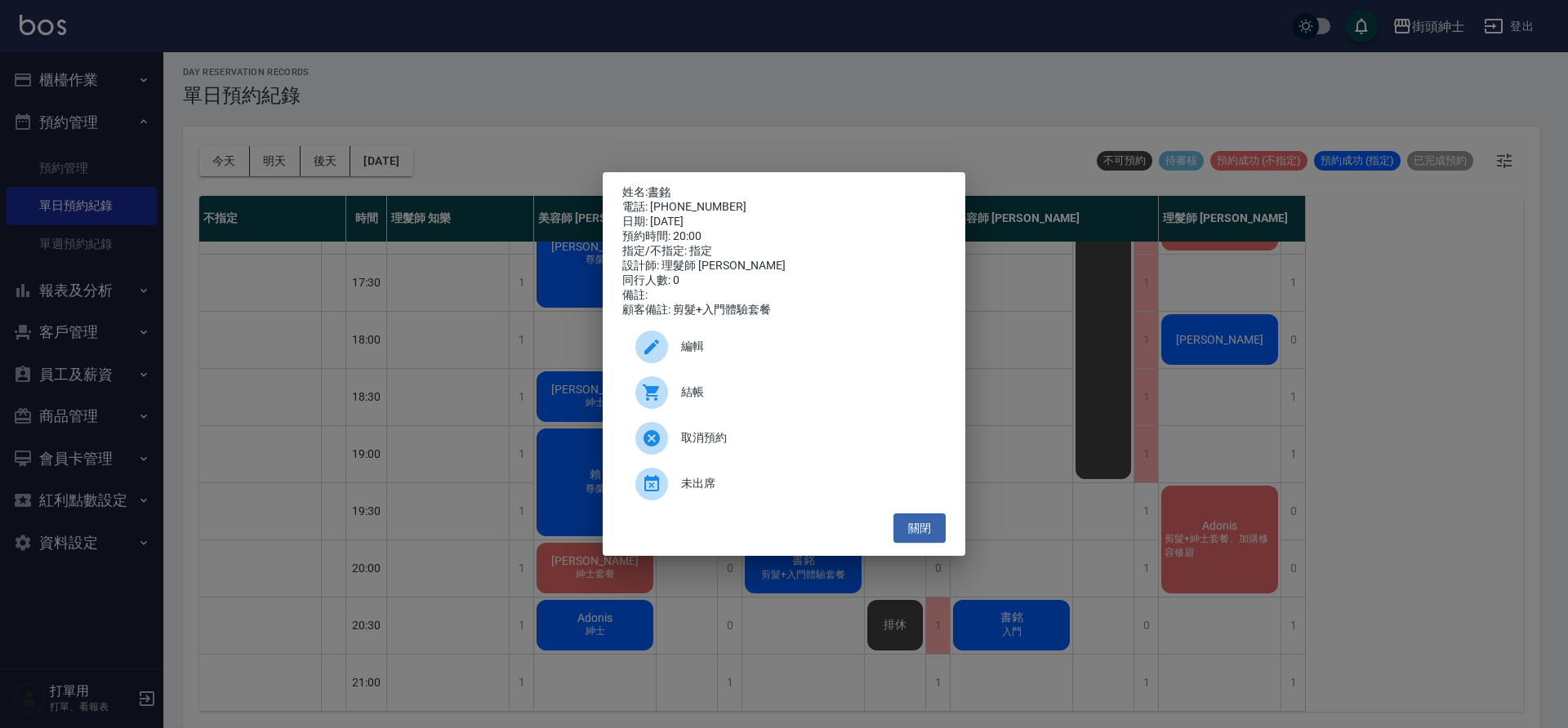
click at [774, 352] on span "編輯" at bounding box center [807, 346] width 252 height 17
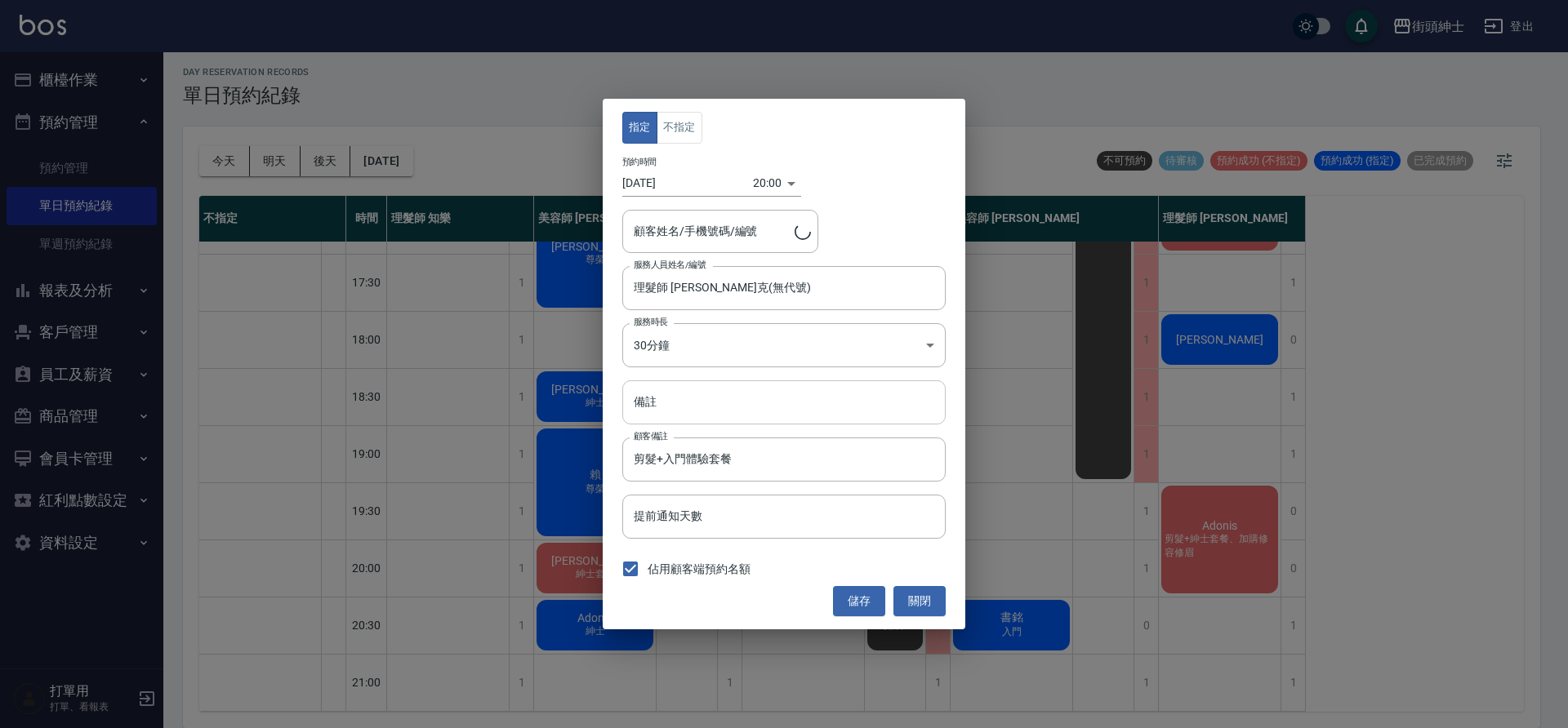
type input "書銘/0958708751"
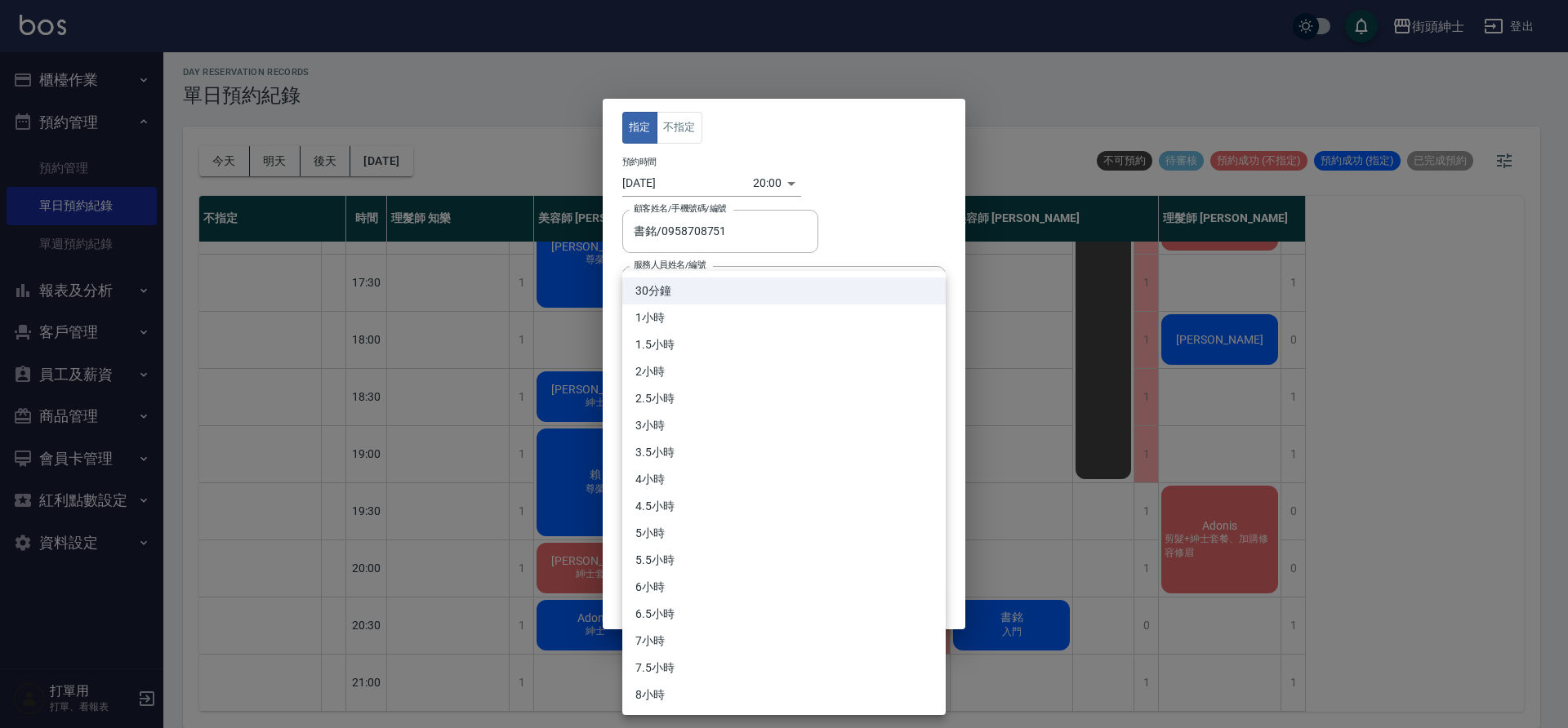
click at [739, 343] on body "街頭紳士 登出 櫃檯作業 打帳單 帳單列表 營業儀表板 現金收支登錄 材料自購登錄 每日結帳 排班表 現場電腦打卡 預約管理 預約管理 單日預約紀錄 單週預約…" at bounding box center [784, 361] width 1568 height 733
drag, startPoint x: 685, startPoint y: 312, endPoint x: 701, endPoint y: 325, distance: 20.6
click at [685, 312] on li "1小時" at bounding box center [784, 318] width 323 height 27
type input "2"
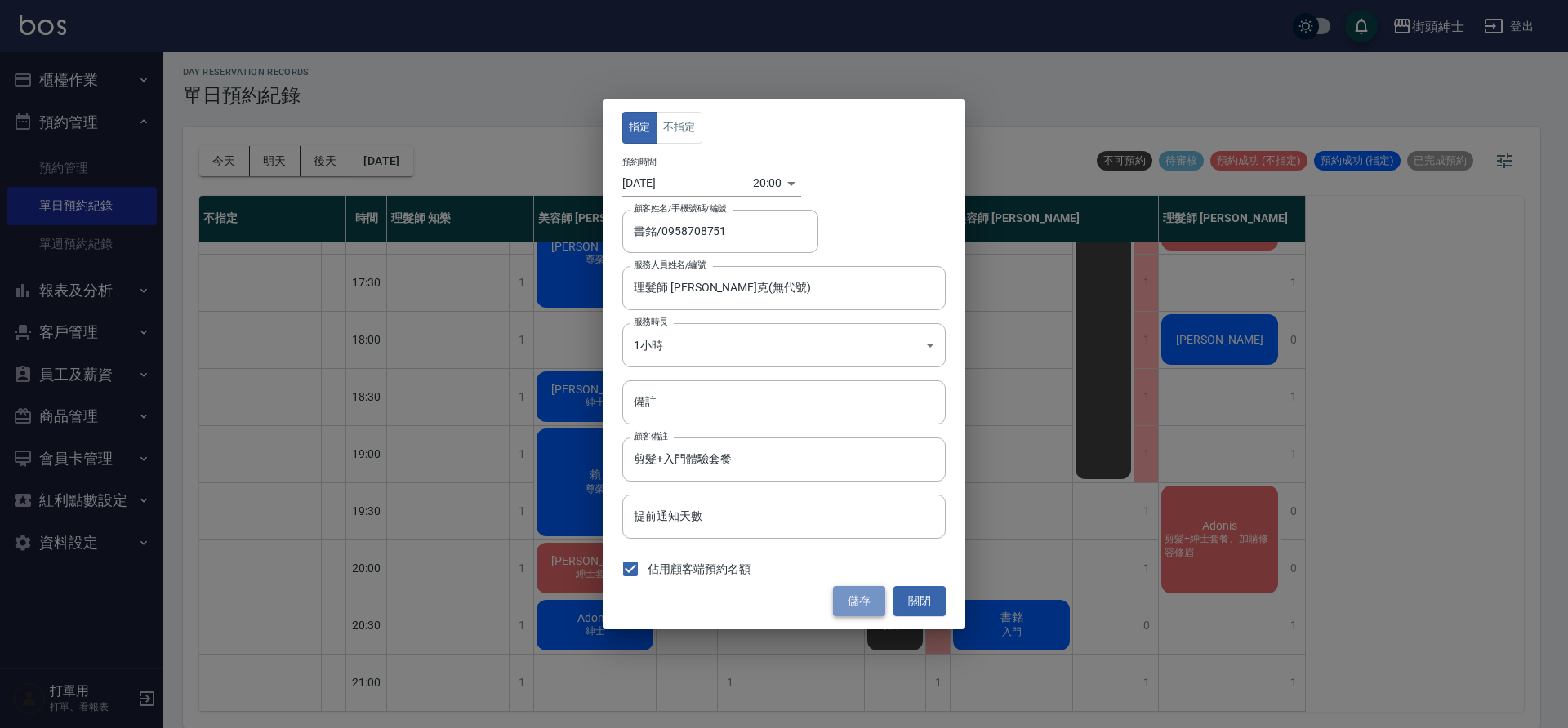
click at [866, 604] on button "儲存" at bounding box center [859, 601] width 52 height 30
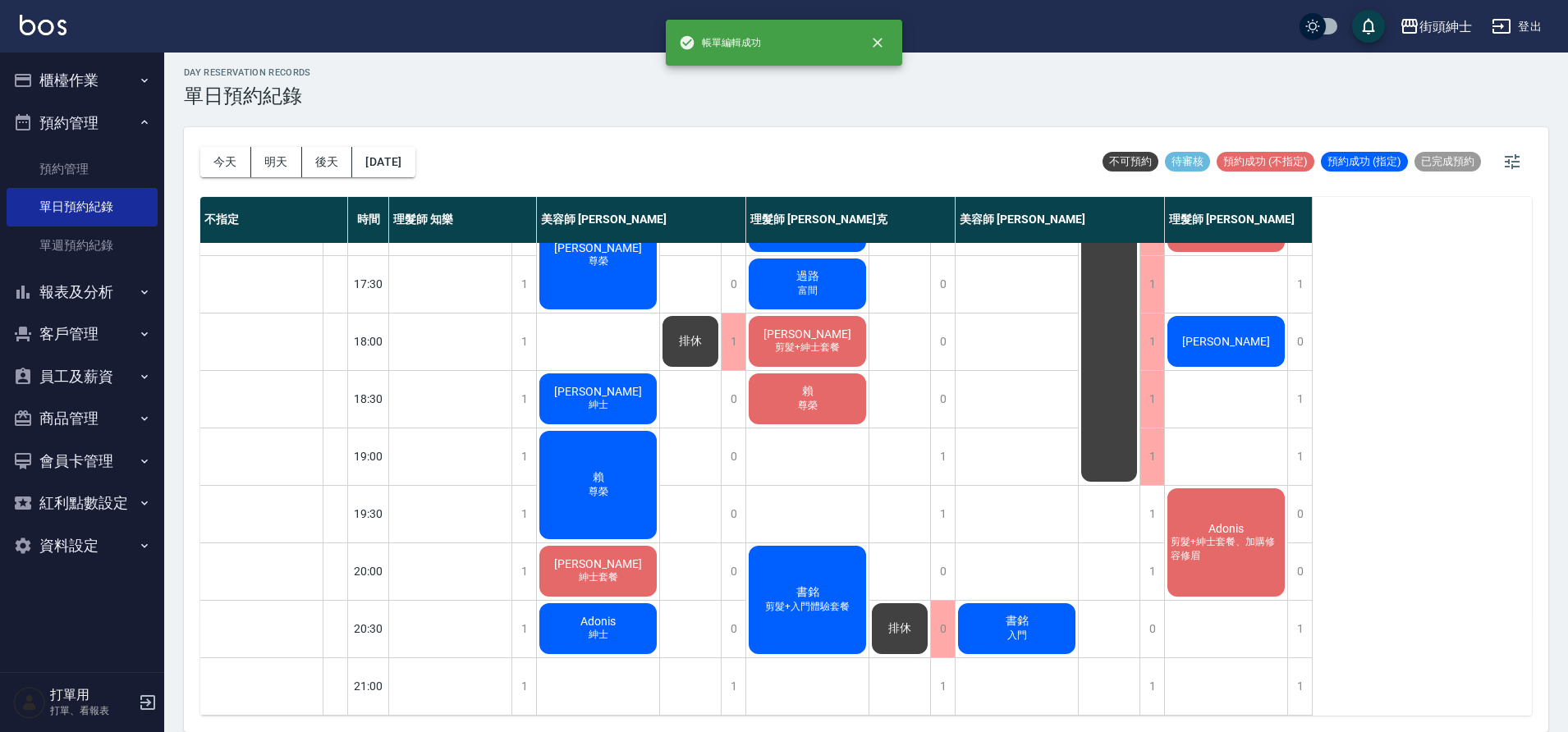
click at [909, 621] on span "排休" at bounding box center [899, 628] width 29 height 15
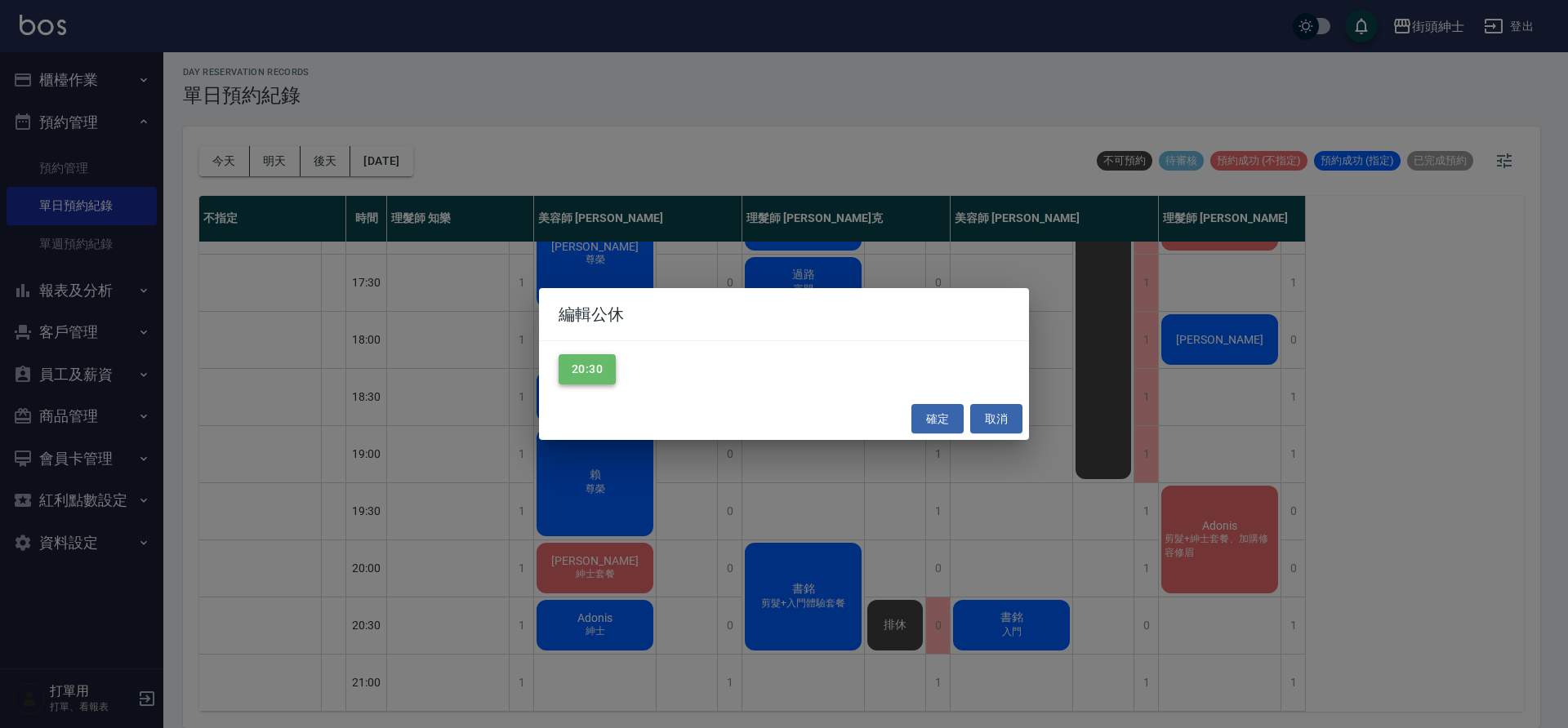
click at [593, 368] on button "20:30" at bounding box center [587, 369] width 57 height 30
drag, startPoint x: 927, startPoint y: 419, endPoint x: 1037, endPoint y: 535, distance: 159.9
click at [927, 419] on button "確定" at bounding box center [937, 419] width 52 height 30
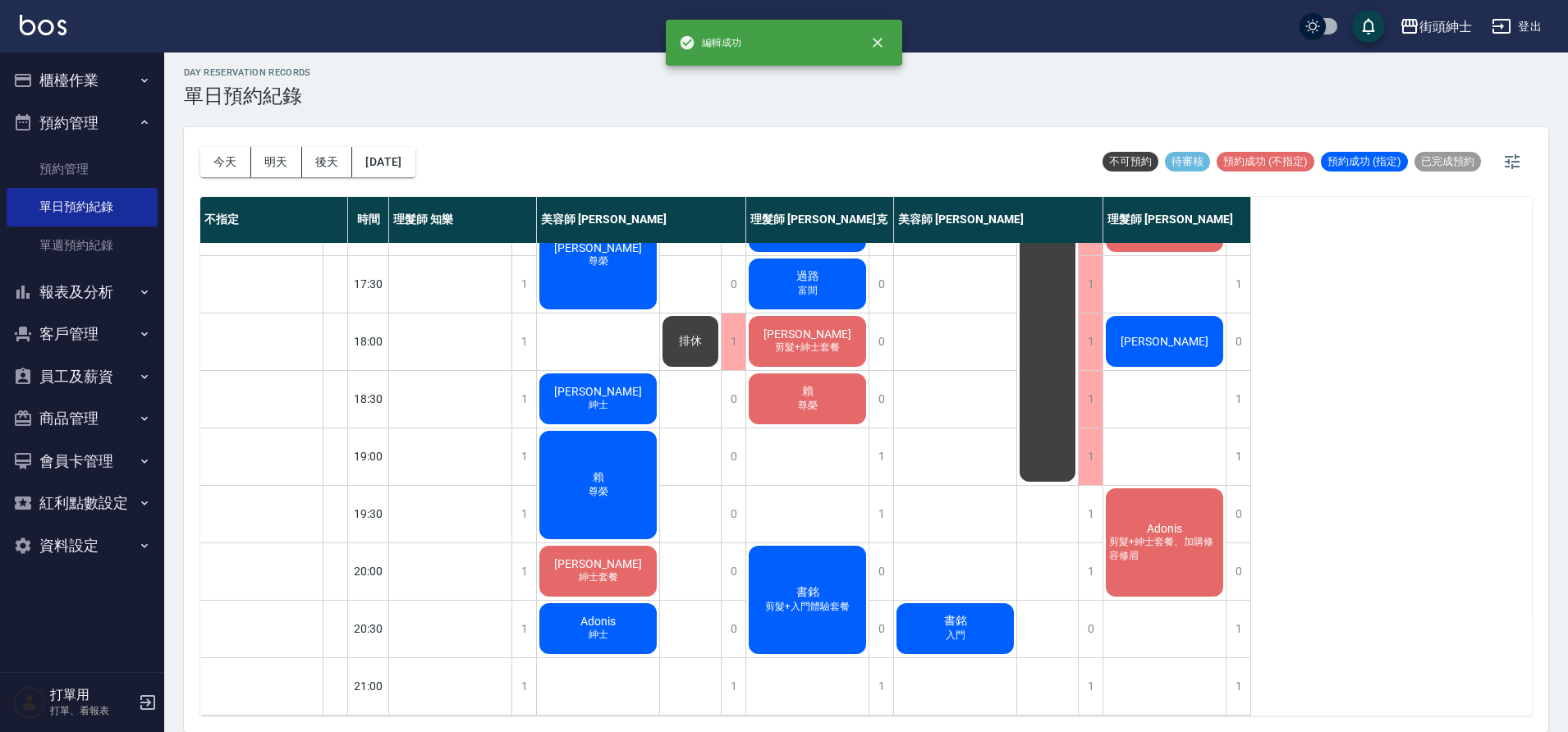
click at [978, 620] on div "書銘 入門" at bounding box center [955, 628] width 122 height 56
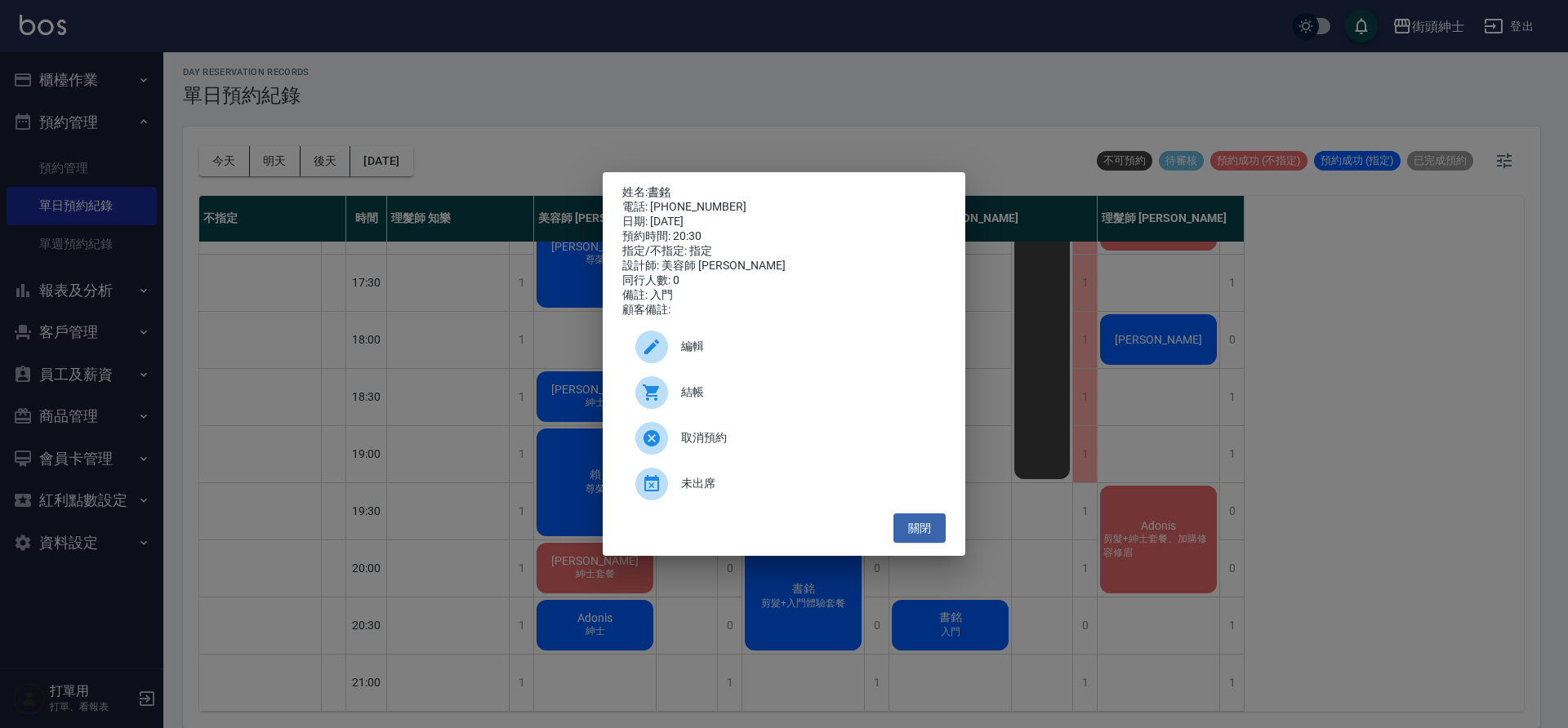
click at [750, 335] on div "編輯" at bounding box center [784, 347] width 323 height 46
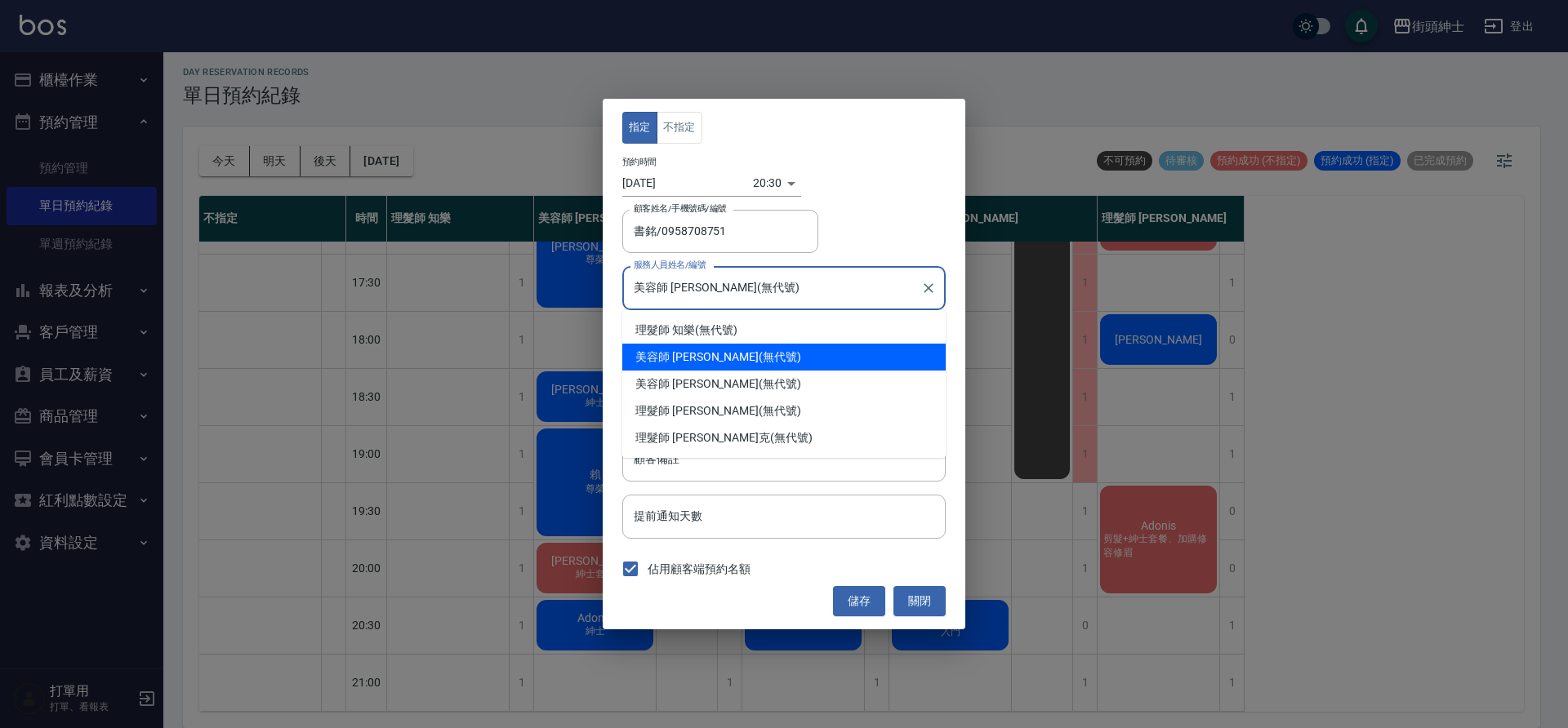
drag, startPoint x: 684, startPoint y: 286, endPoint x: 707, endPoint y: 303, distance: 28.6
click at [683, 286] on input "美容師 [PERSON_NAME](無代號)" at bounding box center [772, 288] width 284 height 28
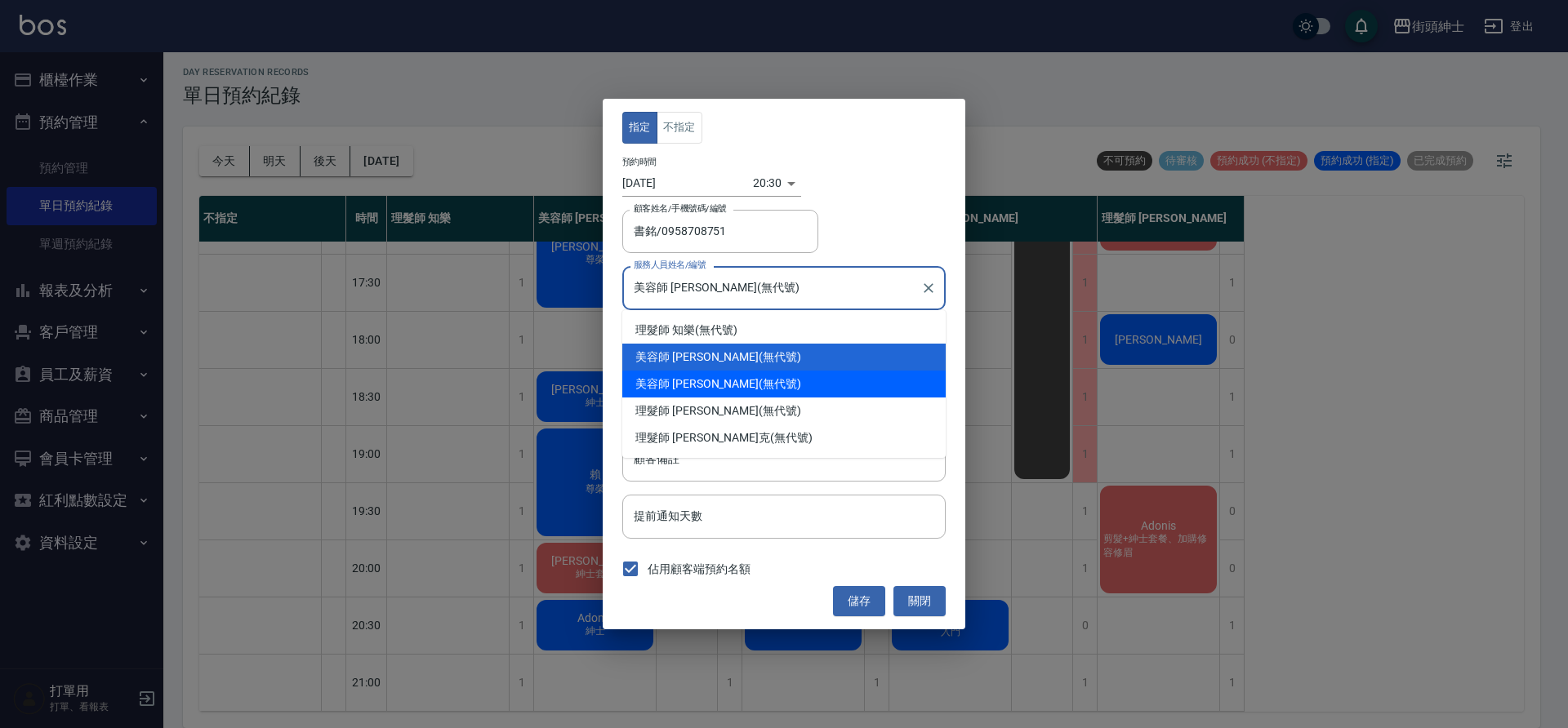
click at [692, 379] on span "美容師 [PERSON_NAME]" at bounding box center [697, 384] width 124 height 17
type input "美容師 [PERSON_NAME](無代號)"
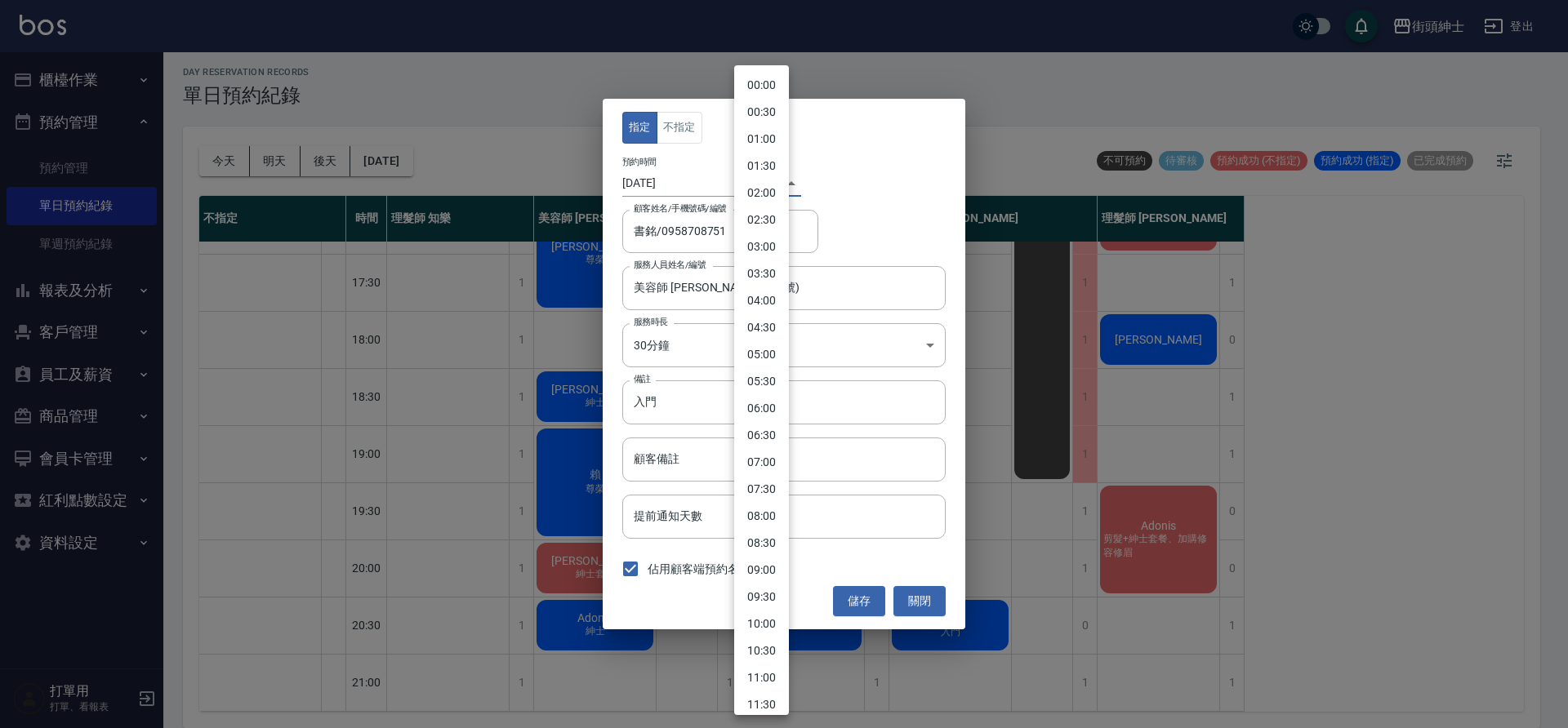
click at [764, 181] on body "街頭紳士 登出 櫃檯作業 打帳單 帳單列表 營業儀表板 現金收支登錄 材料自購登錄 每日結帳 排班表 現場電腦打卡 預約管理 預約管理 單日預約紀錄 單週預約…" at bounding box center [784, 361] width 1568 height 733
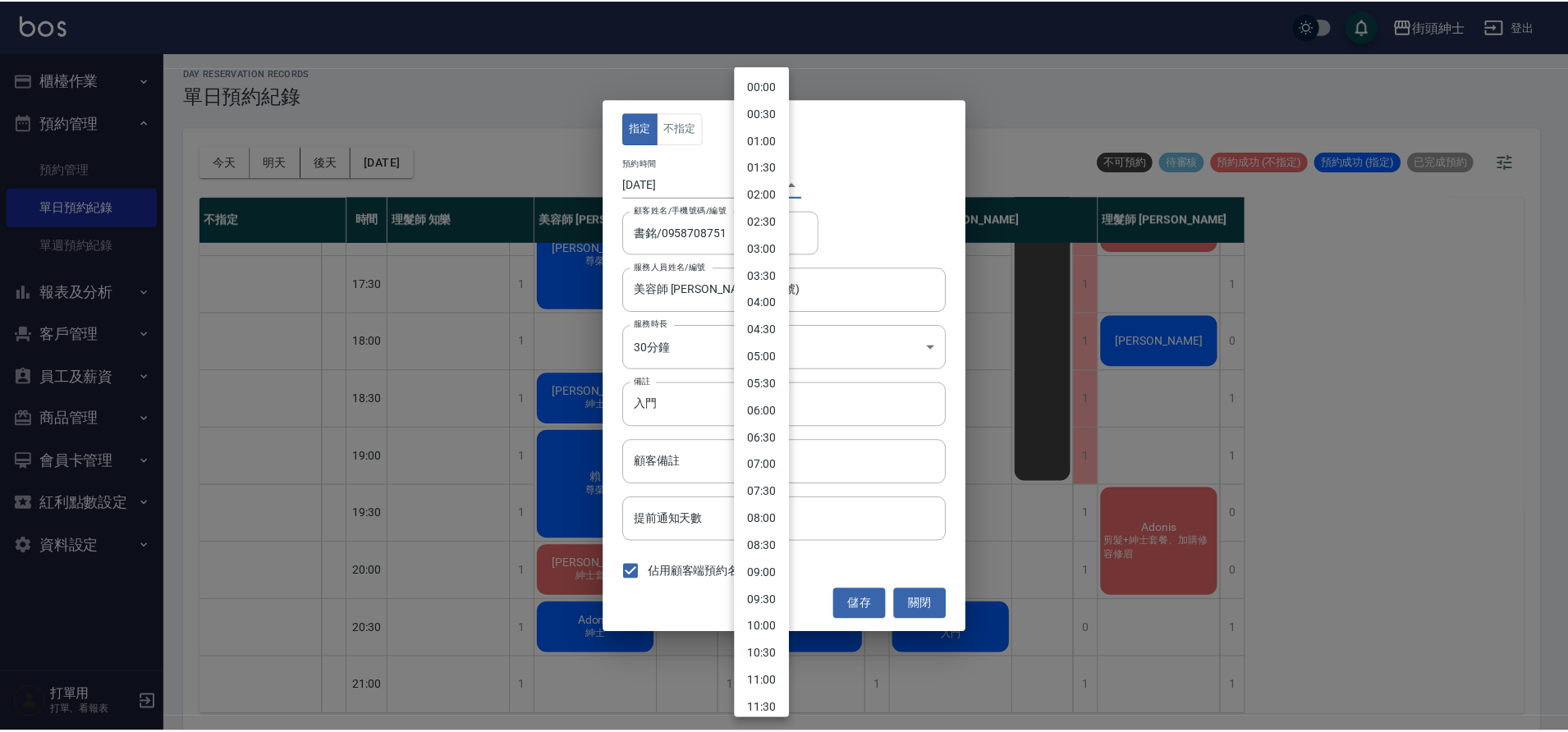
scroll to position [660, 0]
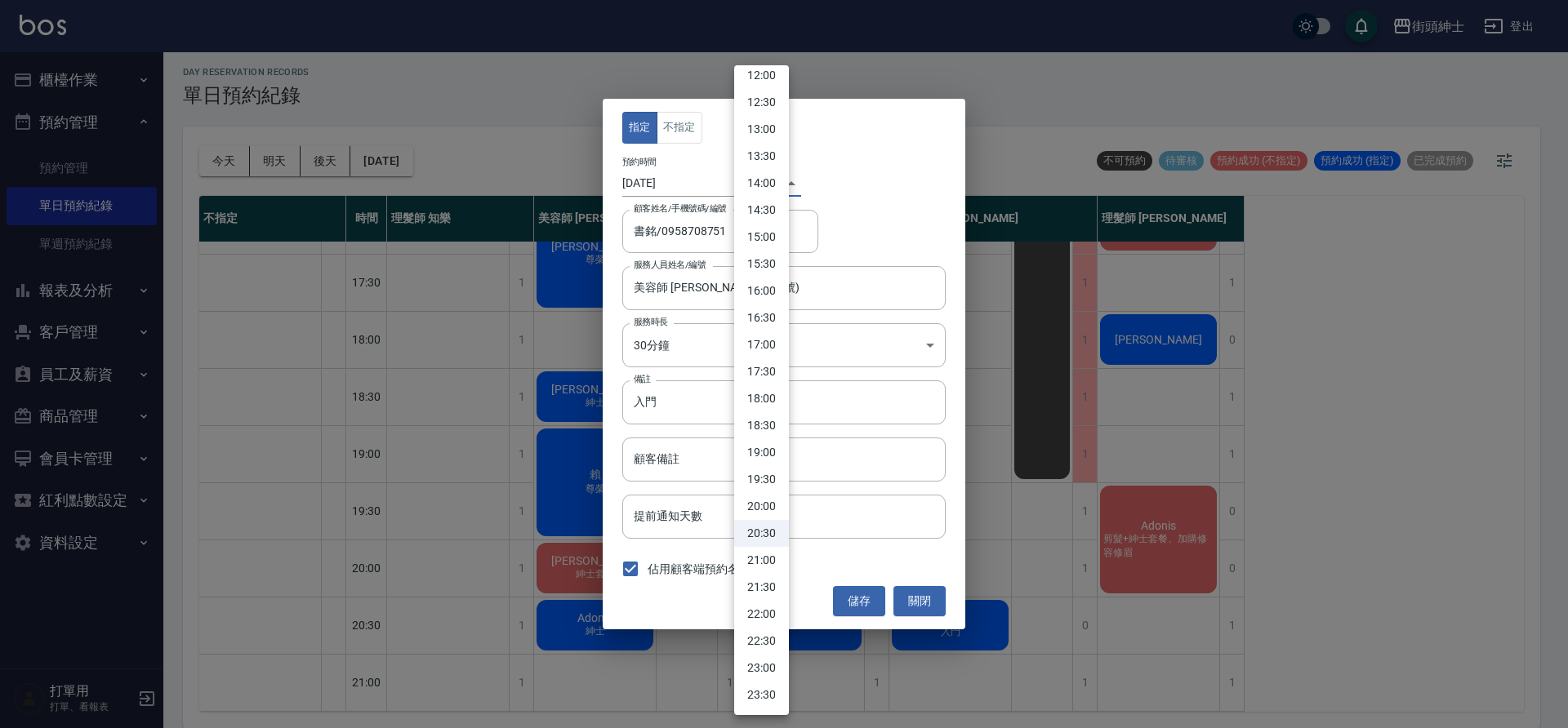
click at [762, 561] on li "21:00" at bounding box center [762, 560] width 55 height 27
type input "1757336400000"
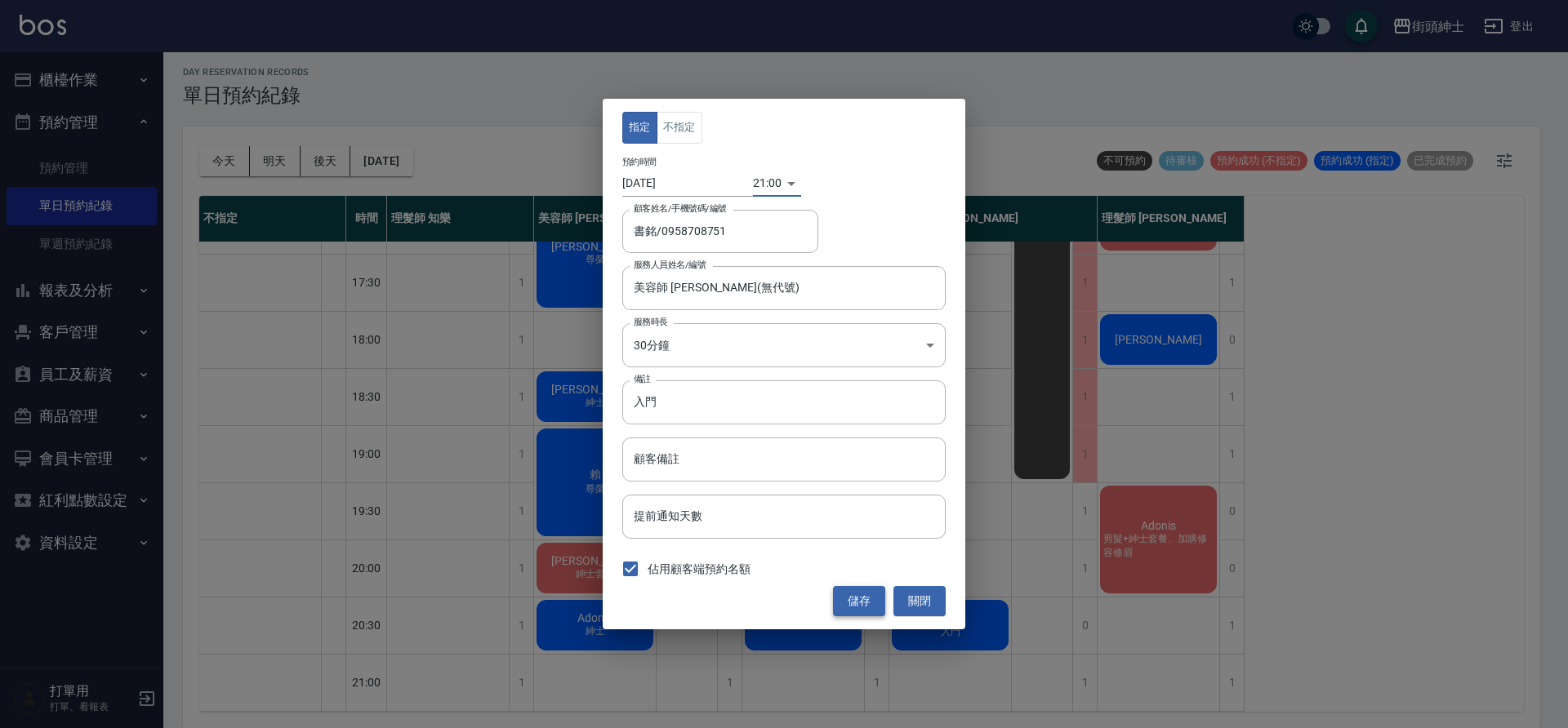
click at [856, 592] on button "儲存" at bounding box center [859, 601] width 52 height 30
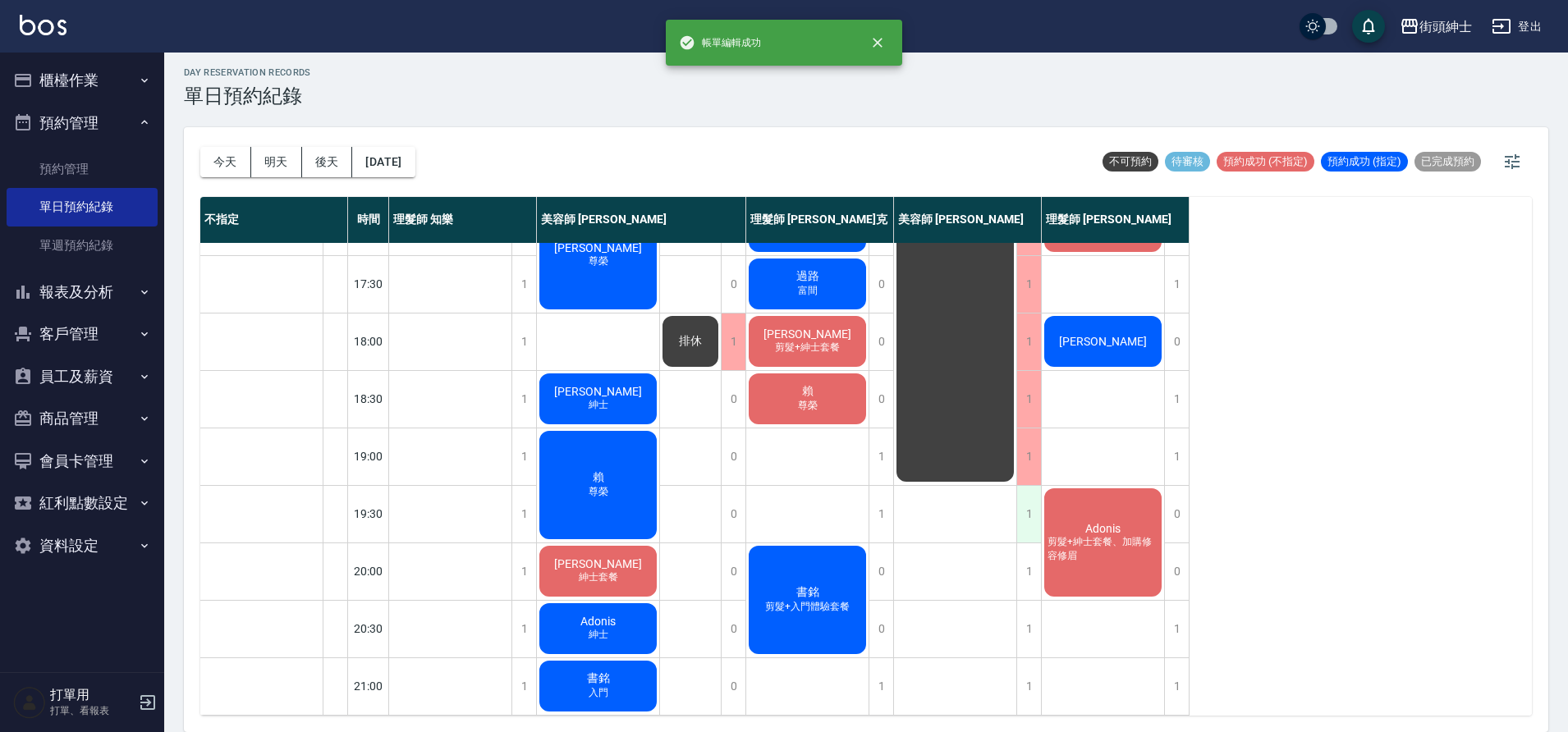
click at [1022, 503] on div "1" at bounding box center [1028, 515] width 25 height 57
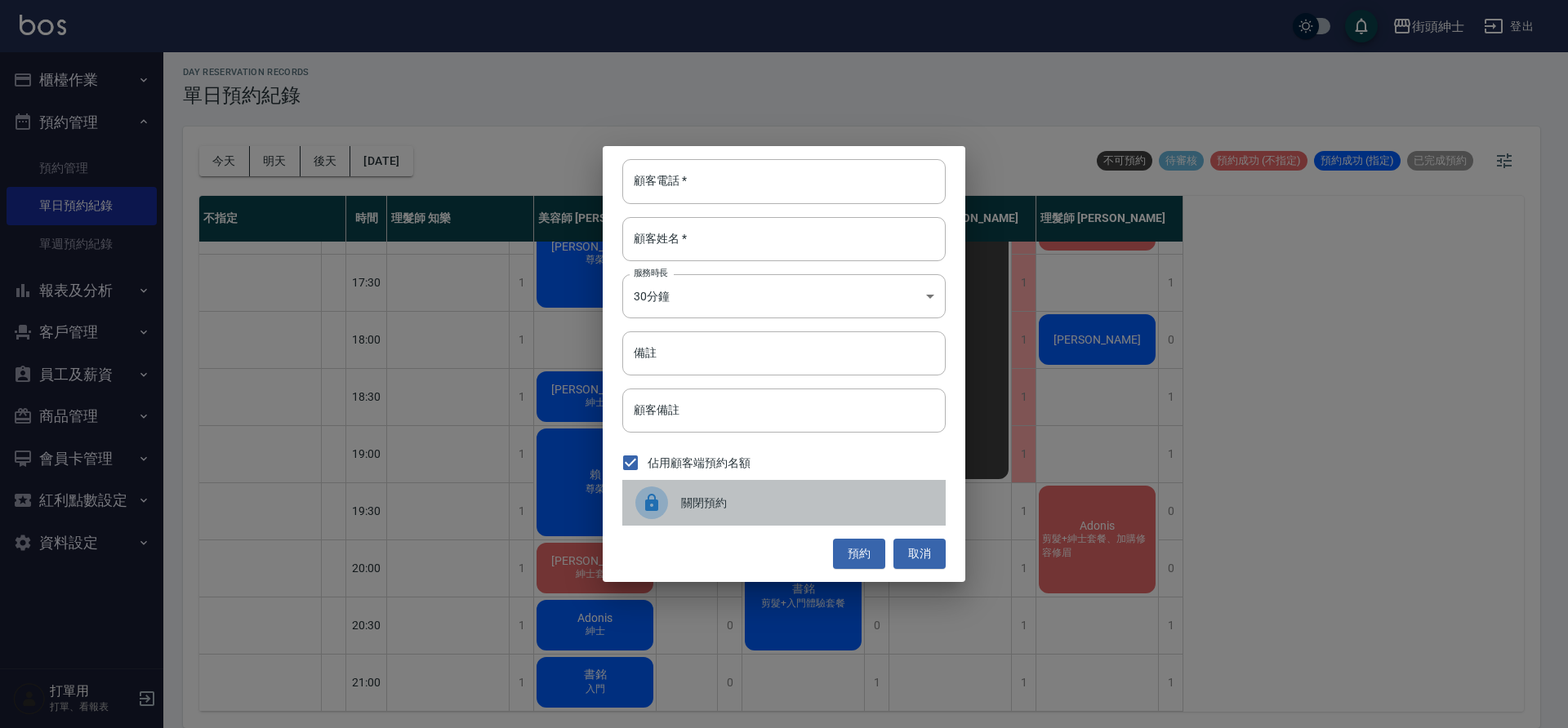
drag, startPoint x: 823, startPoint y: 515, endPoint x: 1084, endPoint y: 614, distance: 279.1
click at [823, 514] on div "關閉預約" at bounding box center [784, 503] width 323 height 46
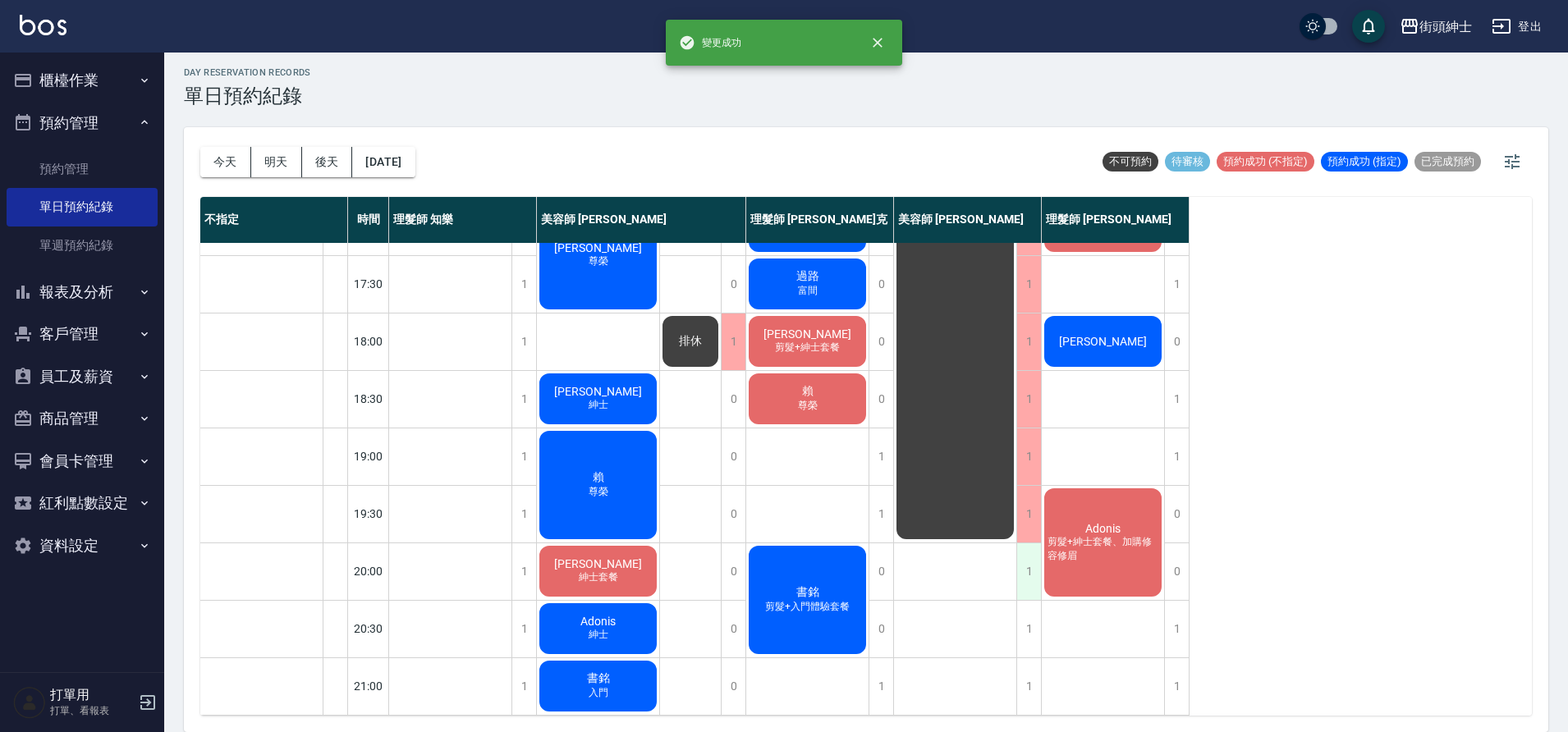
click at [1034, 566] on div "1" at bounding box center [1028, 571] width 25 height 57
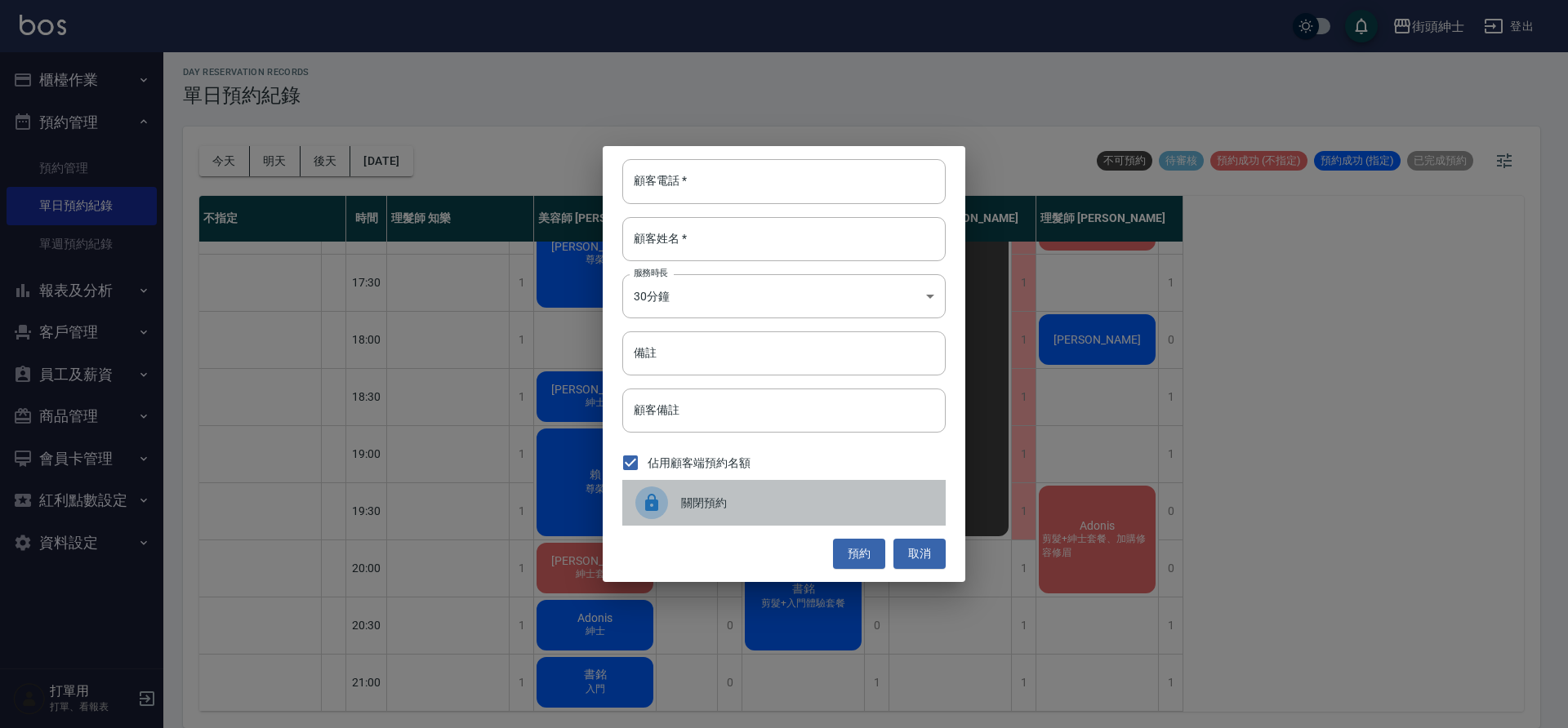
click at [838, 499] on span "關閉預約" at bounding box center [807, 503] width 252 height 17
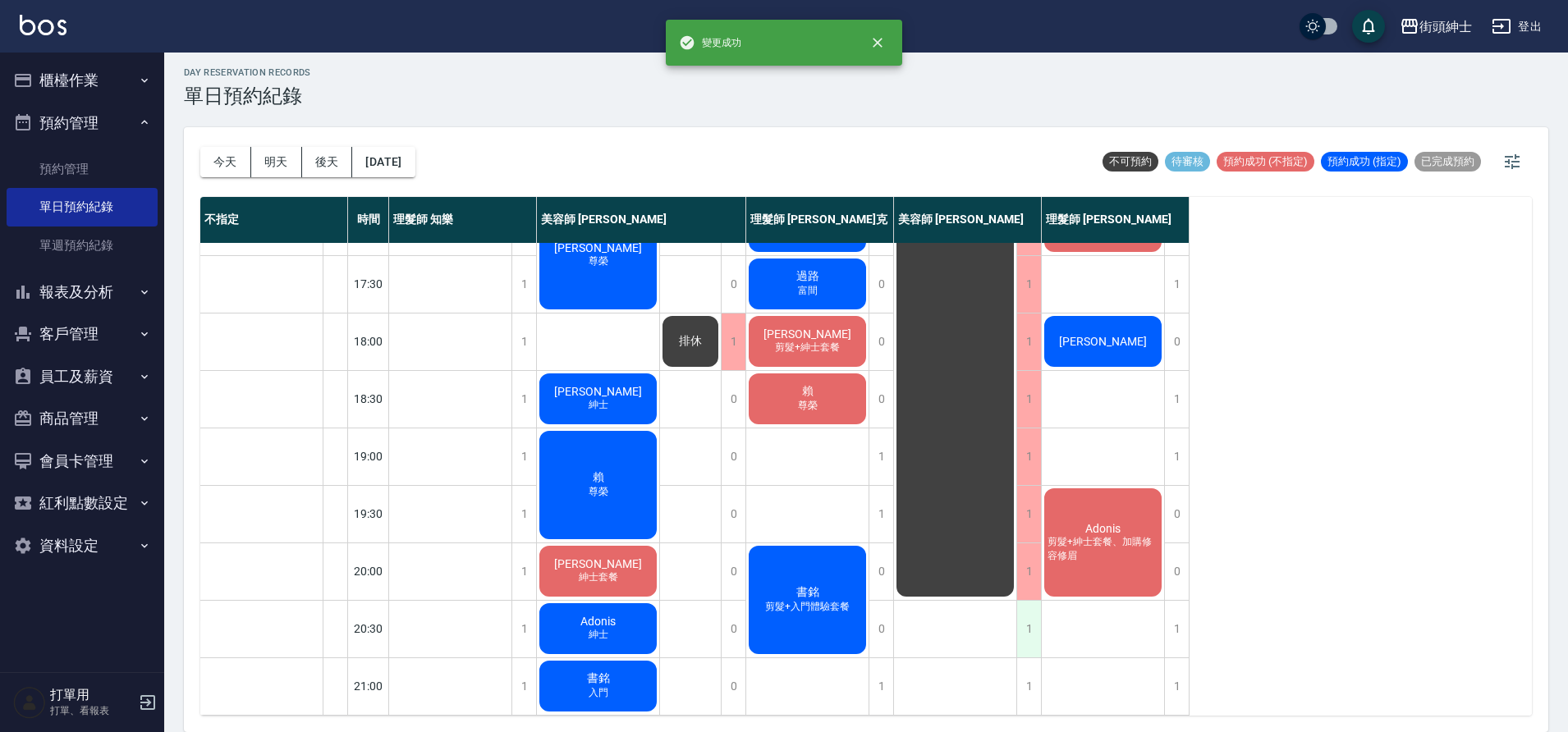
click at [1033, 626] on div "1" at bounding box center [1028, 629] width 25 height 57
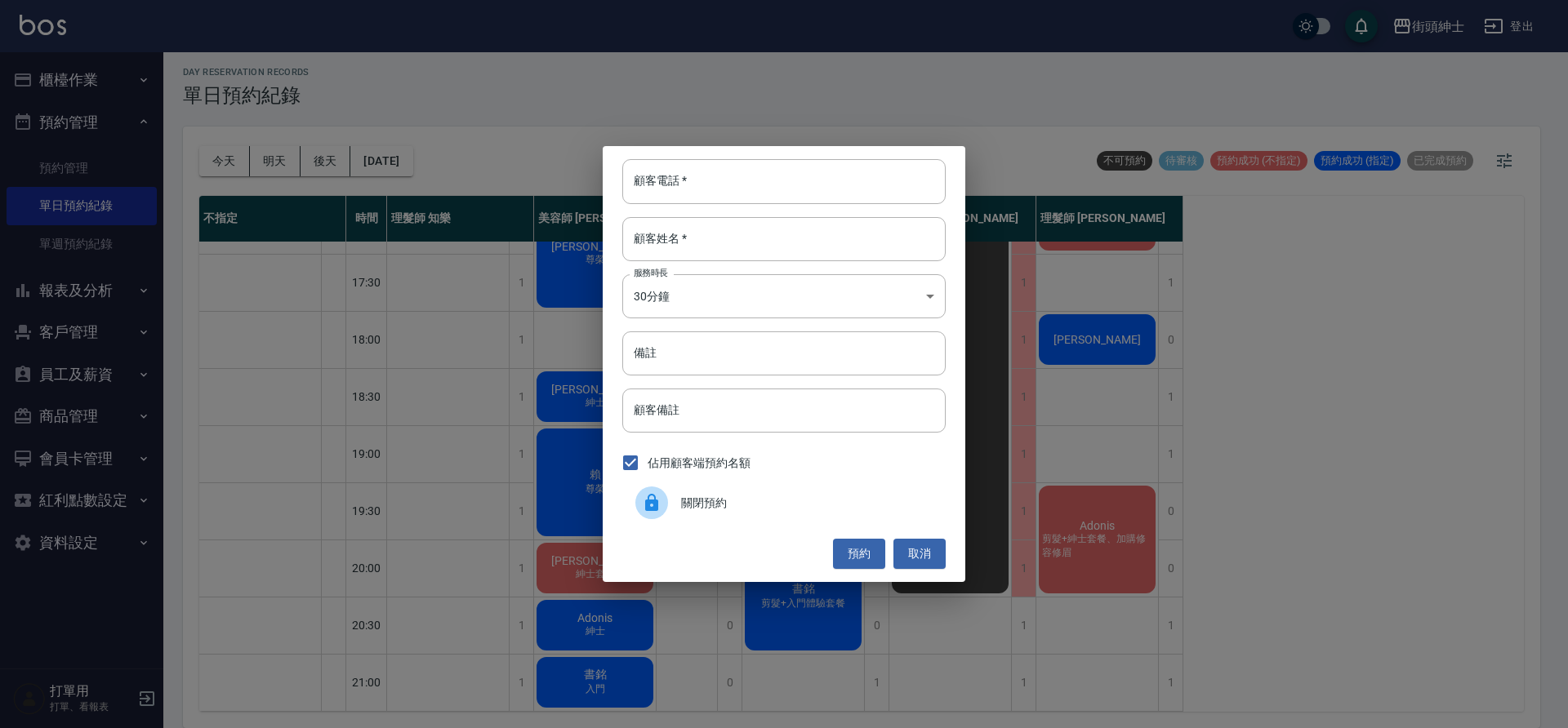
click at [720, 497] on span "關閉預約" at bounding box center [807, 503] width 252 height 17
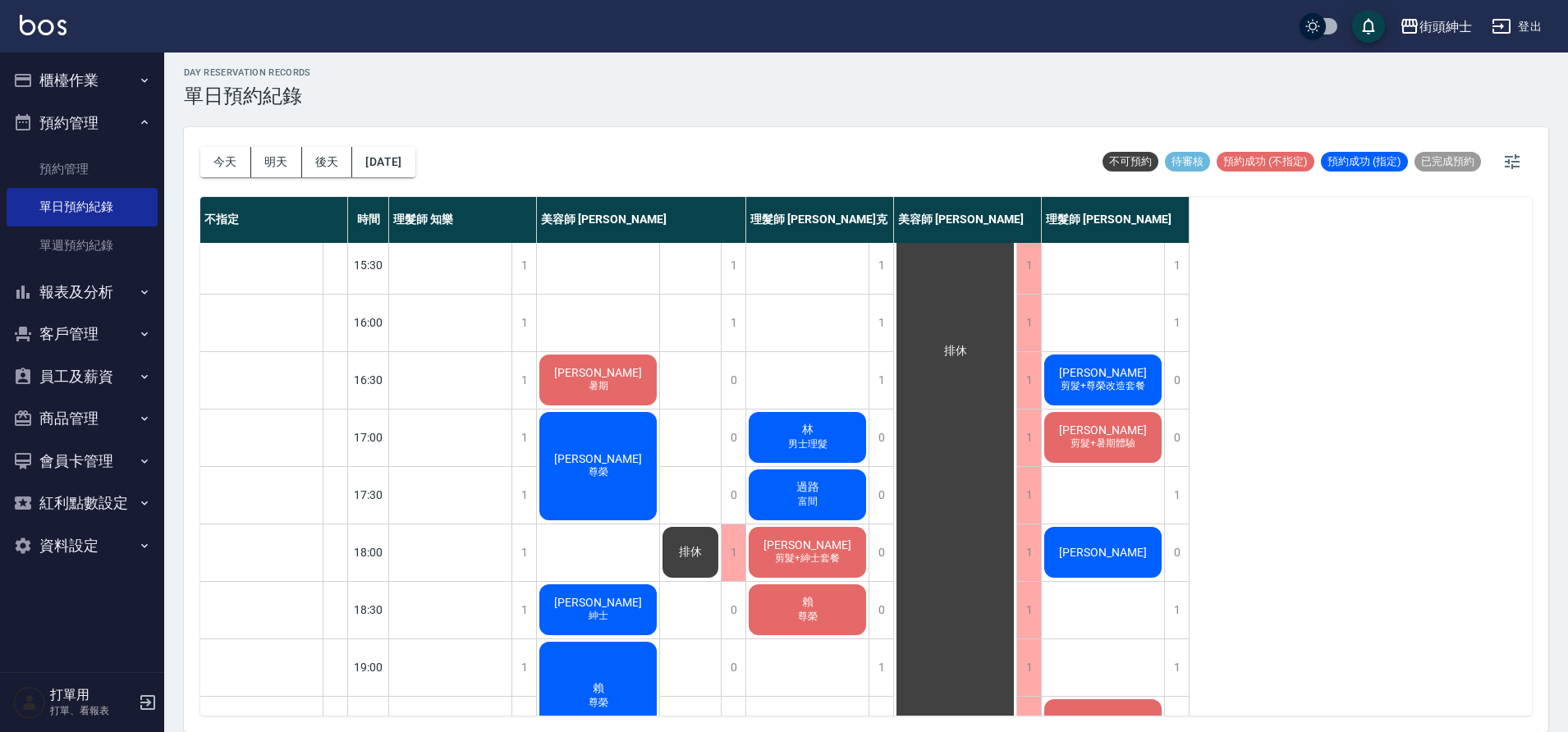
scroll to position [520, 0]
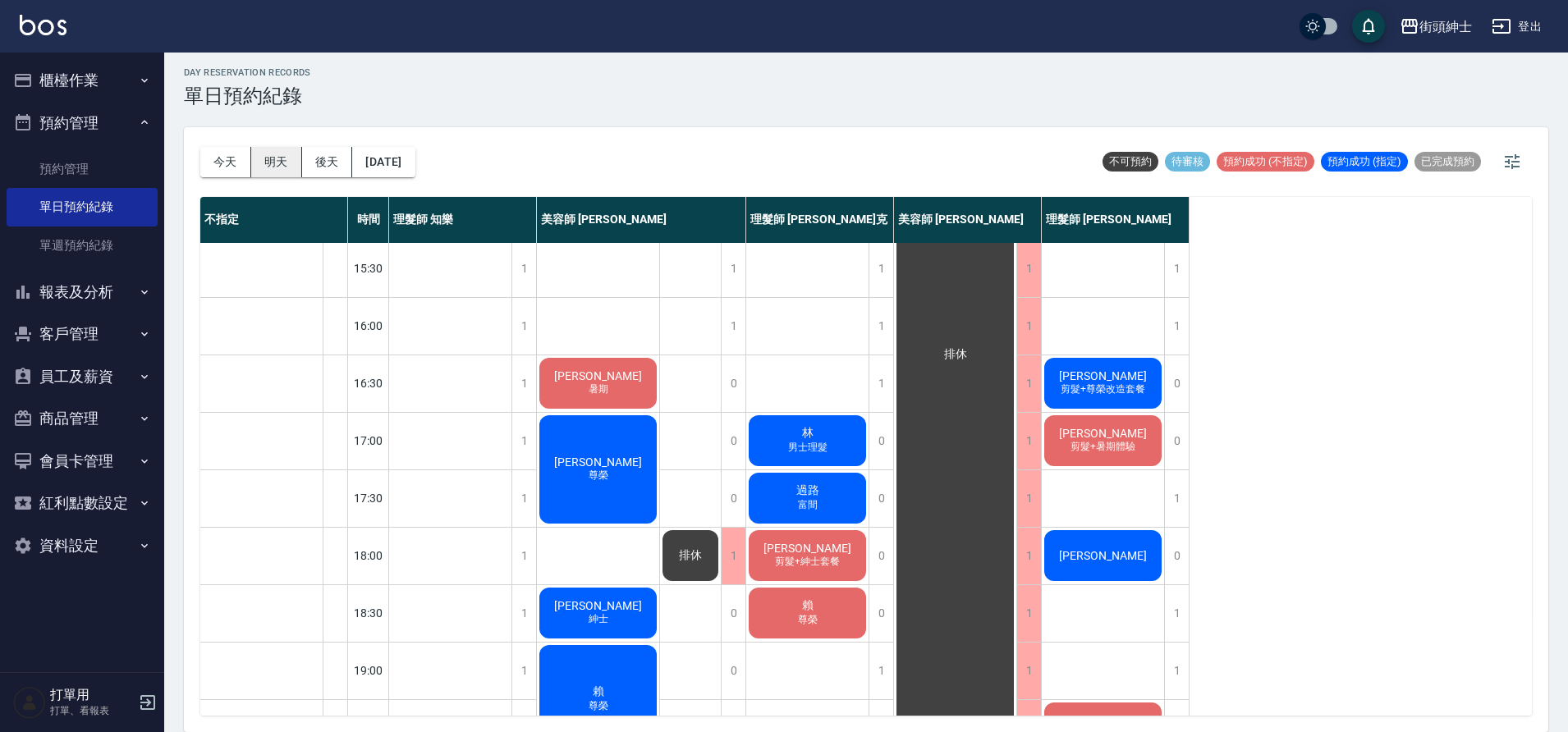
click at [280, 168] on button "明天" at bounding box center [276, 162] width 51 height 30
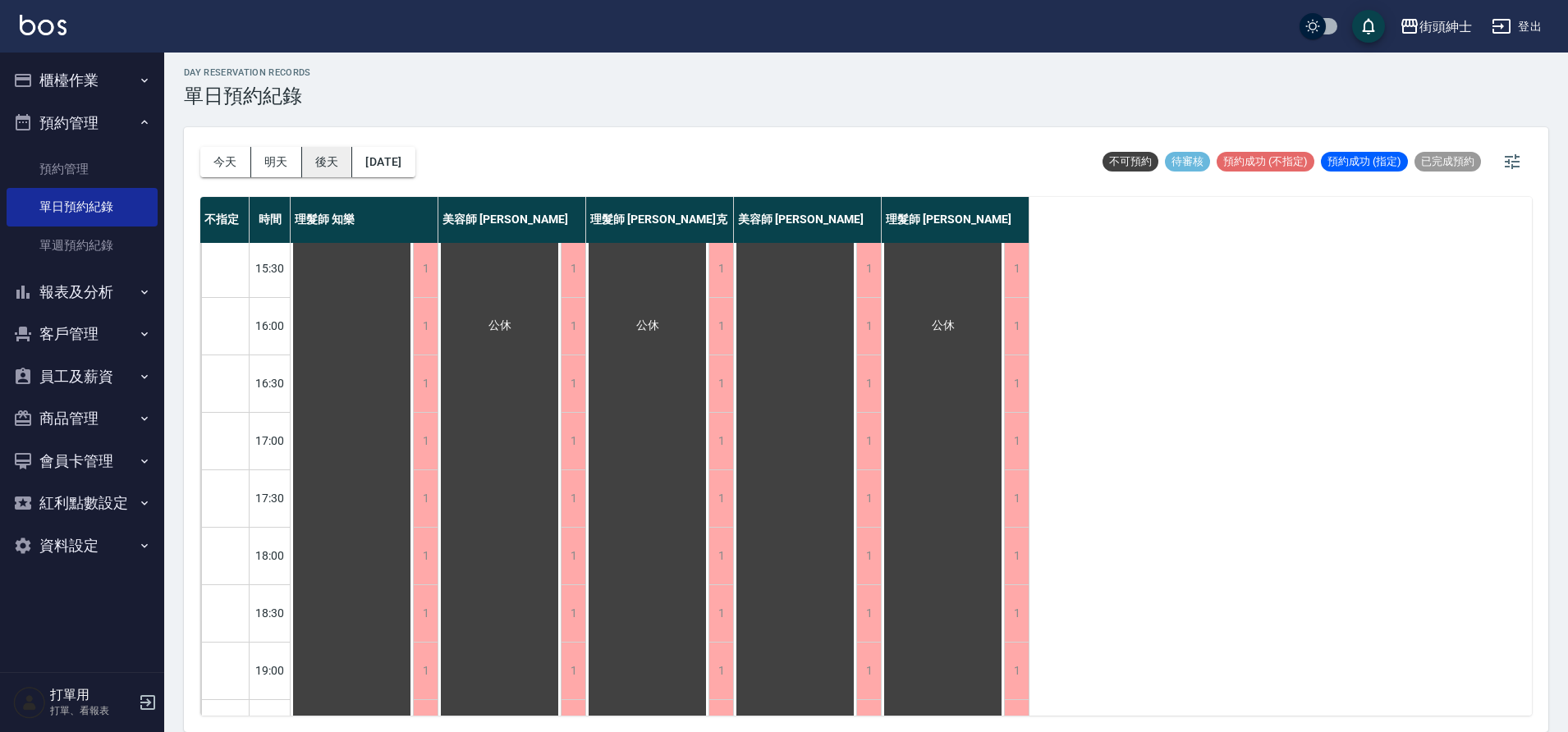
click at [327, 159] on button "後天" at bounding box center [327, 162] width 51 height 30
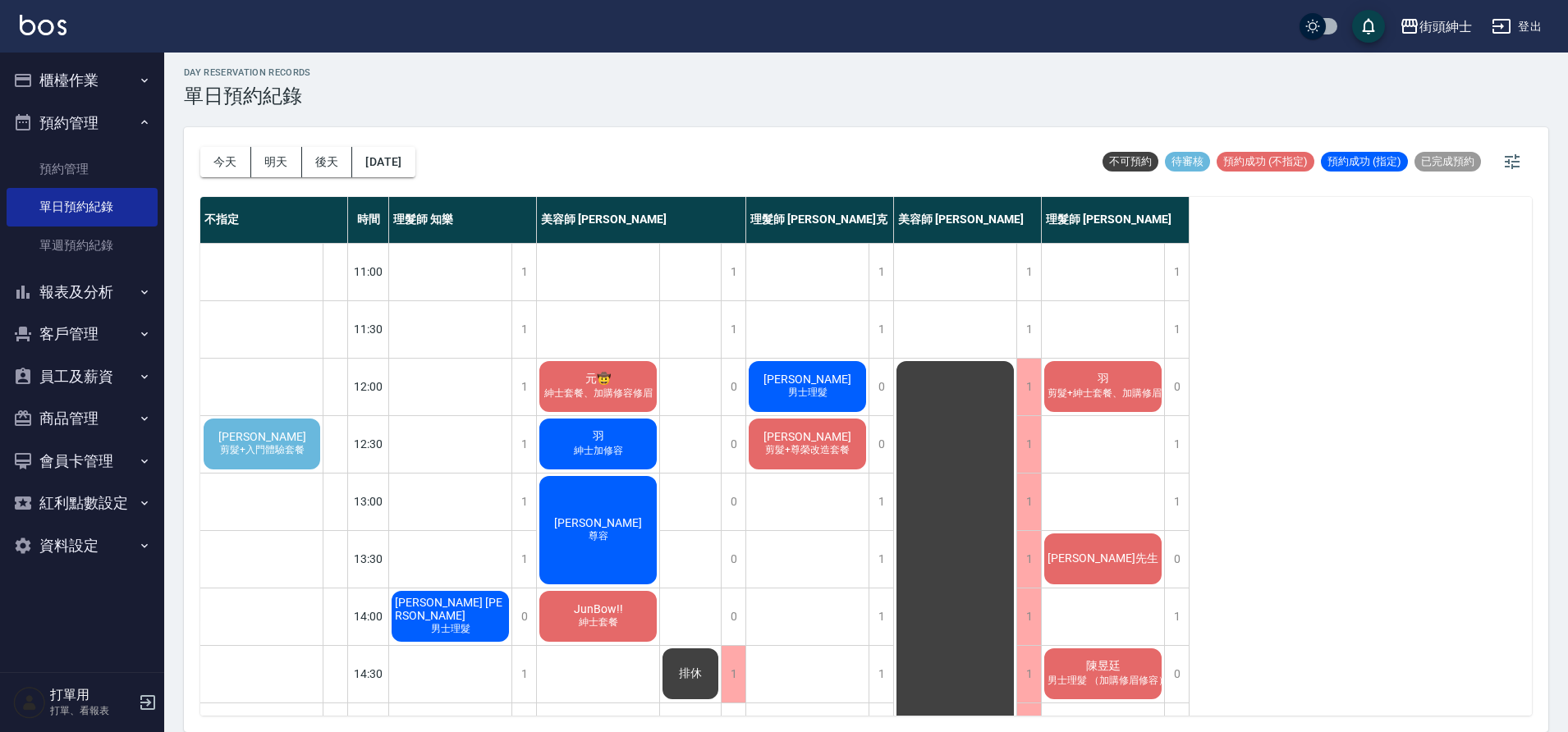
click at [289, 451] on span "剪髮+入門體驗套餐" at bounding box center [262, 451] width 91 height 14
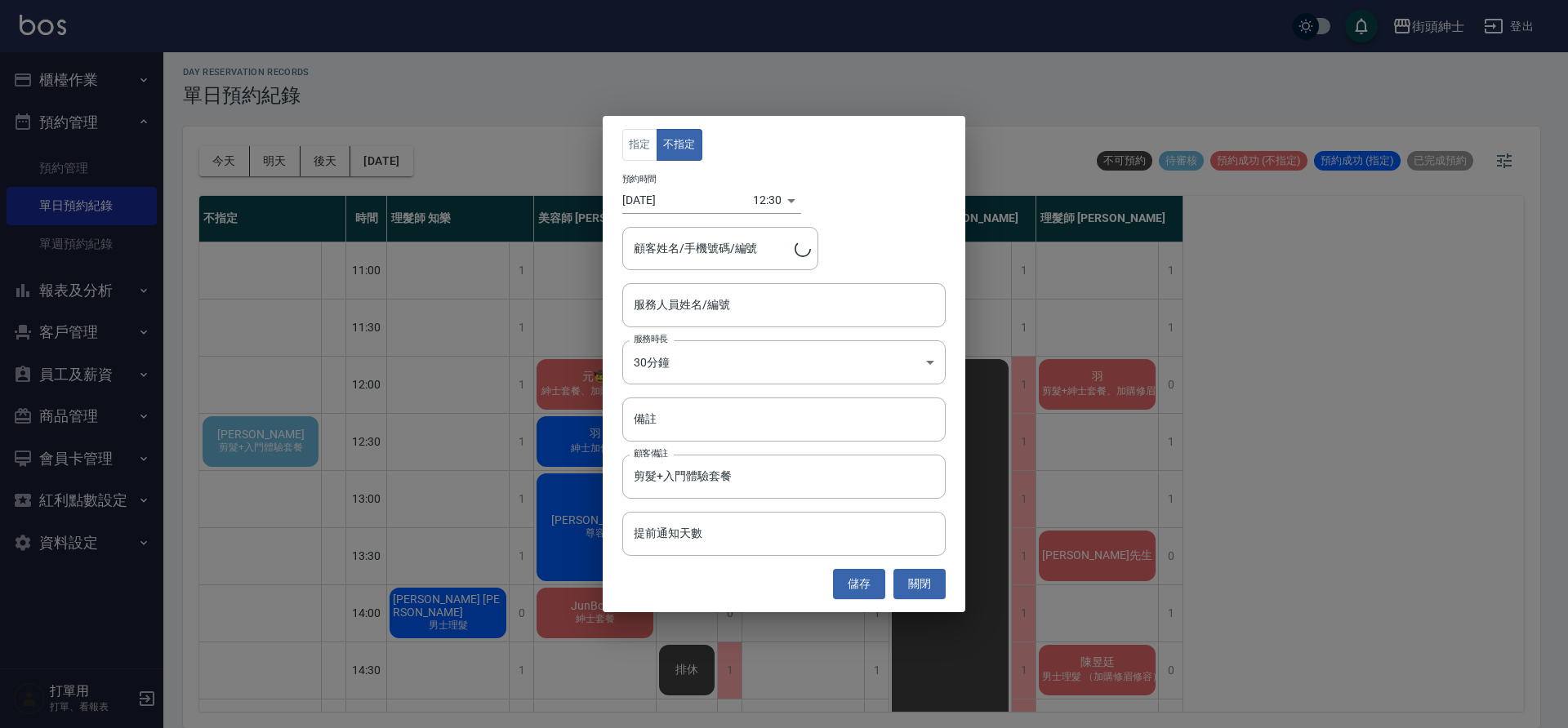
type input "[PERSON_NAME]/0989359717"
click at [916, 586] on button "關閉" at bounding box center [919, 584] width 52 height 30
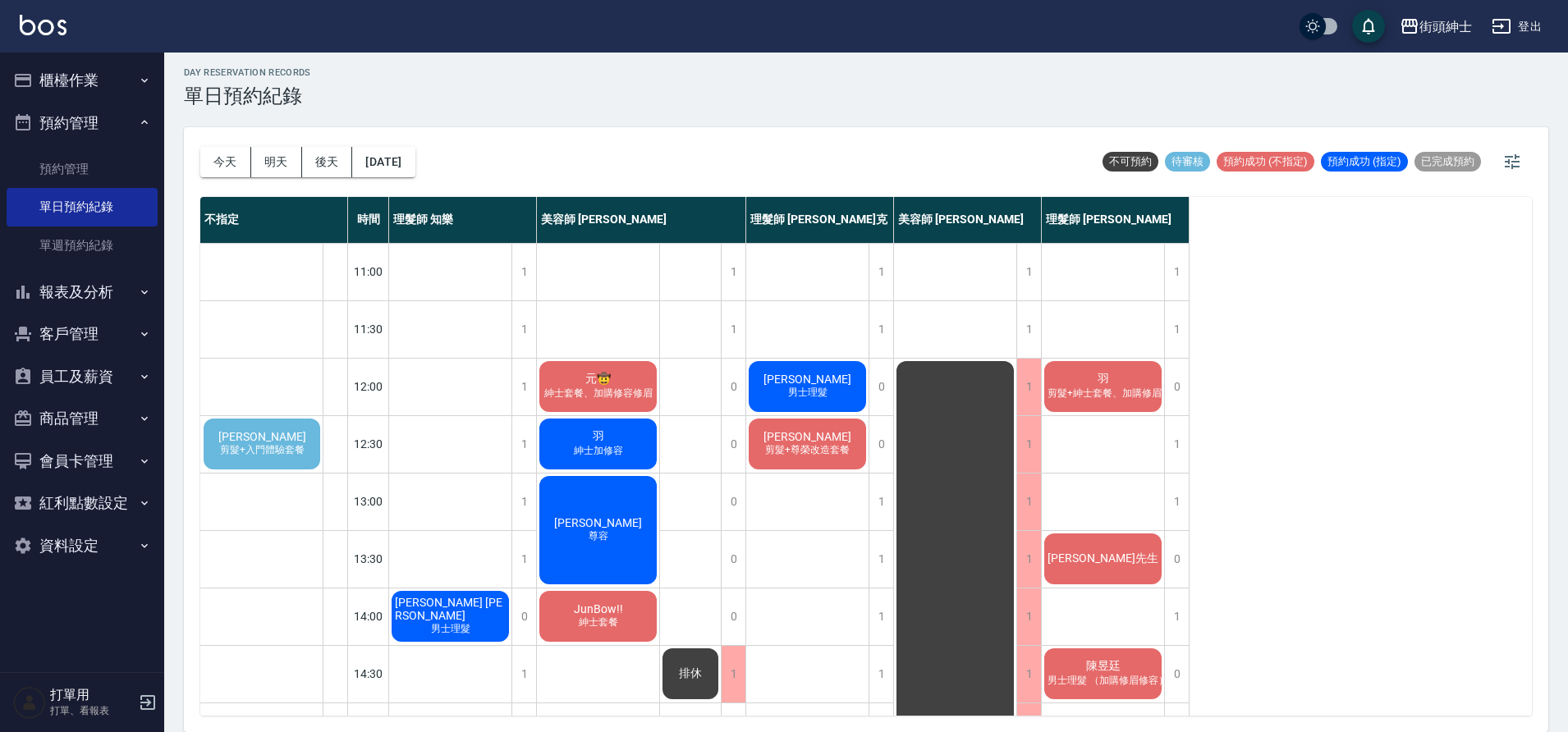
click at [292, 449] on span "剪髮+入門體驗套餐" at bounding box center [262, 451] width 91 height 14
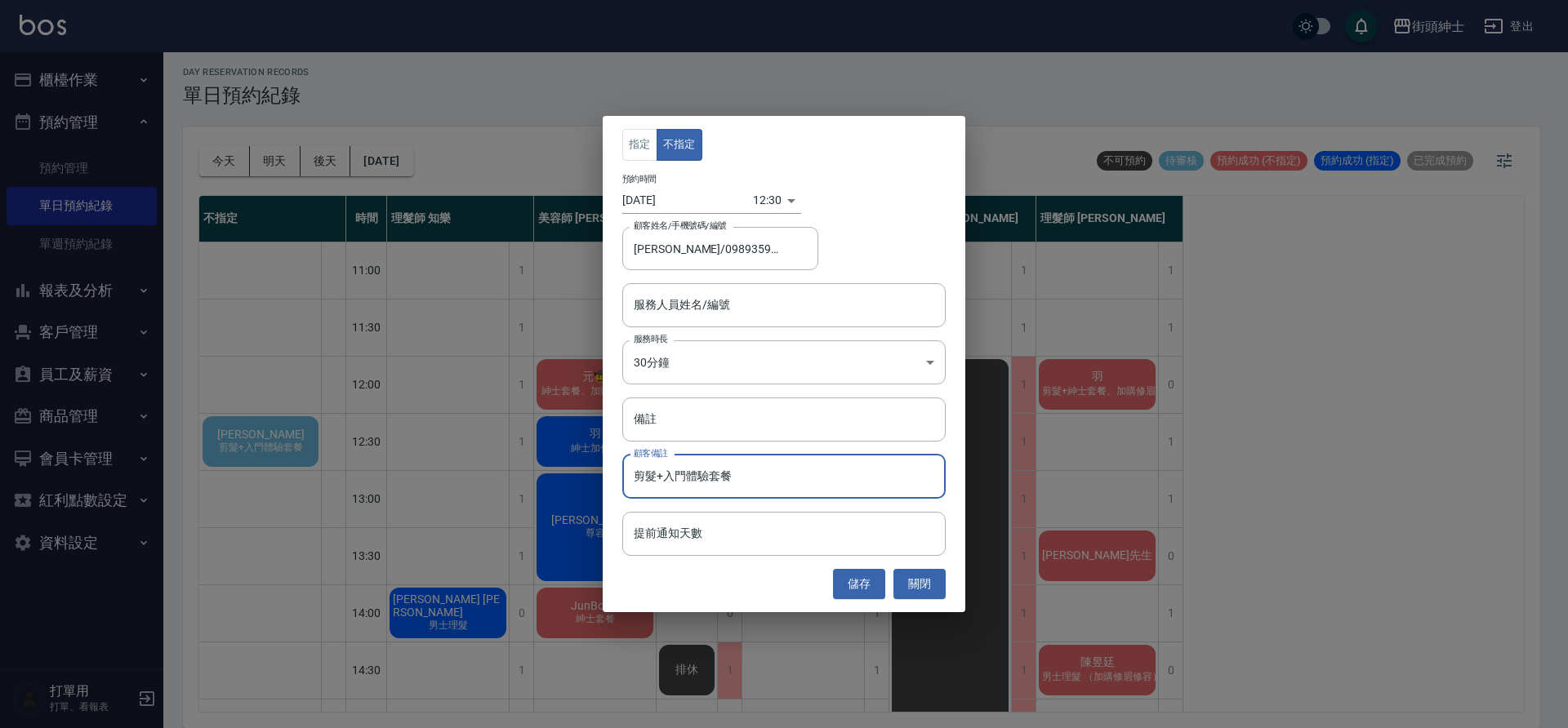
drag, startPoint x: 750, startPoint y: 478, endPoint x: 655, endPoint y: 474, distance: 95.1
click at [655, 474] on input "剪髮+入門體驗套餐" at bounding box center [784, 477] width 323 height 44
click at [918, 583] on button "關閉" at bounding box center [919, 584] width 52 height 30
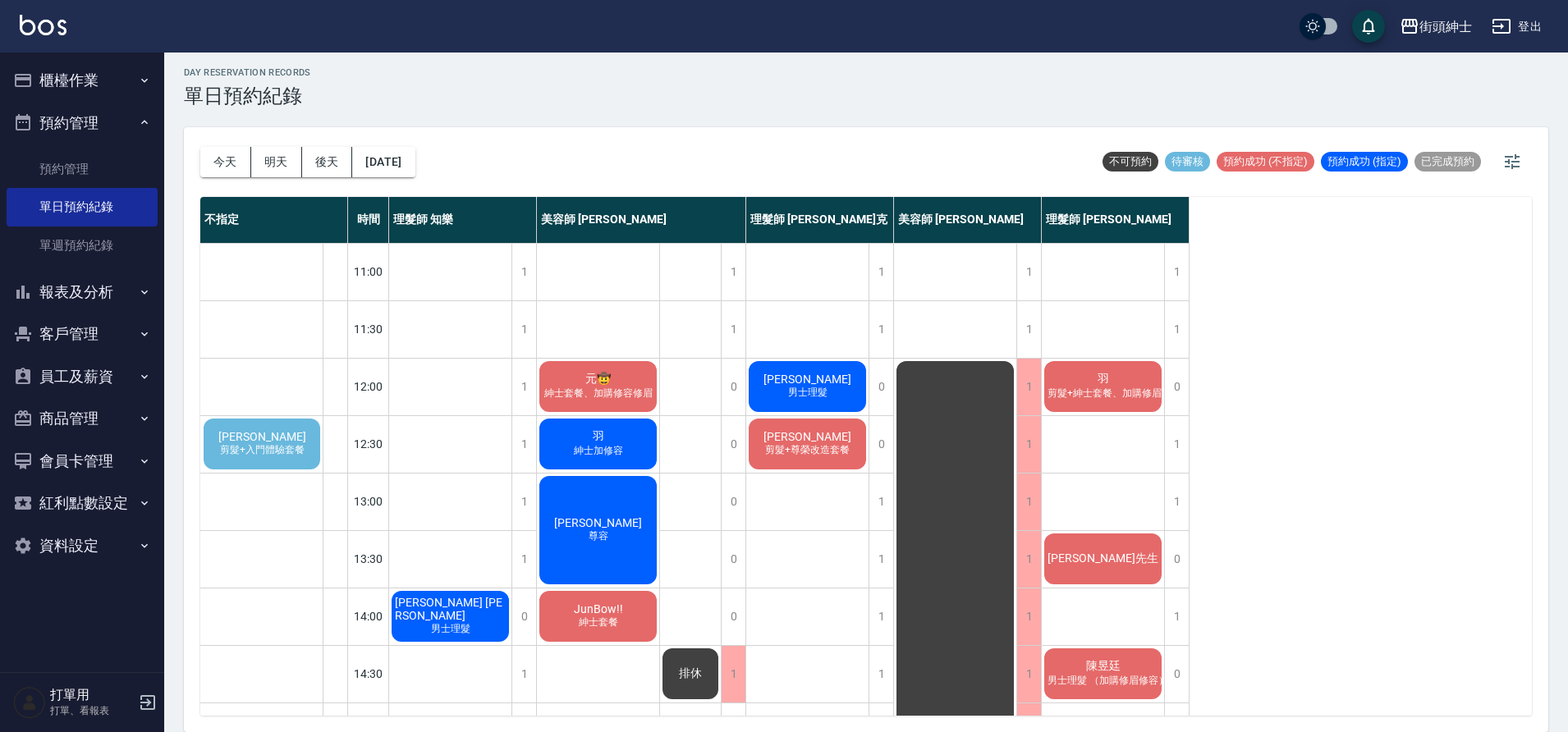
click at [291, 454] on span "剪髮+入門體驗套餐" at bounding box center [262, 451] width 91 height 14
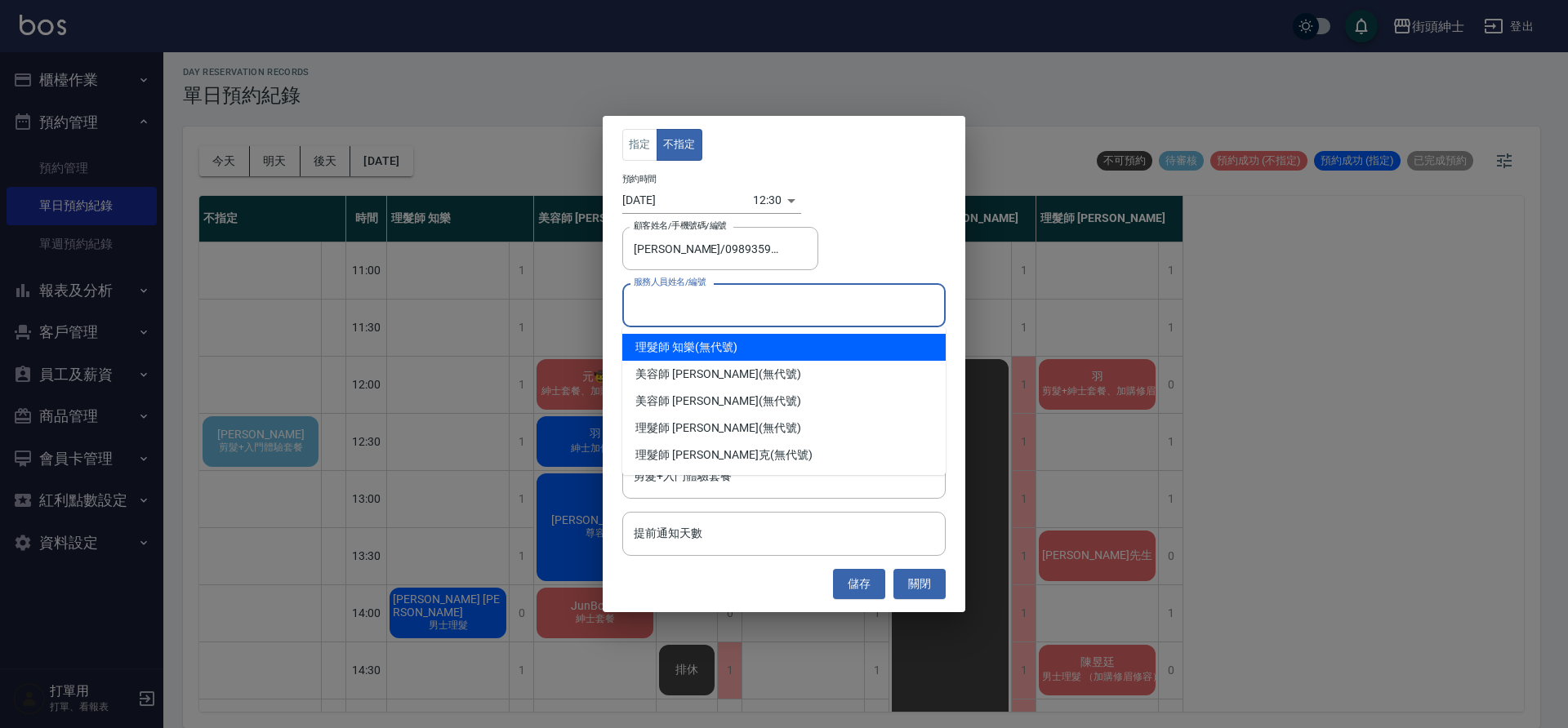
click at [731, 303] on input "服務人員姓名/編號" at bounding box center [784, 304] width 309 height 28
click at [715, 343] on div "理髮師 知樂 (無代號)" at bounding box center [784, 347] width 323 height 27
type input "理髮師 知樂(無代號)"
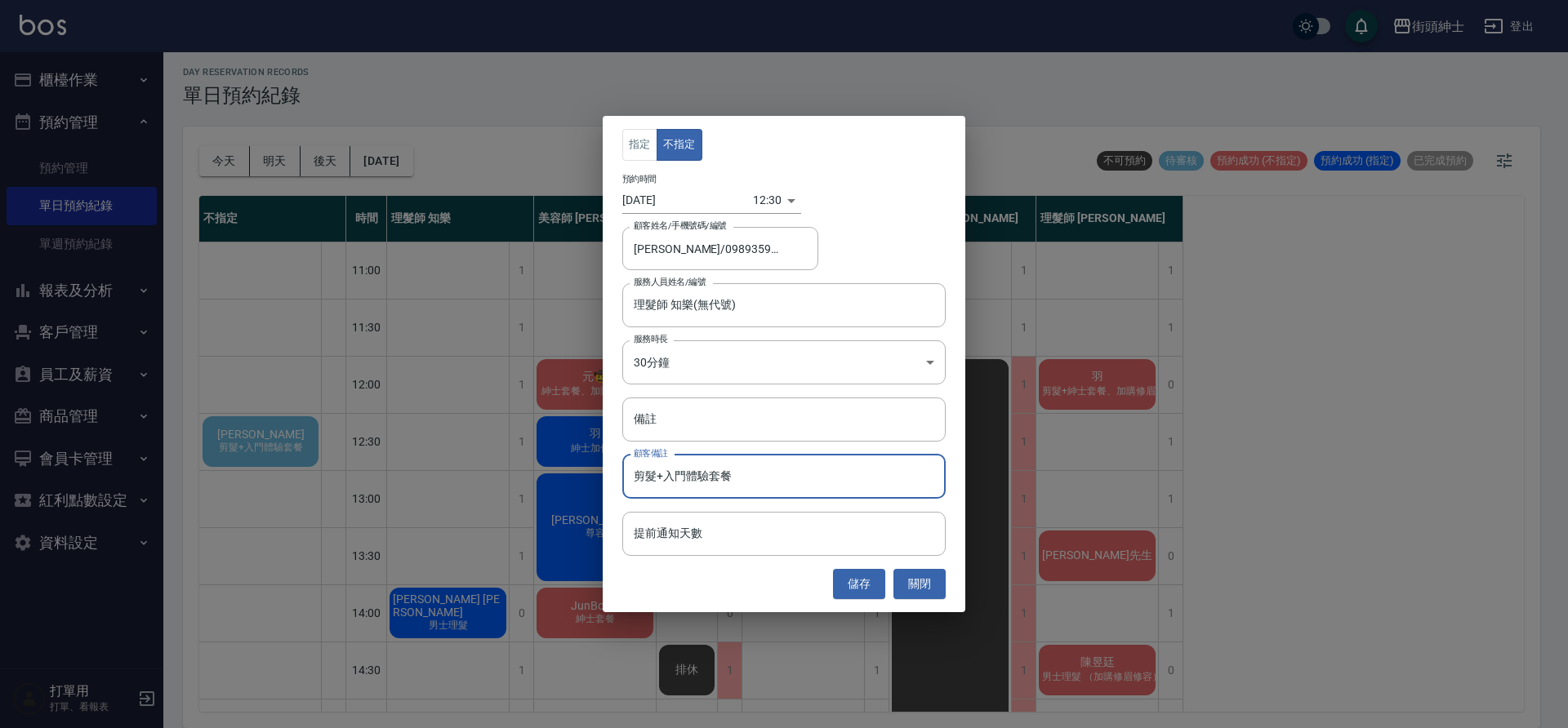
drag, startPoint x: 735, startPoint y: 474, endPoint x: 657, endPoint y: 475, distance: 78.0
click at [657, 475] on input "剪髮+入門體驗套餐" at bounding box center [784, 477] width 323 height 44
click at [866, 579] on button "儲存" at bounding box center [859, 584] width 52 height 30
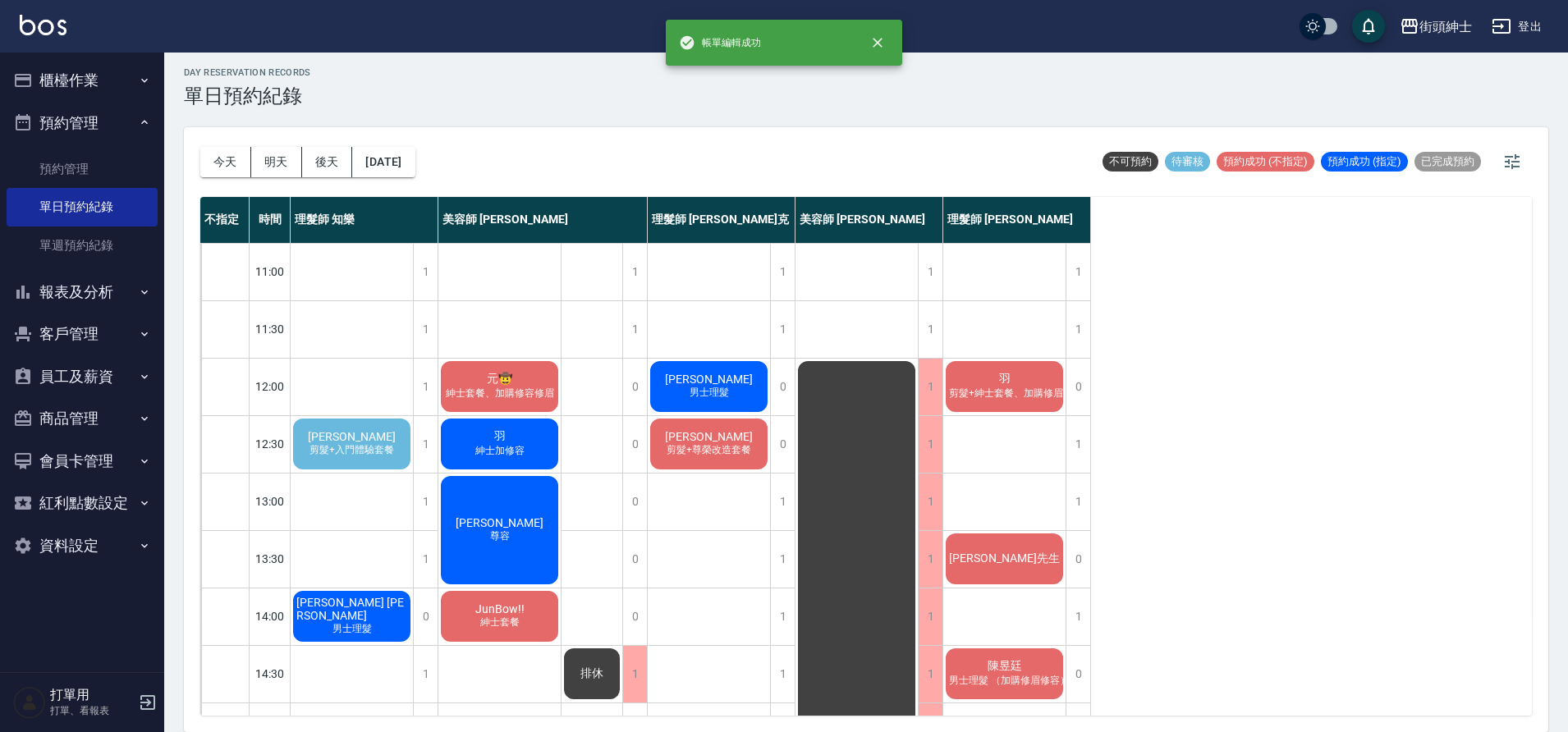
click at [322, 433] on div "張永正 剪髮+入門體驗套餐" at bounding box center [351, 444] width 122 height 56
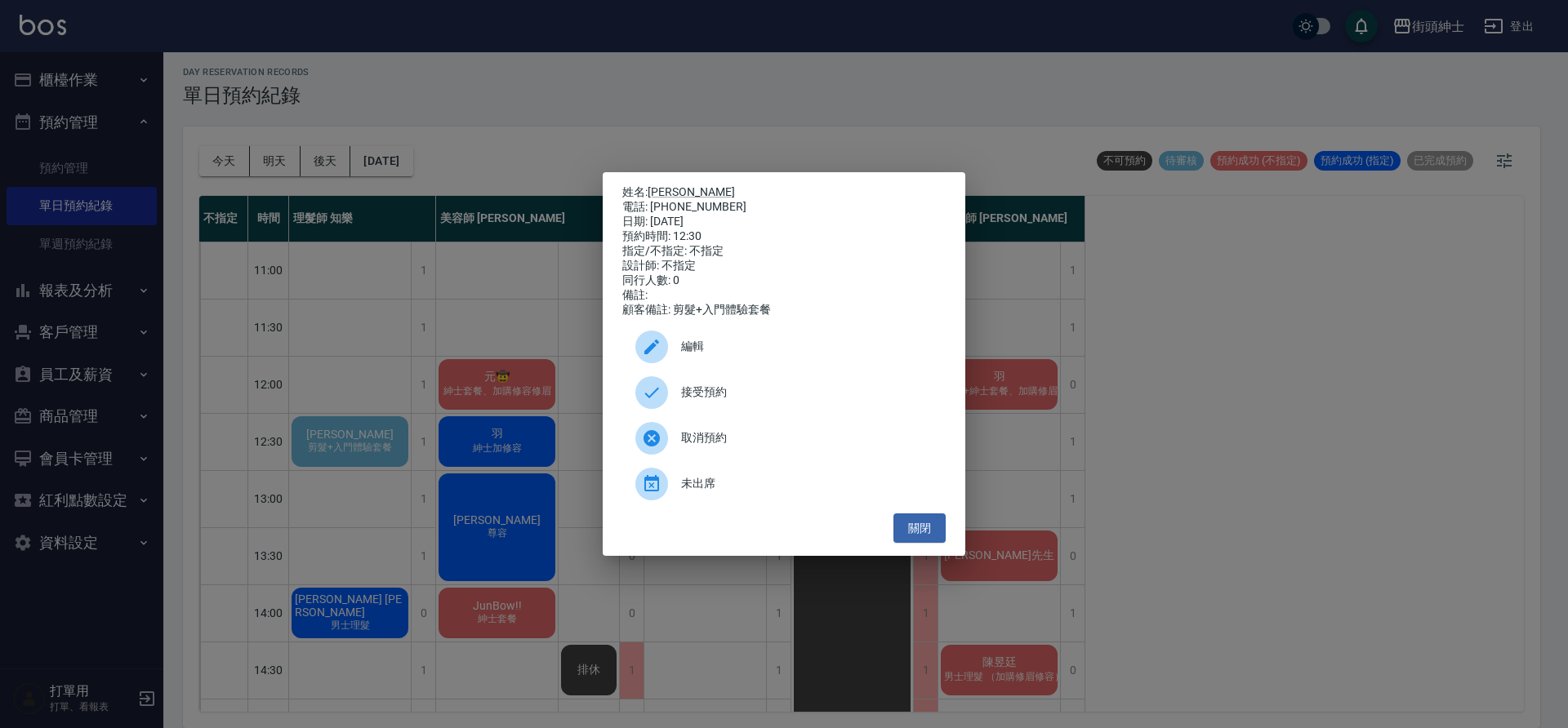
click at [780, 388] on div "接受預約" at bounding box center [784, 393] width 323 height 46
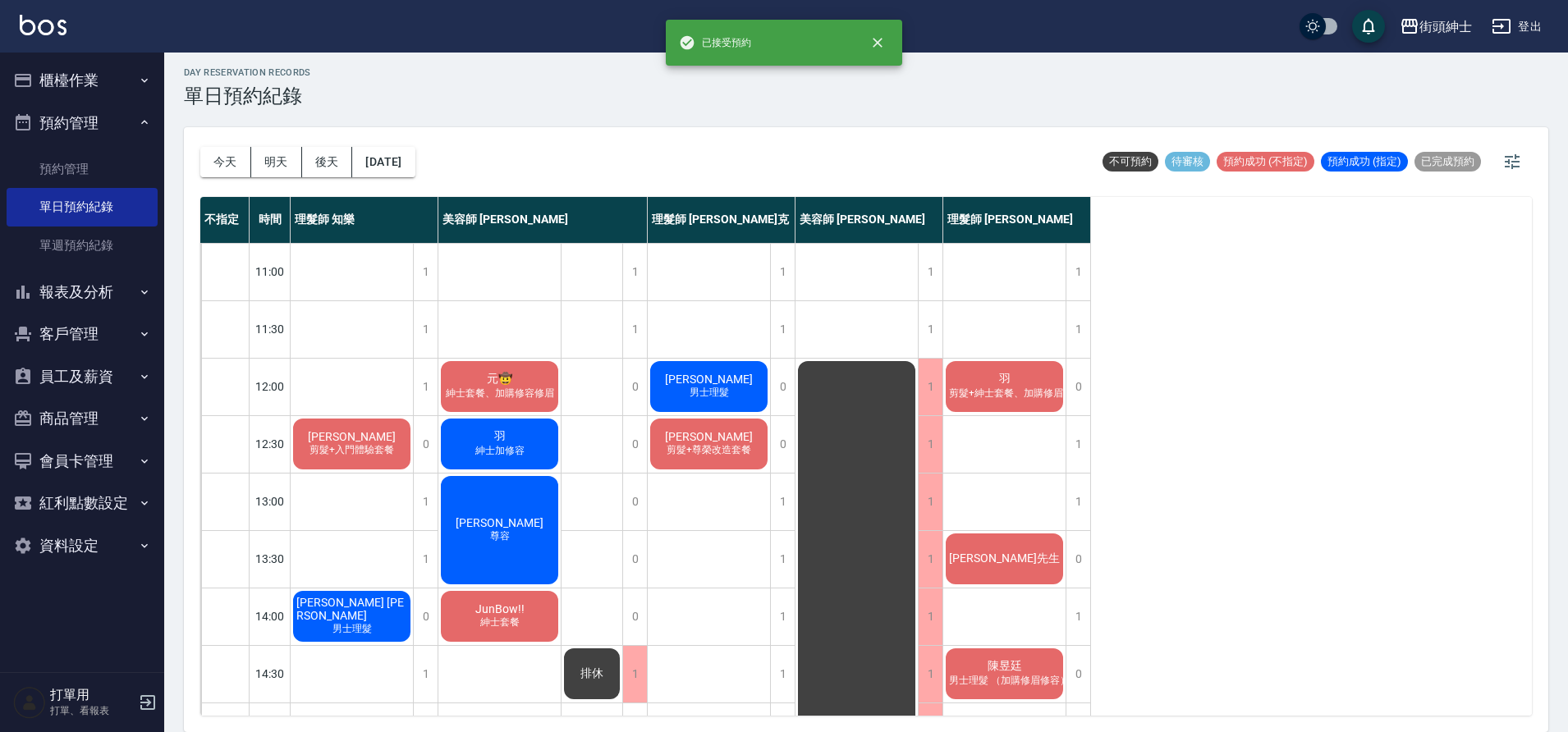
click at [383, 440] on div "張永正 剪髮+入門體驗套餐" at bounding box center [351, 444] width 122 height 56
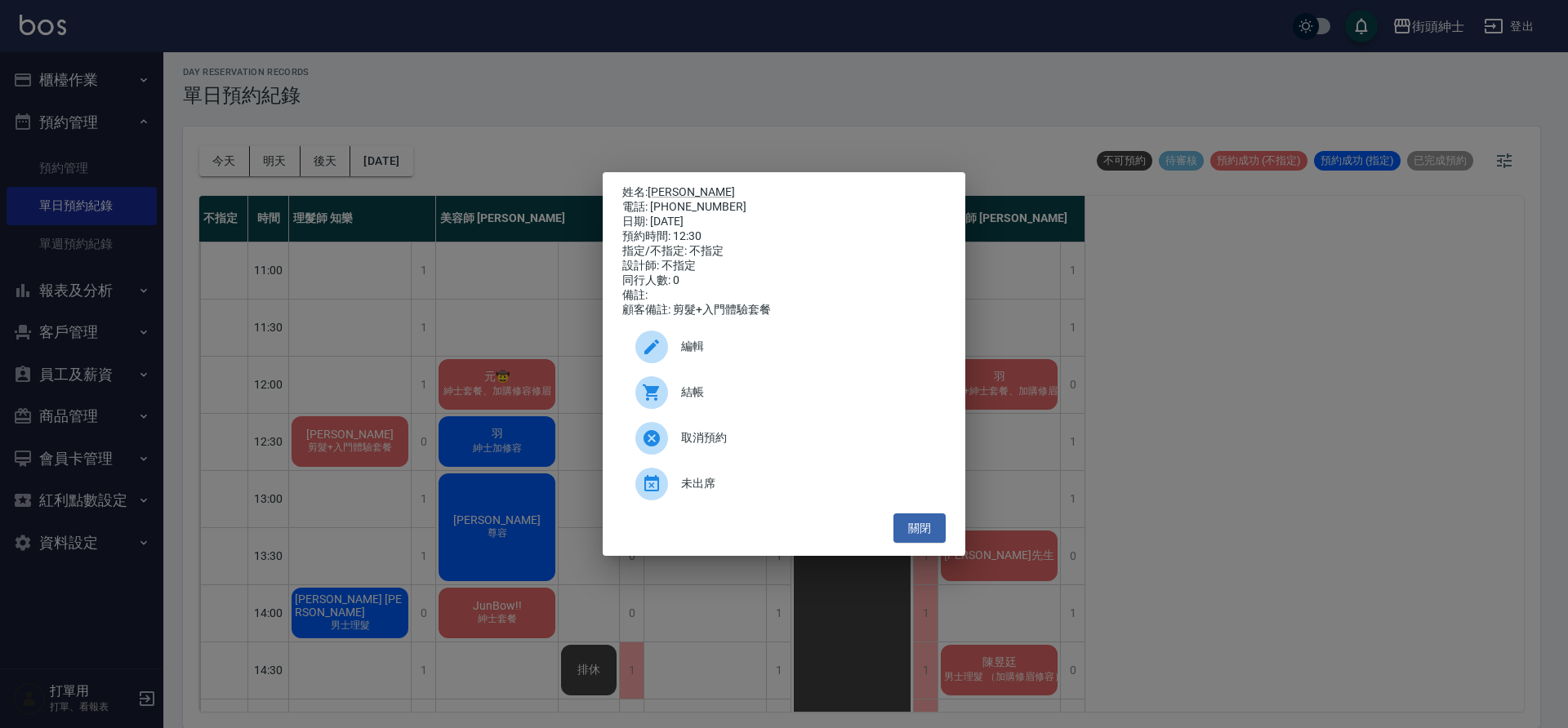
click at [733, 343] on div "編輯" at bounding box center [784, 347] width 323 height 46
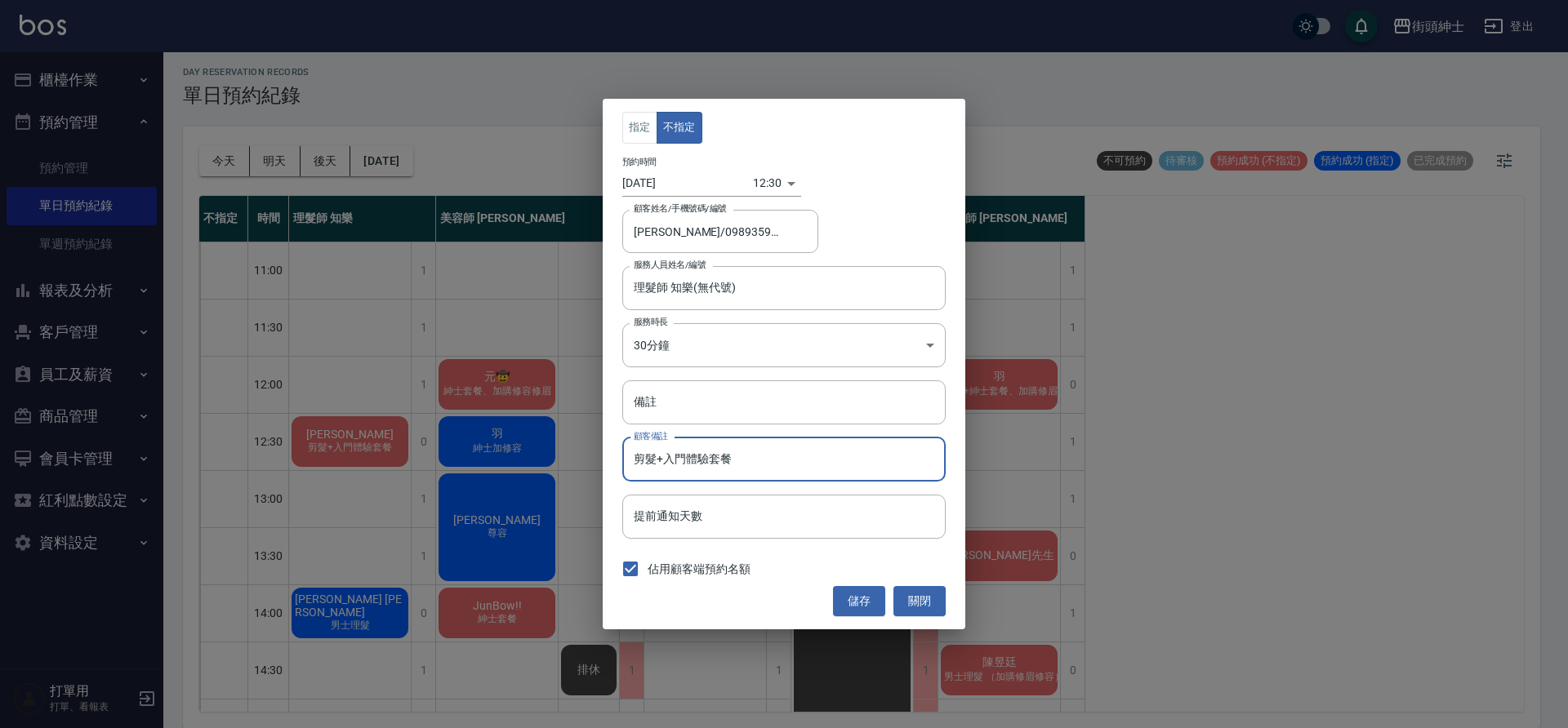
drag, startPoint x: 736, startPoint y: 458, endPoint x: 663, endPoint y: 459, distance: 73.0
click at [663, 459] on input "剪髮+入門體驗套餐" at bounding box center [784, 460] width 323 height 44
drag, startPoint x: 694, startPoint y: 400, endPoint x: 712, endPoint y: 396, distance: 18.4
click at [692, 401] on input "備註" at bounding box center [784, 402] width 323 height 44
type input "改剪加修容"
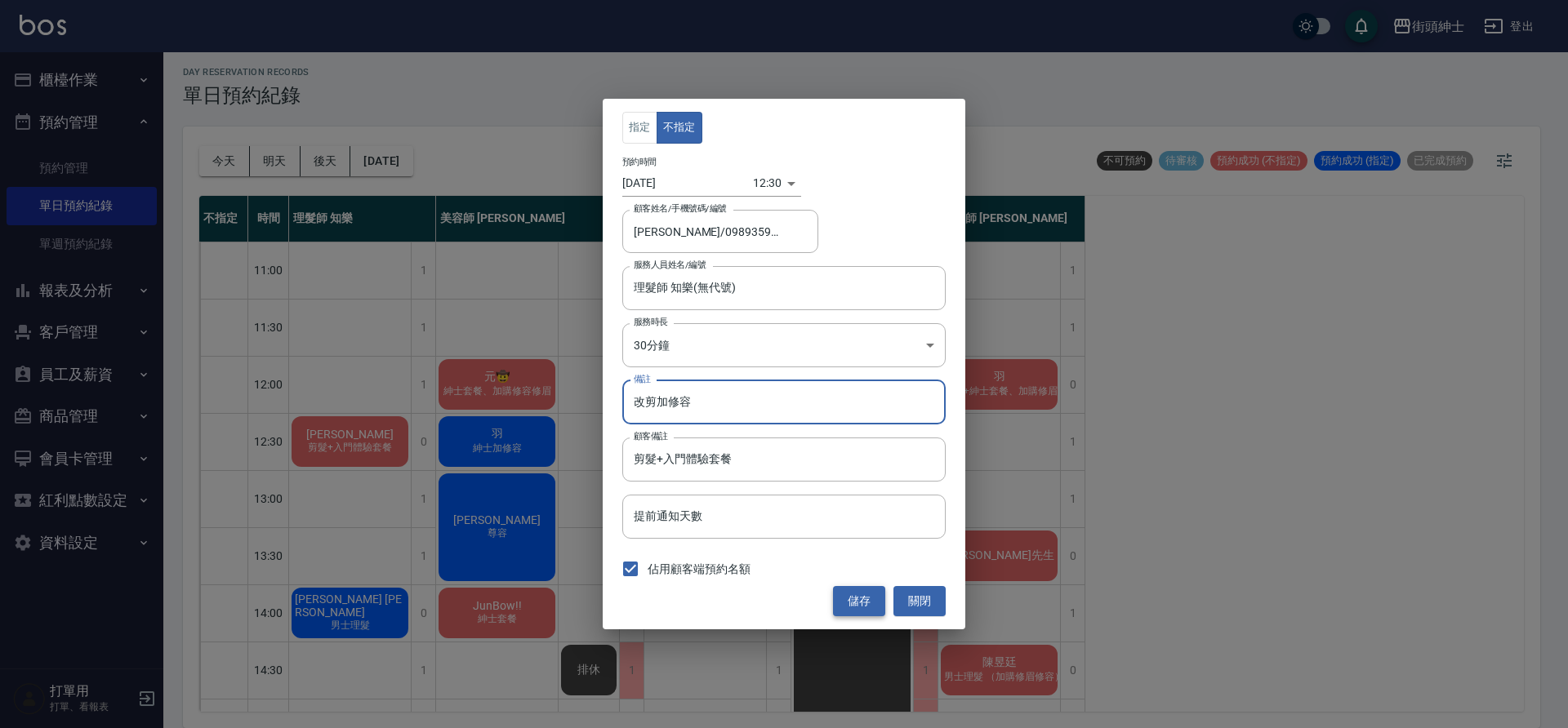
click at [871, 596] on button "儲存" at bounding box center [859, 601] width 52 height 30
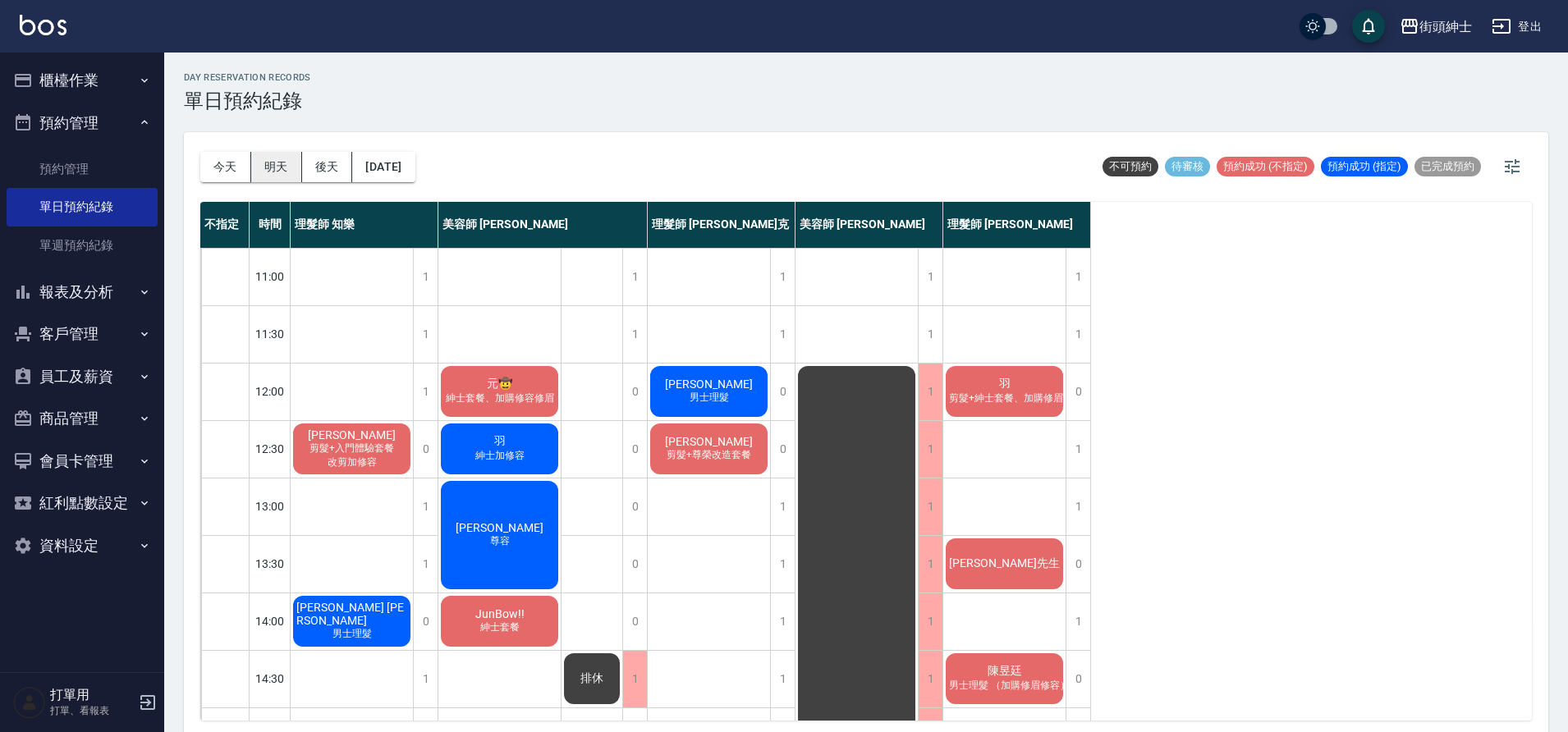
click at [287, 168] on button "明天" at bounding box center [276, 167] width 51 height 30
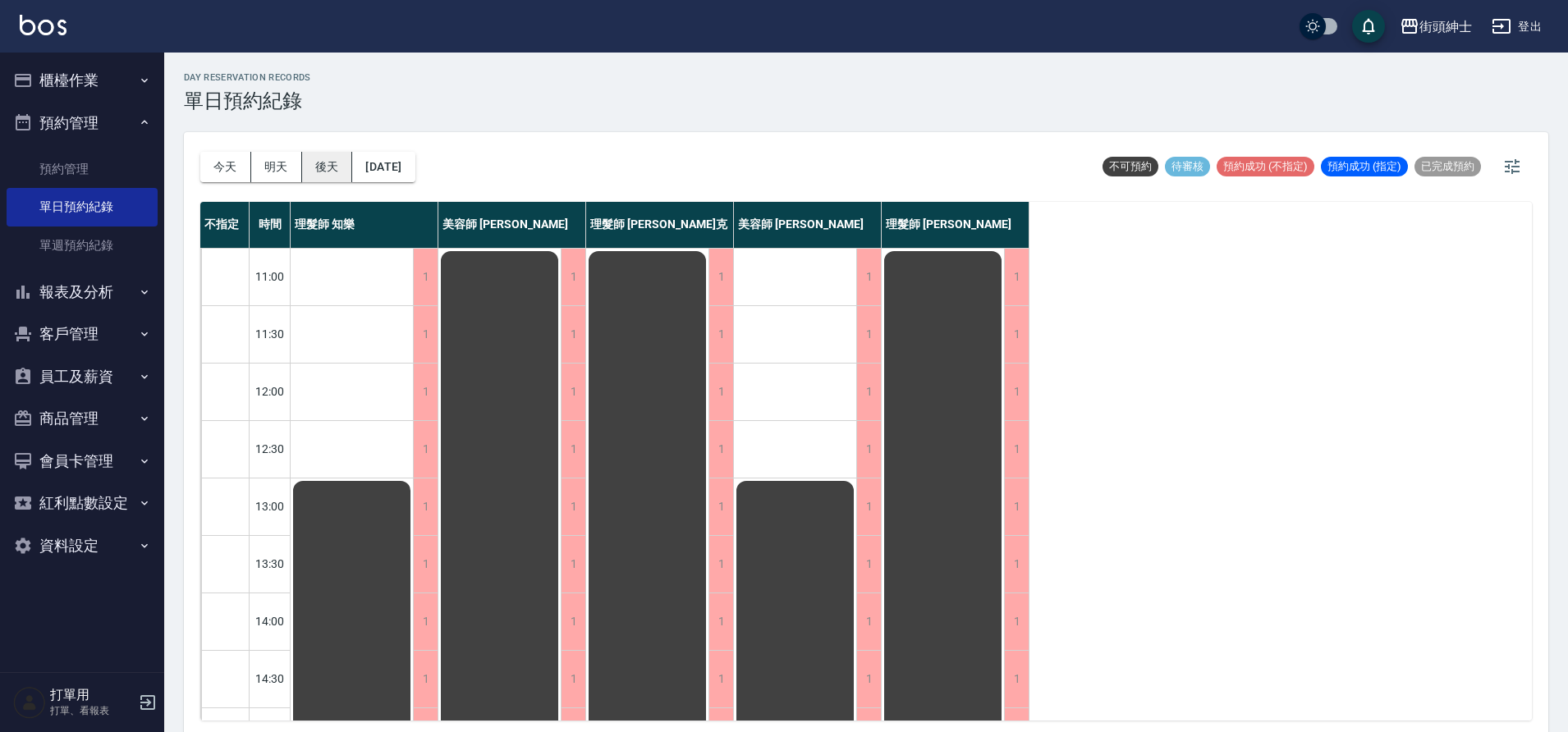
click at [316, 176] on button "後天" at bounding box center [327, 167] width 51 height 30
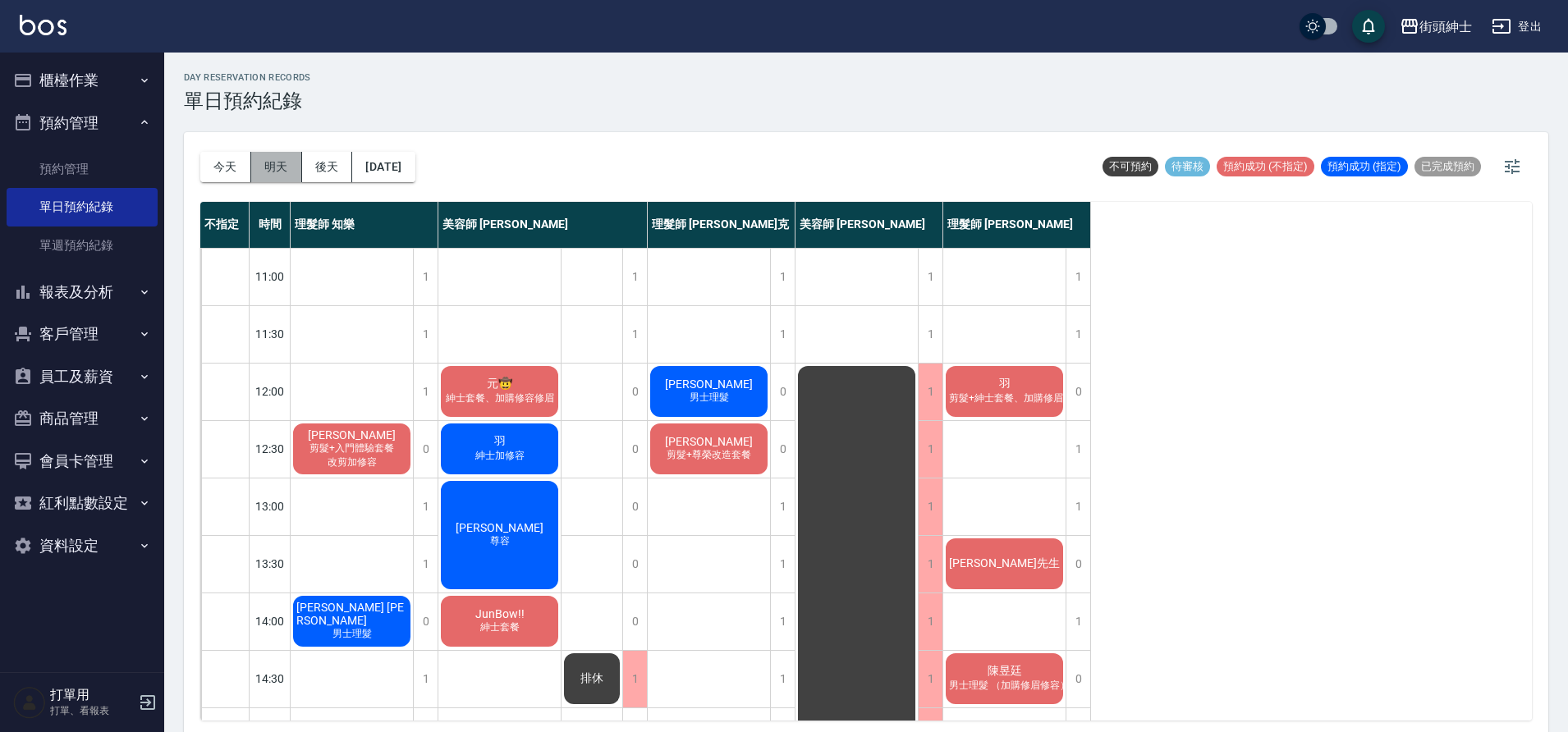
click at [275, 174] on button "明天" at bounding box center [276, 167] width 51 height 30
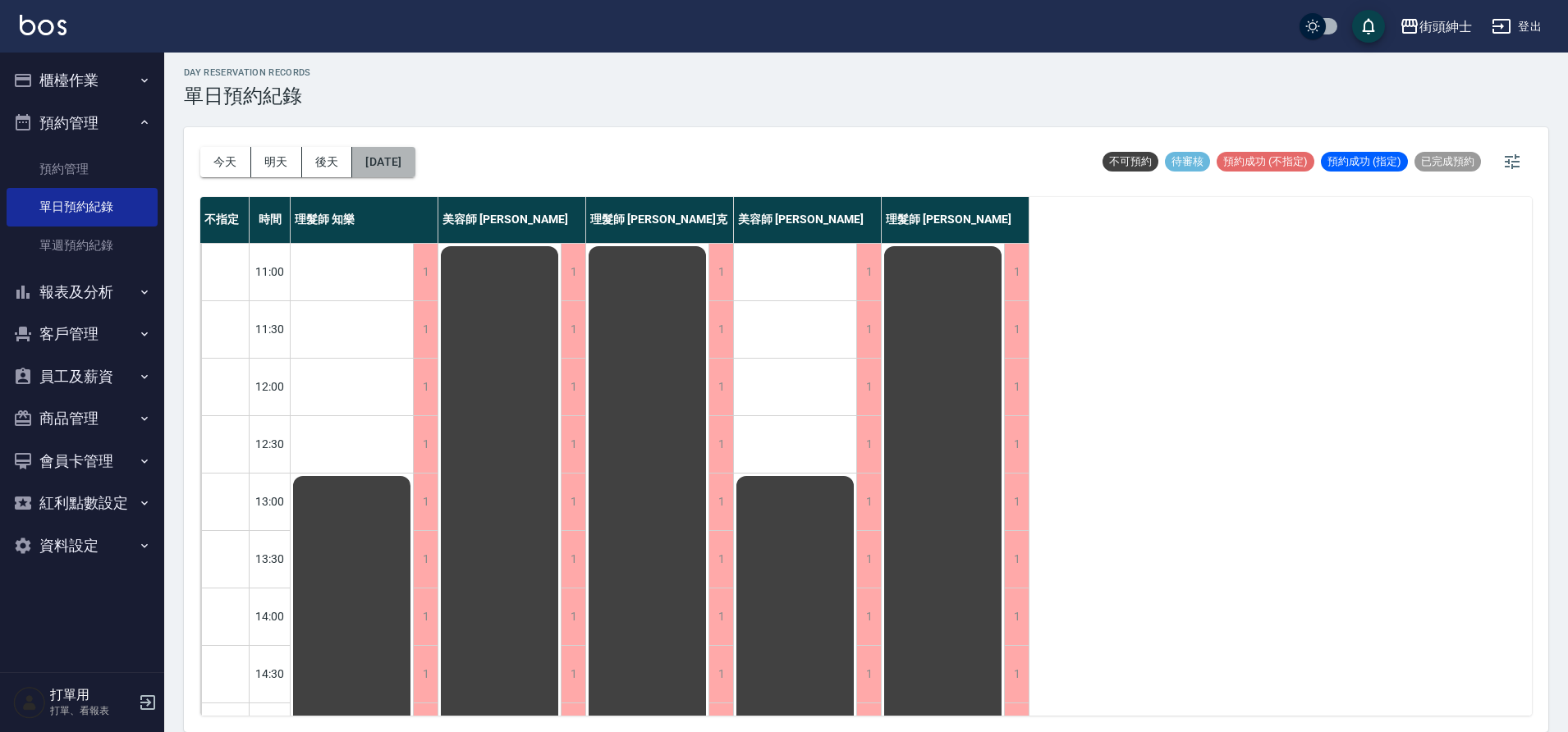
click at [391, 159] on button "2025/09/07" at bounding box center [383, 162] width 62 height 30
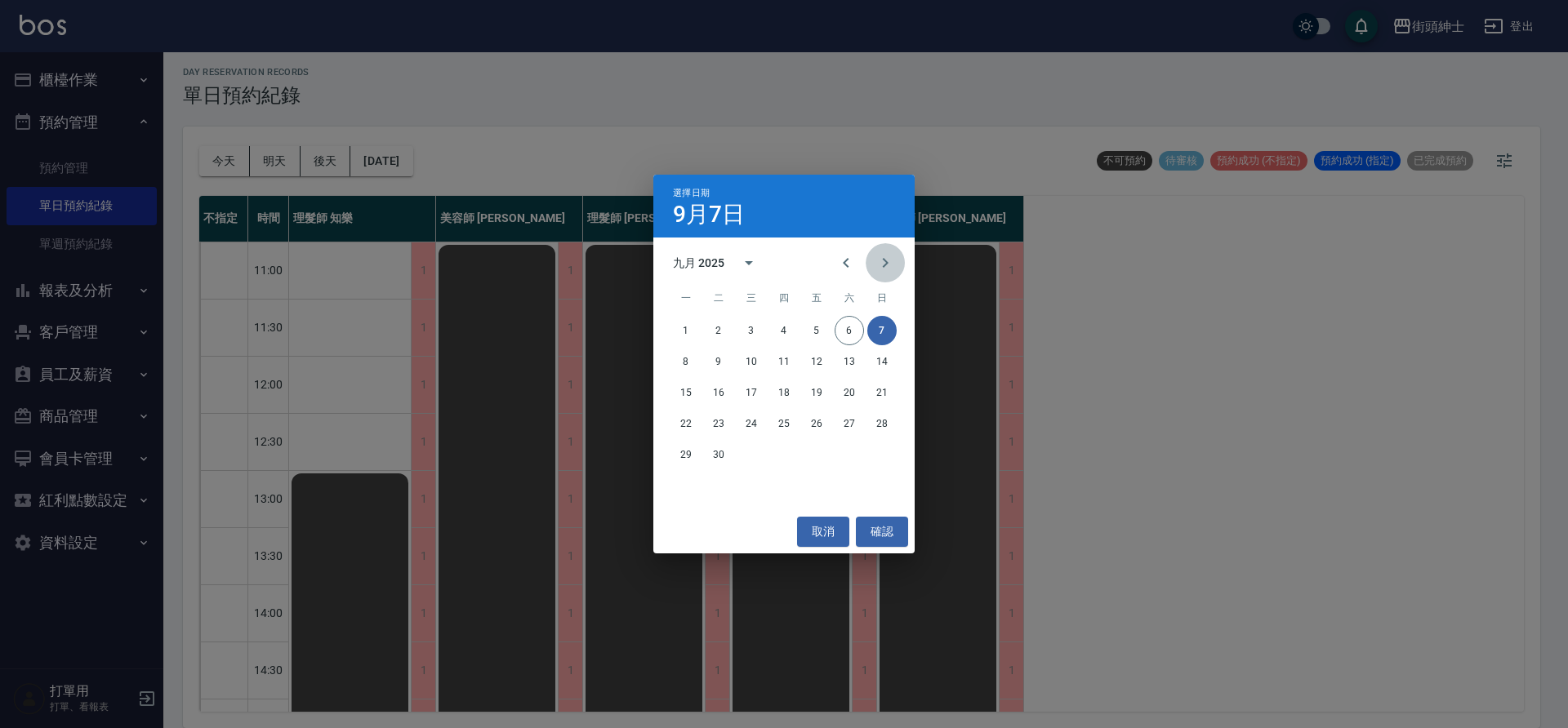
click at [883, 264] on icon "Next month" at bounding box center [886, 263] width 19 height 19
click at [759, 326] on button "1" at bounding box center [750, 330] width 29 height 29
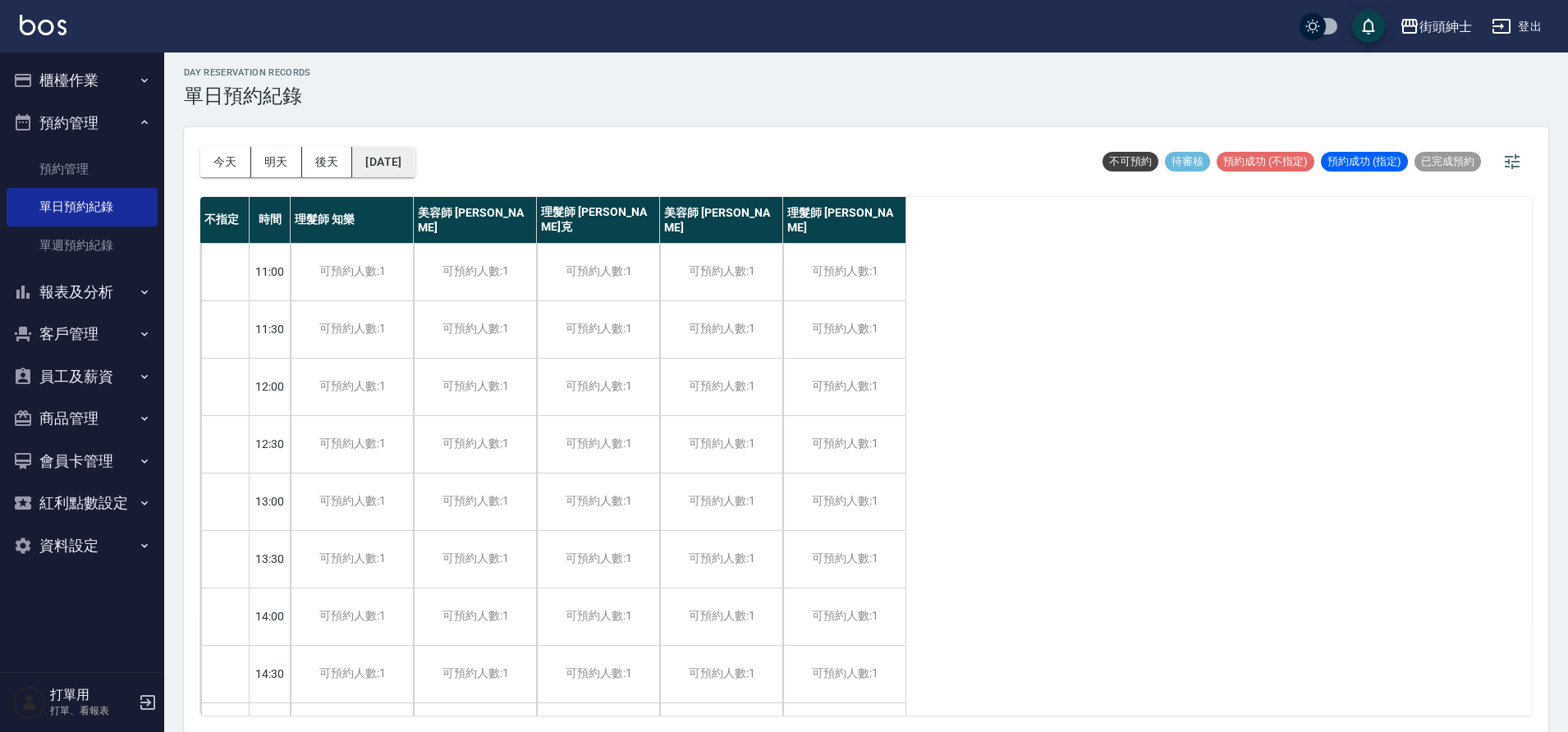
click at [414, 166] on button "2025/10/01" at bounding box center [383, 162] width 62 height 30
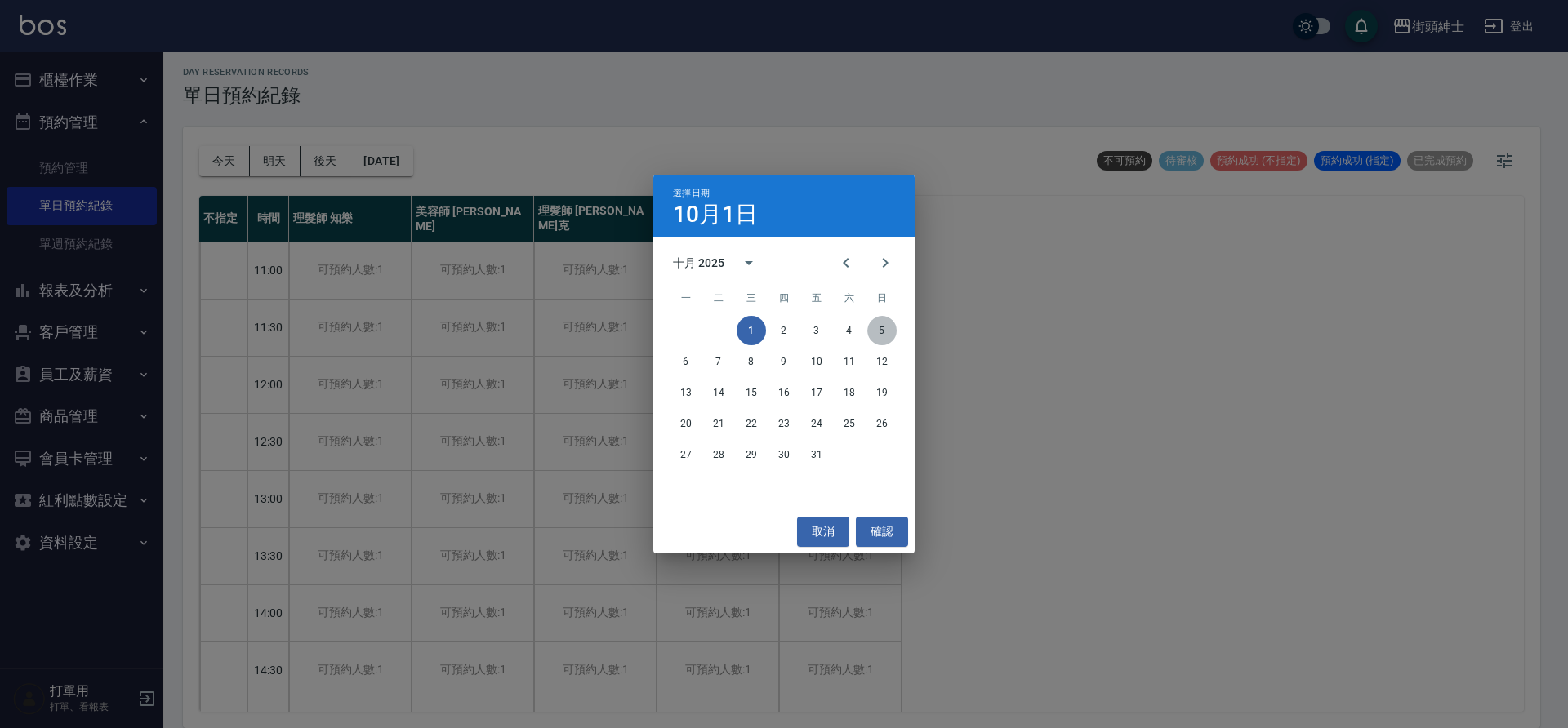
click at [889, 333] on button "5" at bounding box center [881, 330] width 29 height 29
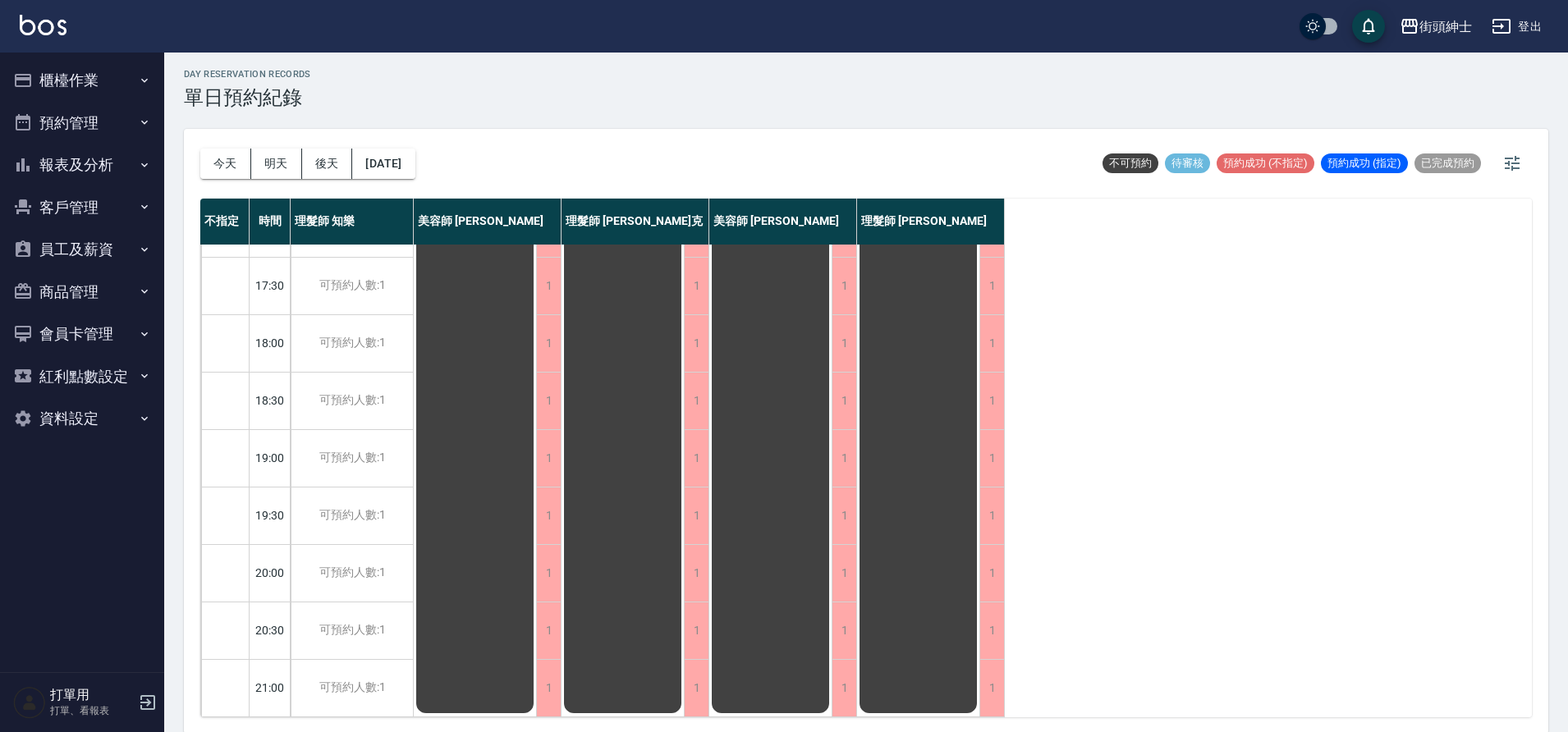
scroll to position [5, 0]
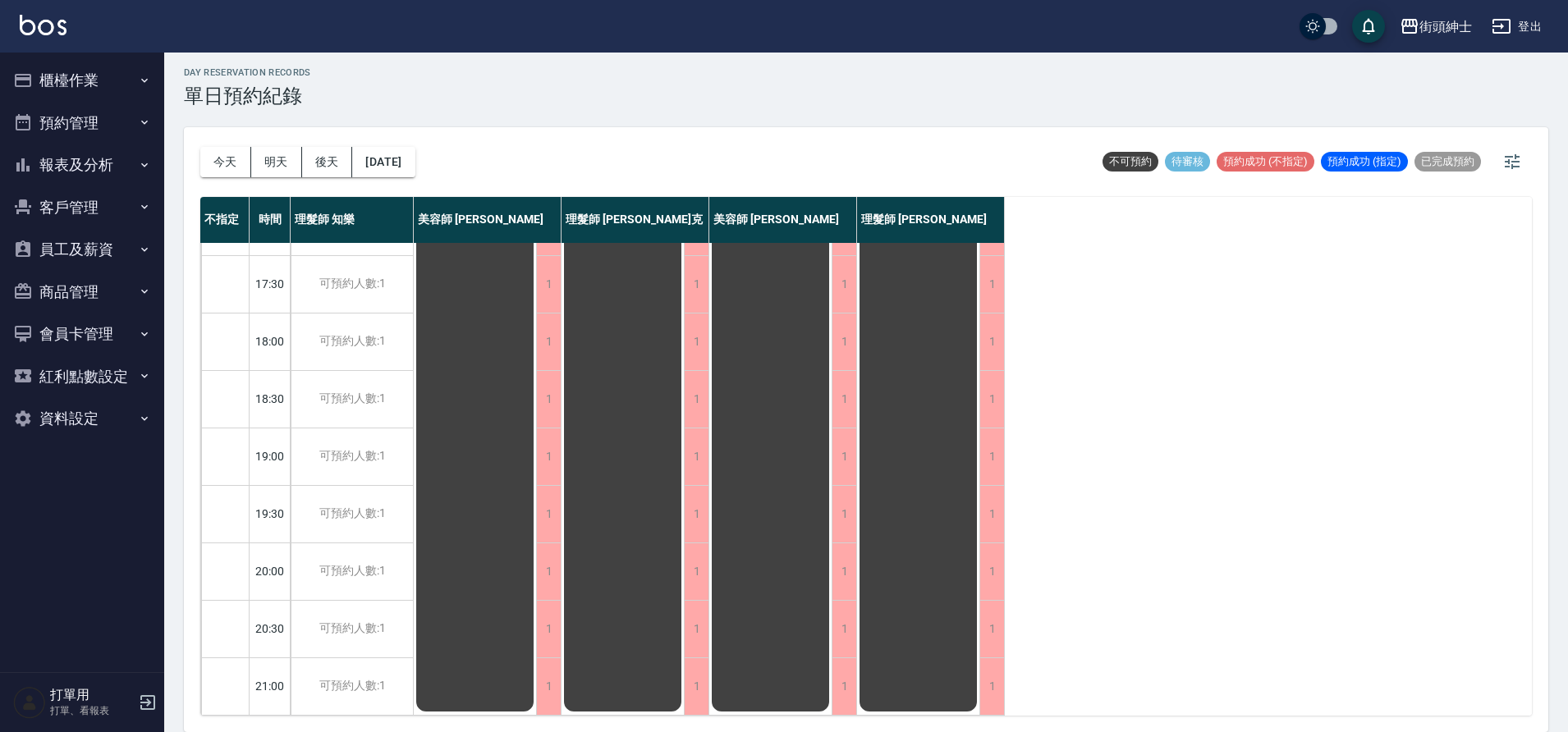
click at [241, 163] on button "今天" at bounding box center [225, 162] width 51 height 30
